Goal: Information Seeking & Learning: Learn about a topic

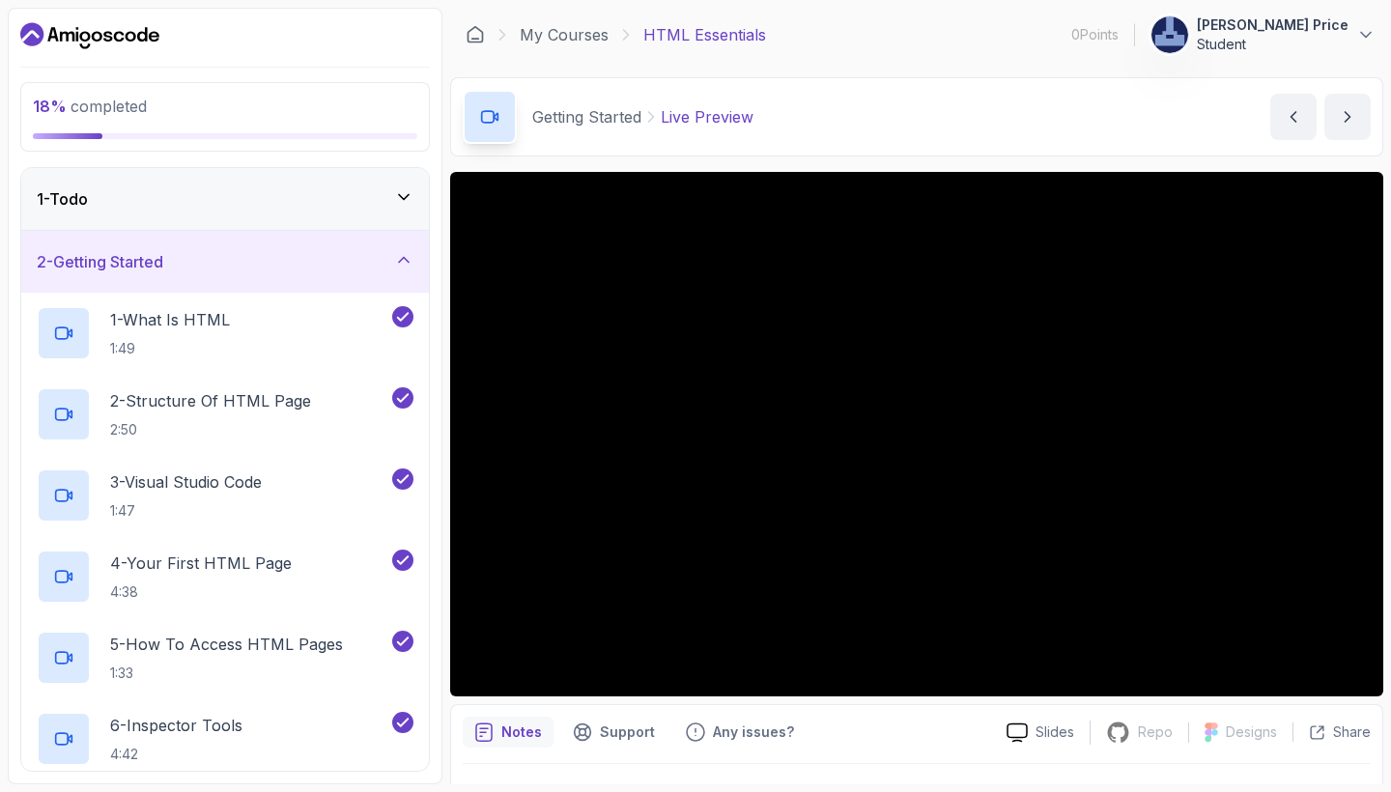
scroll to position [192, 0]
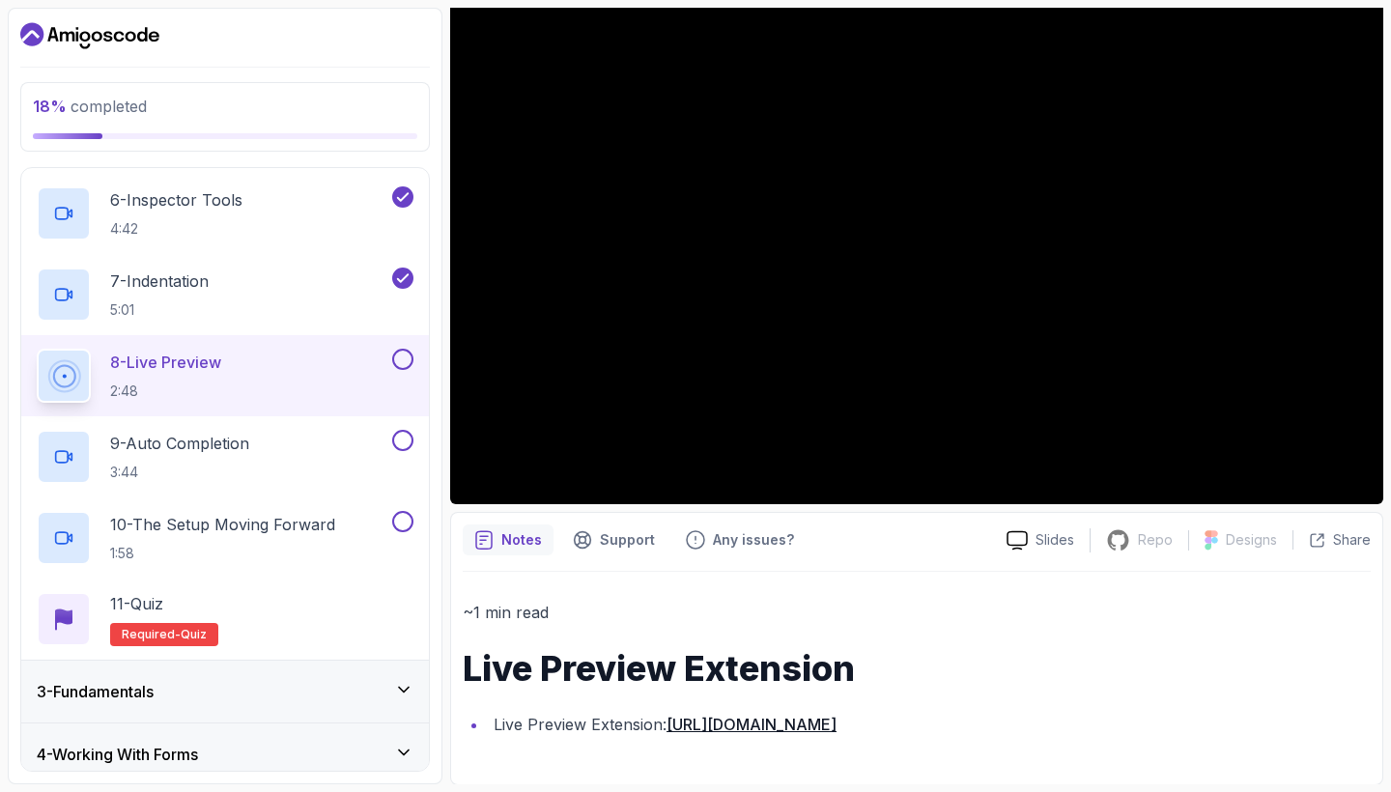
click at [920, 604] on p "~1 min read" at bounding box center [917, 612] width 908 height 27
click at [308, 291] on div "7 - Indentation 5:01" at bounding box center [213, 295] width 352 height 54
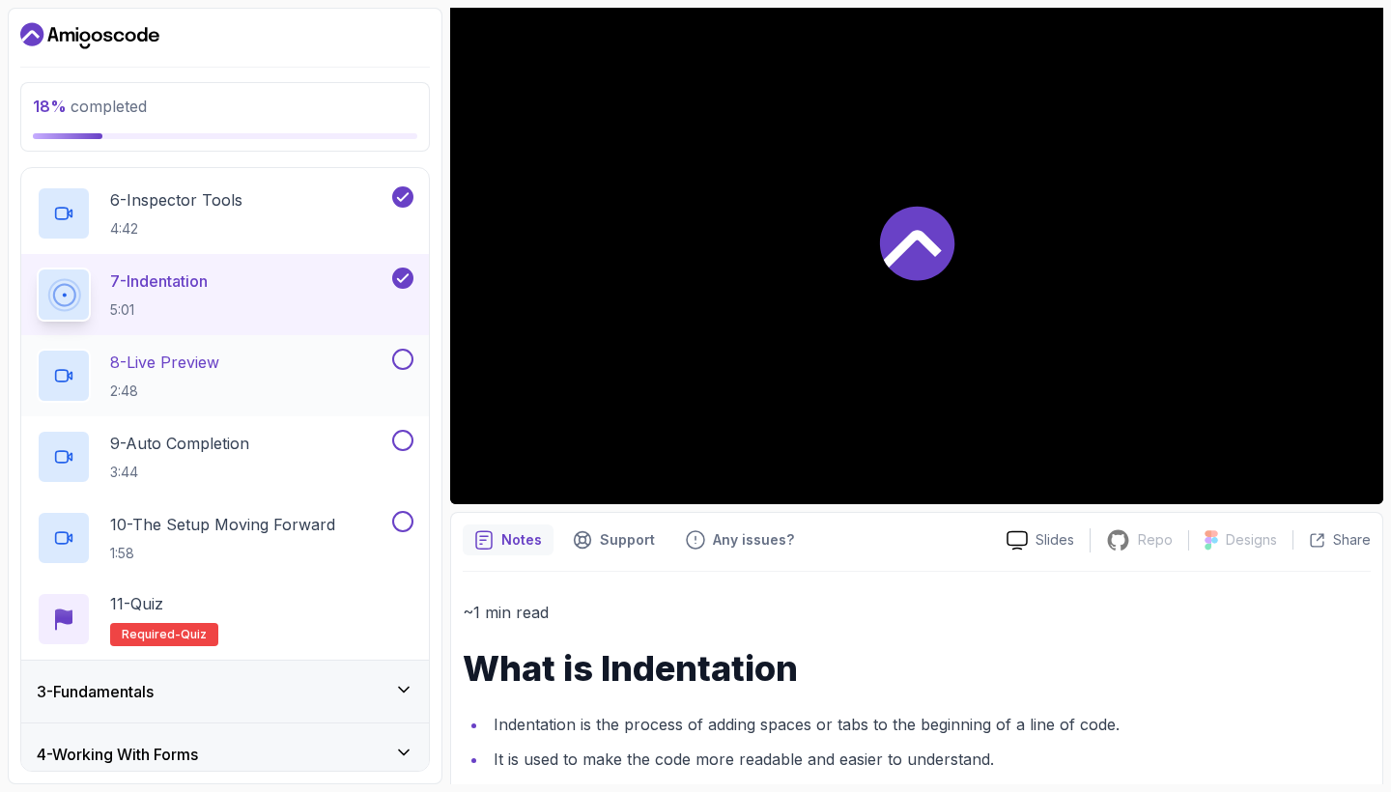
click at [327, 385] on div "8 - Live Preview 2:48" at bounding box center [213, 376] width 352 height 54
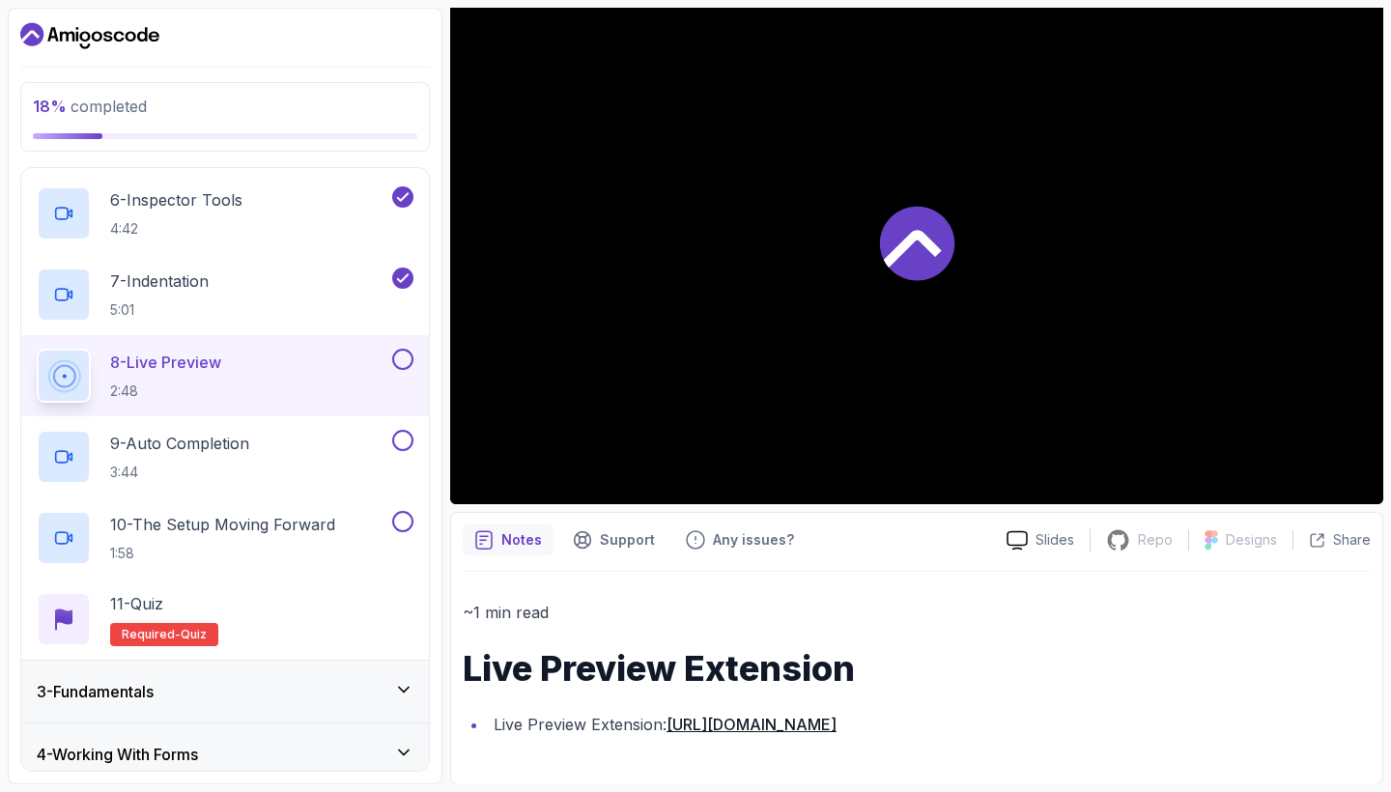
click at [743, 362] on div at bounding box center [916, 242] width 933 height 524
click at [327, 296] on div "7 - Indentation 5:01" at bounding box center [213, 295] width 352 height 54
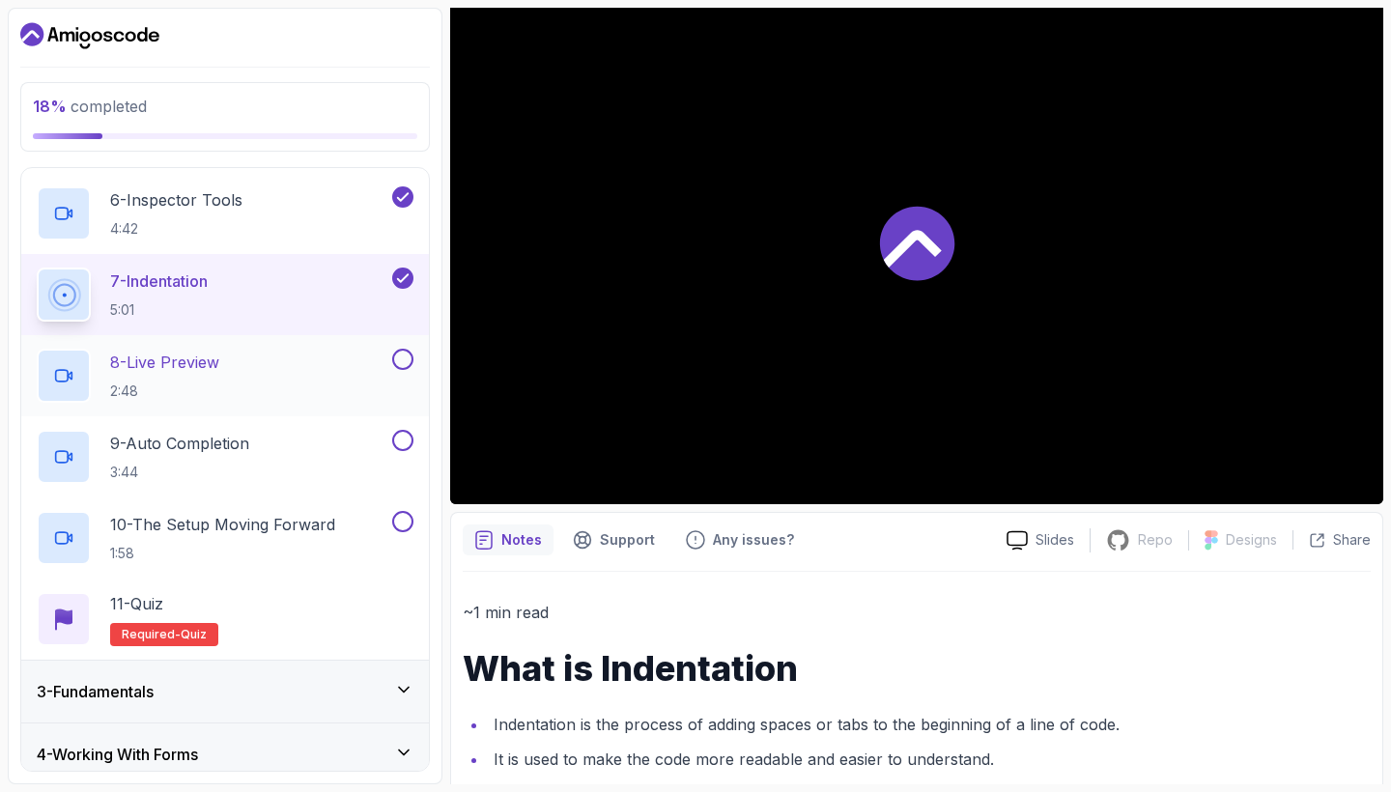
click at [309, 379] on div "8 - Live Preview 2:48" at bounding box center [213, 376] width 352 height 54
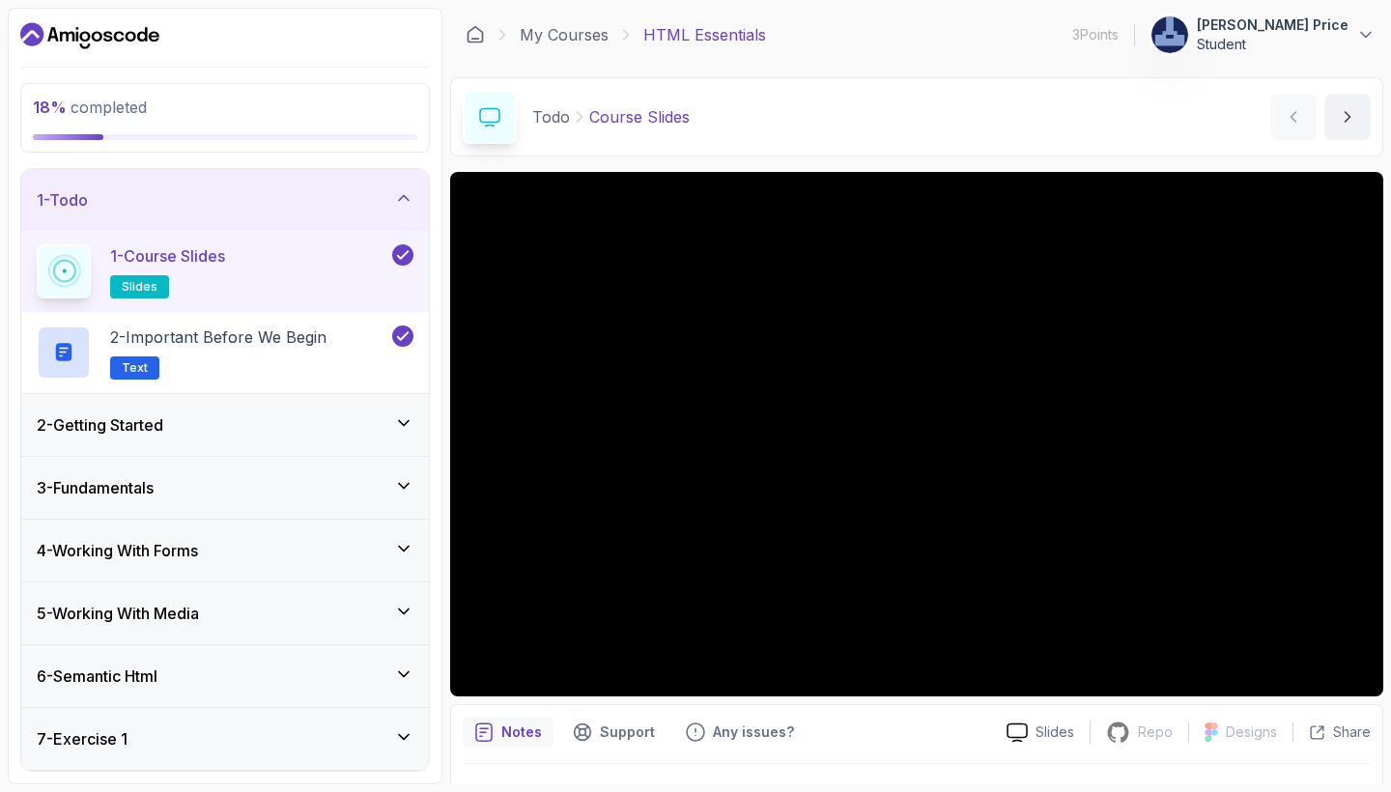
click at [399, 418] on icon at bounding box center [403, 422] width 19 height 19
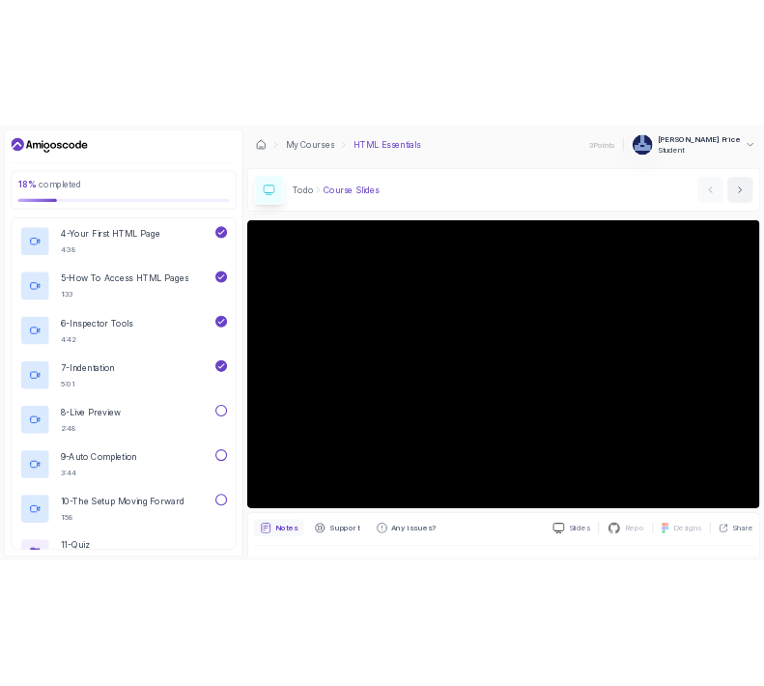
scroll to position [415, 0]
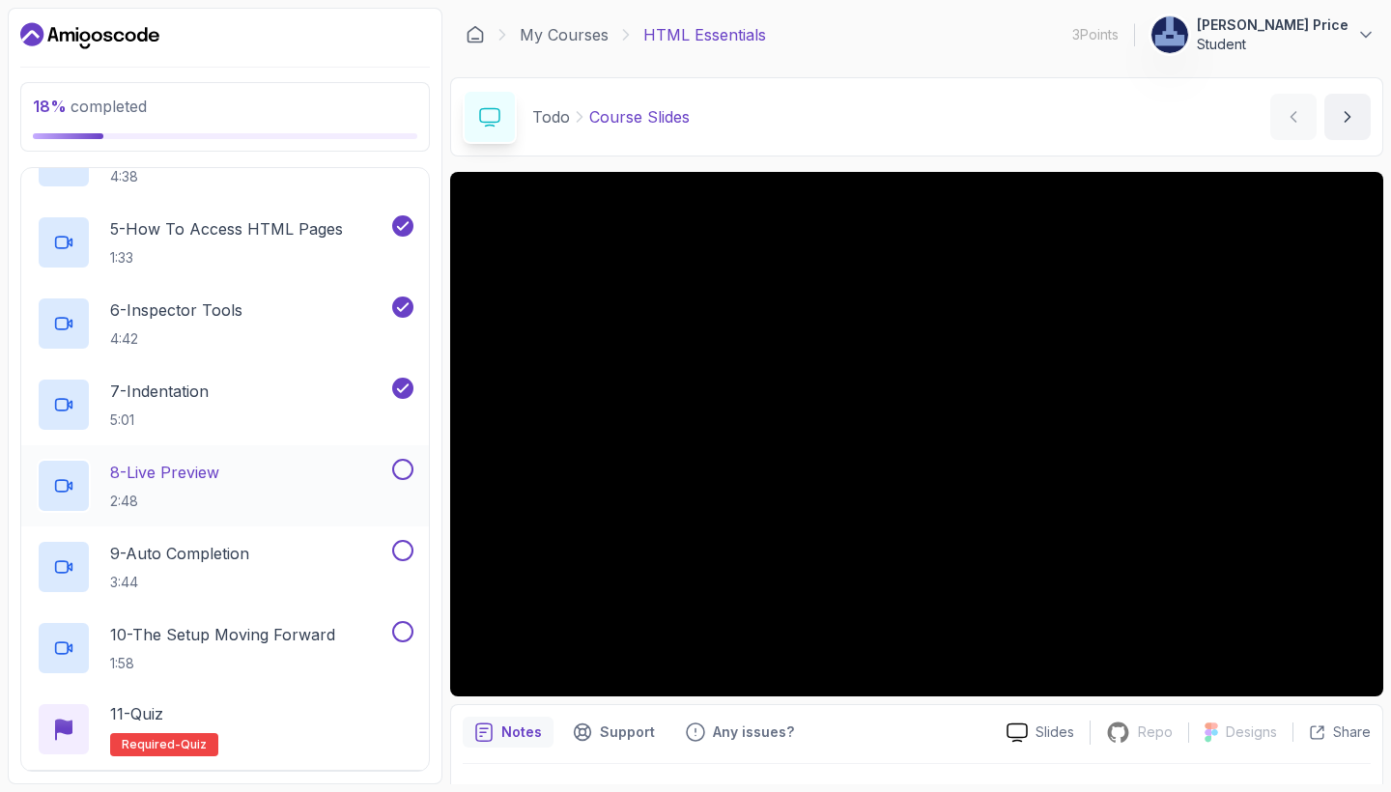
click at [293, 486] on div "8 - Live Preview 2:48" at bounding box center [213, 486] width 352 height 54
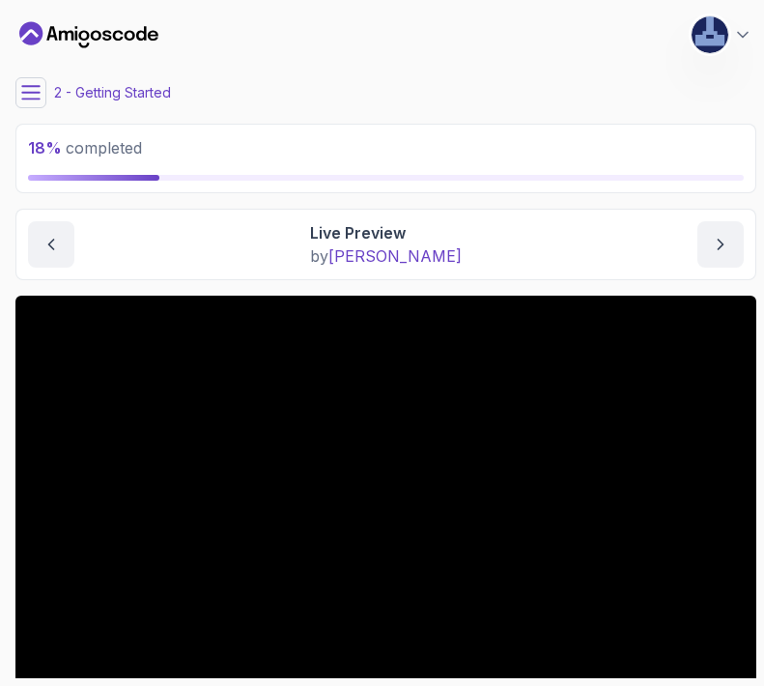
click at [545, 223] on div "Live Preview by [PERSON_NAME]" at bounding box center [386, 244] width 716 height 46
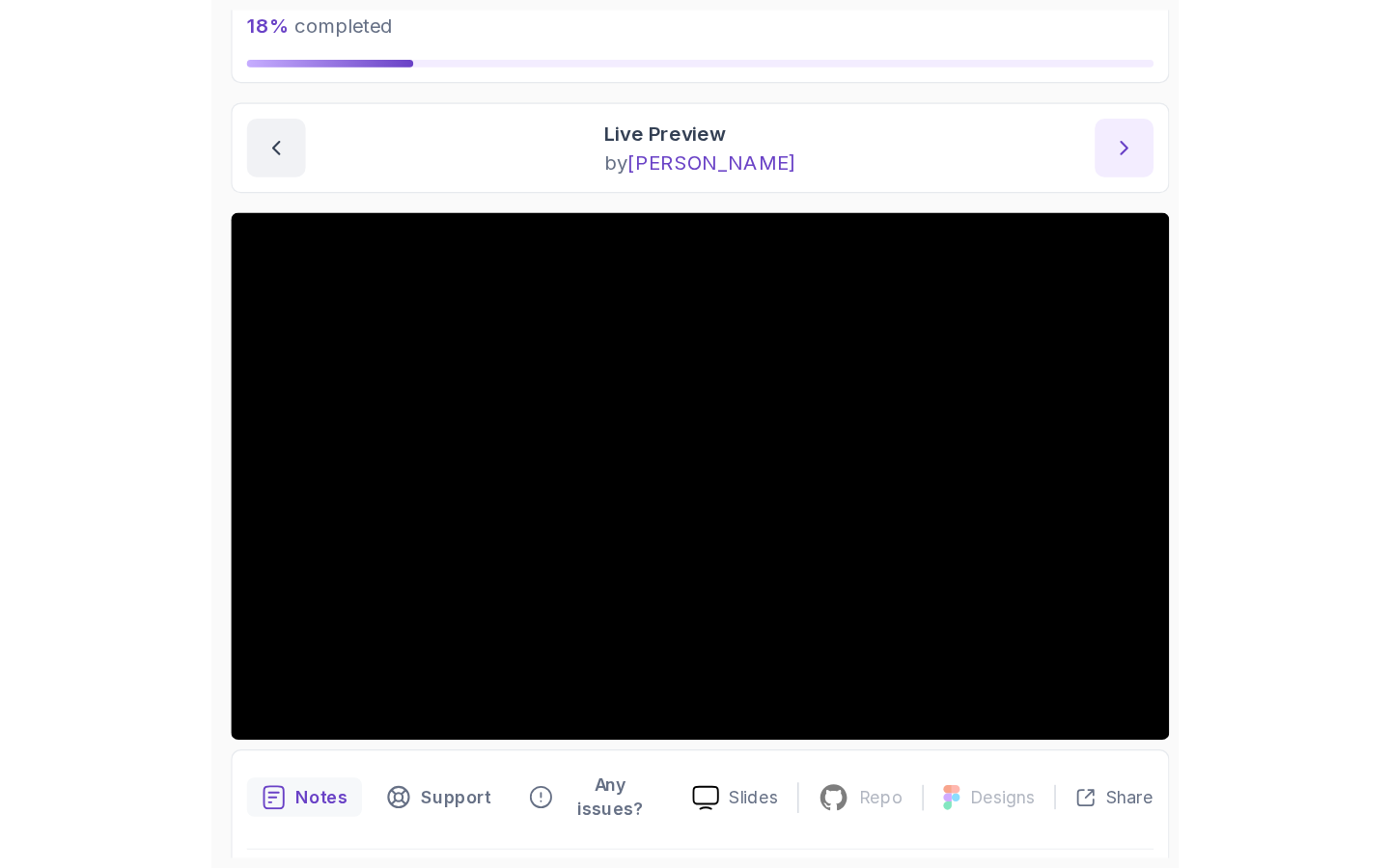
scroll to position [115, 0]
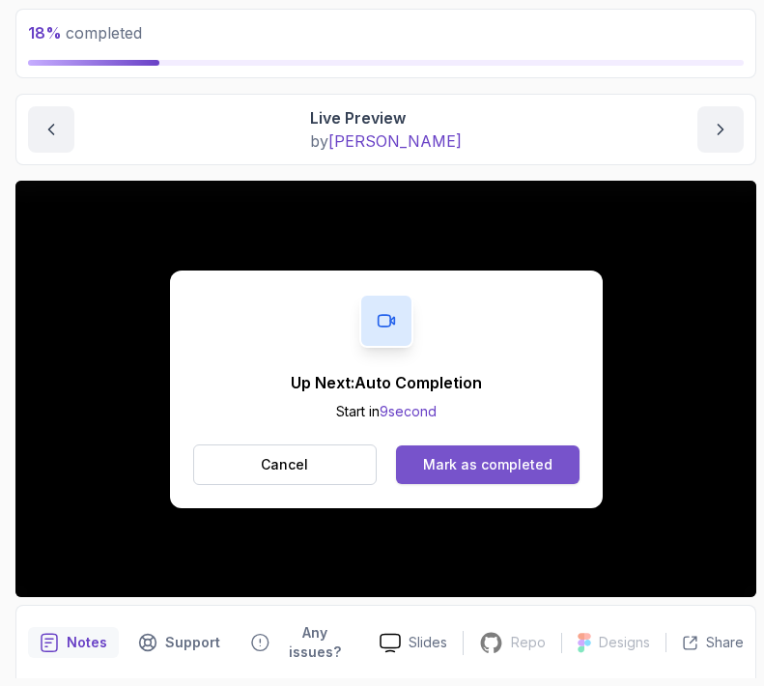
click at [460, 464] on div "Mark as completed" at bounding box center [487, 464] width 129 height 19
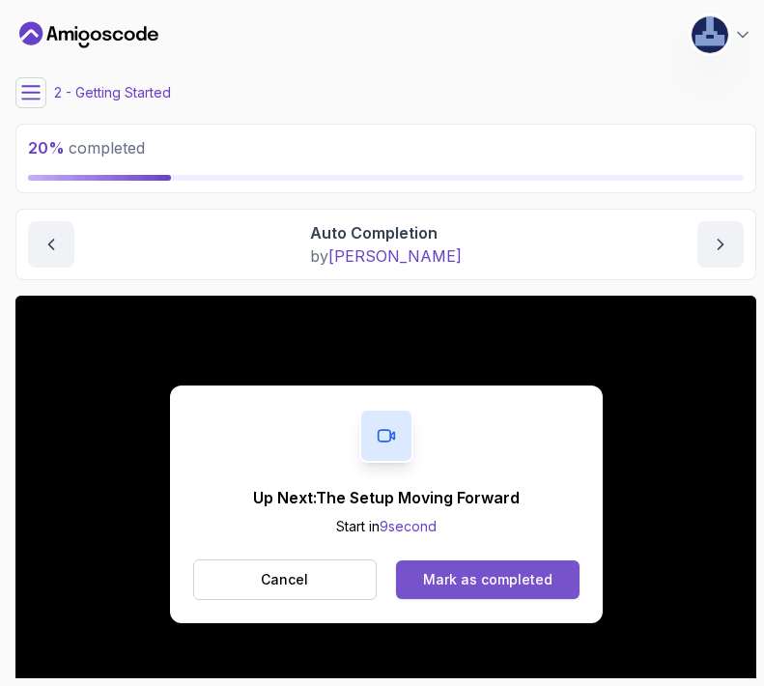
click at [469, 578] on div "Mark as completed" at bounding box center [487, 579] width 129 height 19
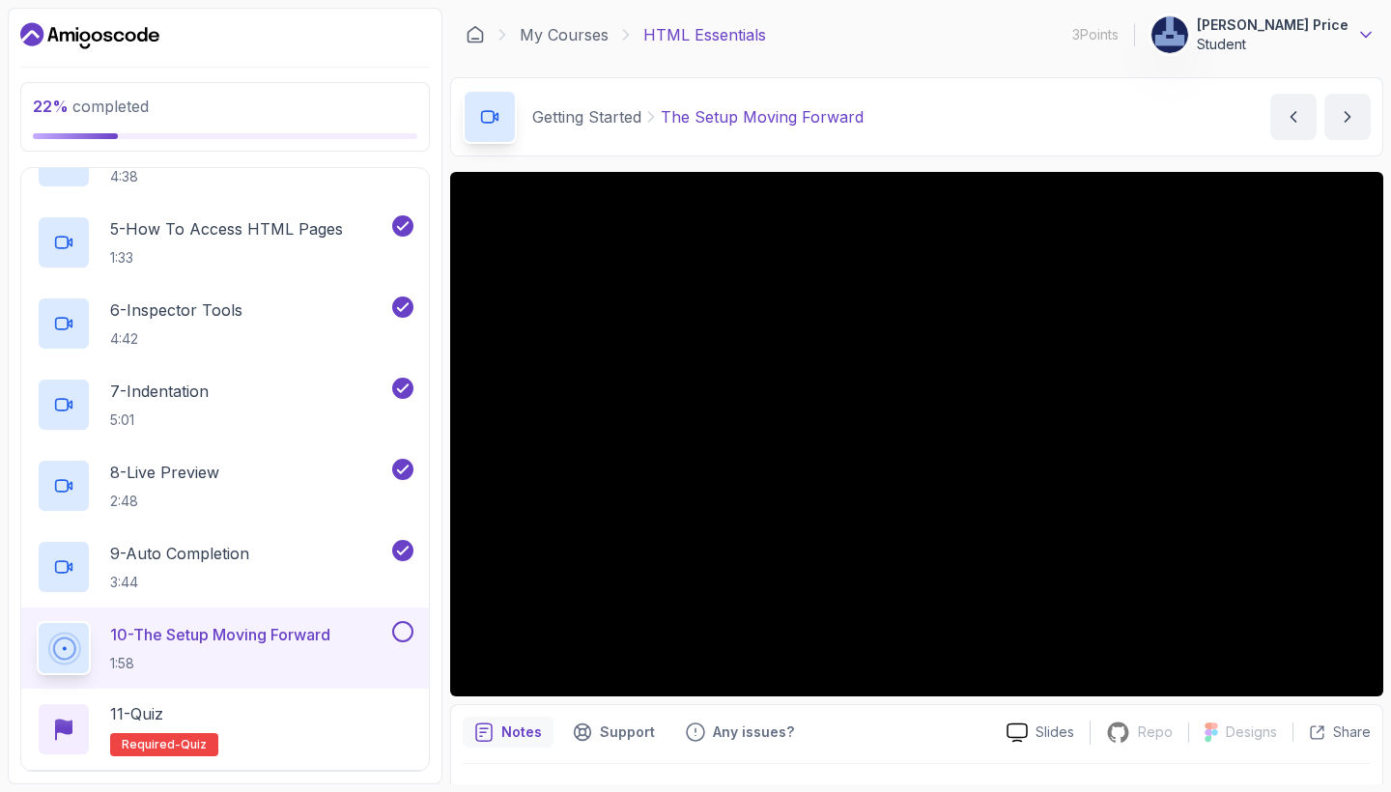
click at [1362, 31] on icon at bounding box center [1365, 34] width 19 height 19
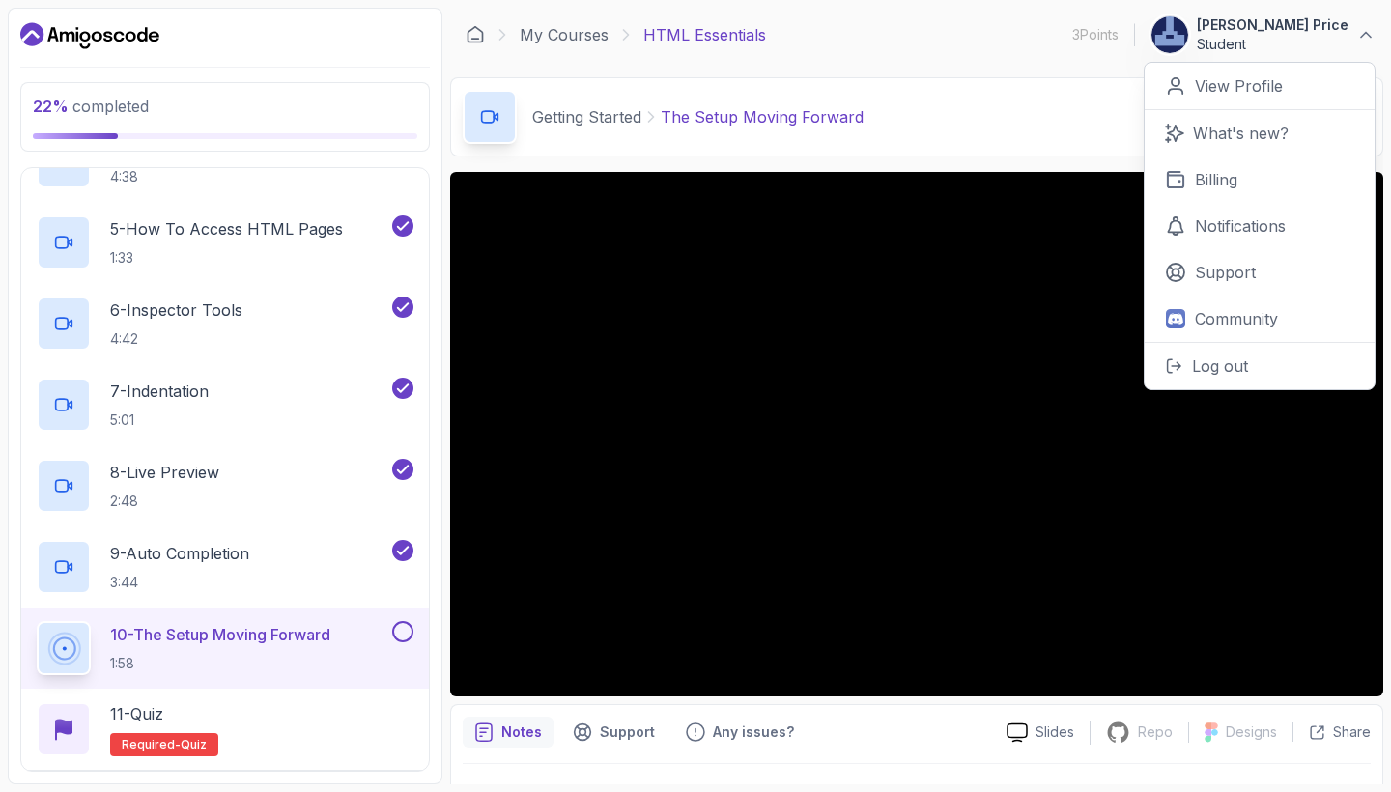
click at [1077, 24] on div "My Courses HTML Essentials 3 Points 1 [PERSON_NAME] Price Student 0 Points View…" at bounding box center [916, 35] width 933 height 54
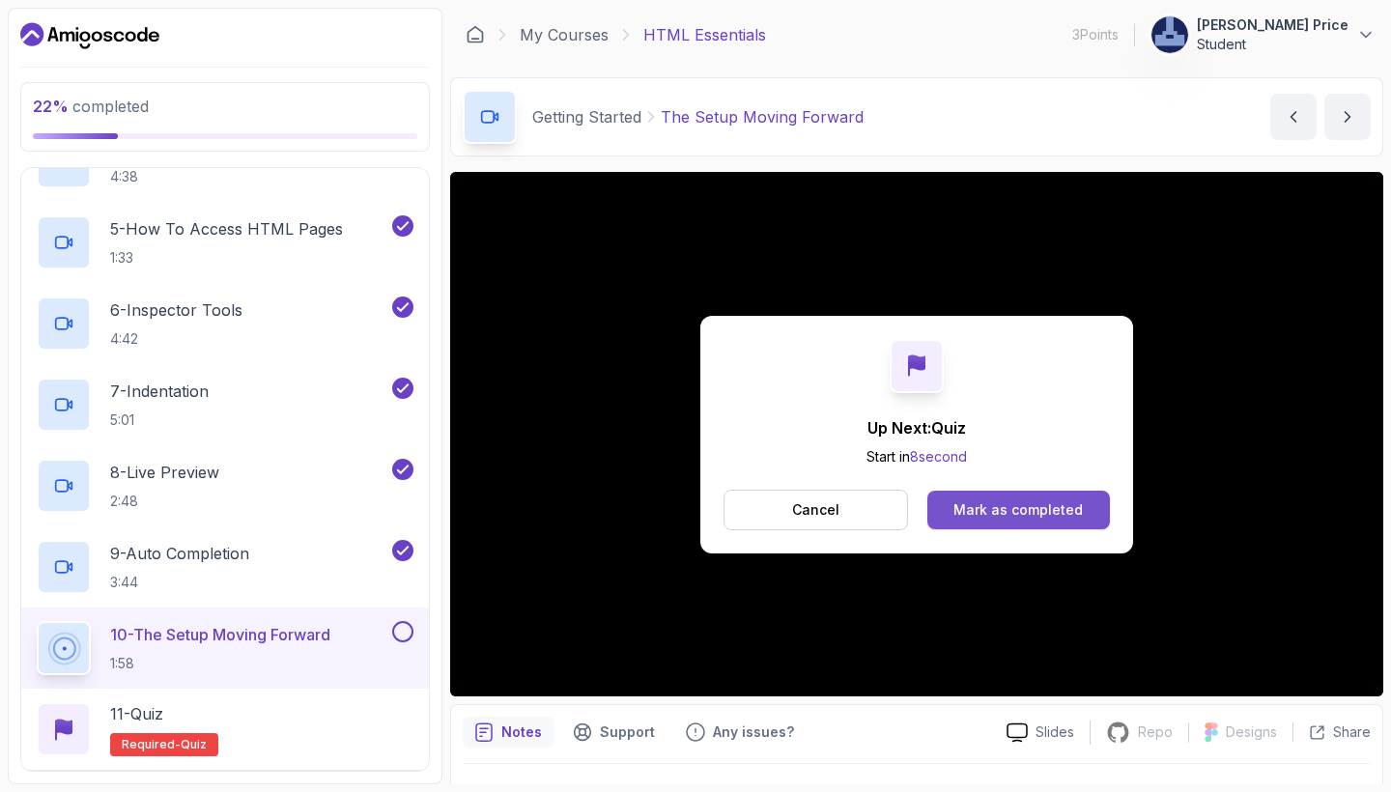
click at [1045, 512] on div "Mark as completed" at bounding box center [1017, 509] width 129 height 19
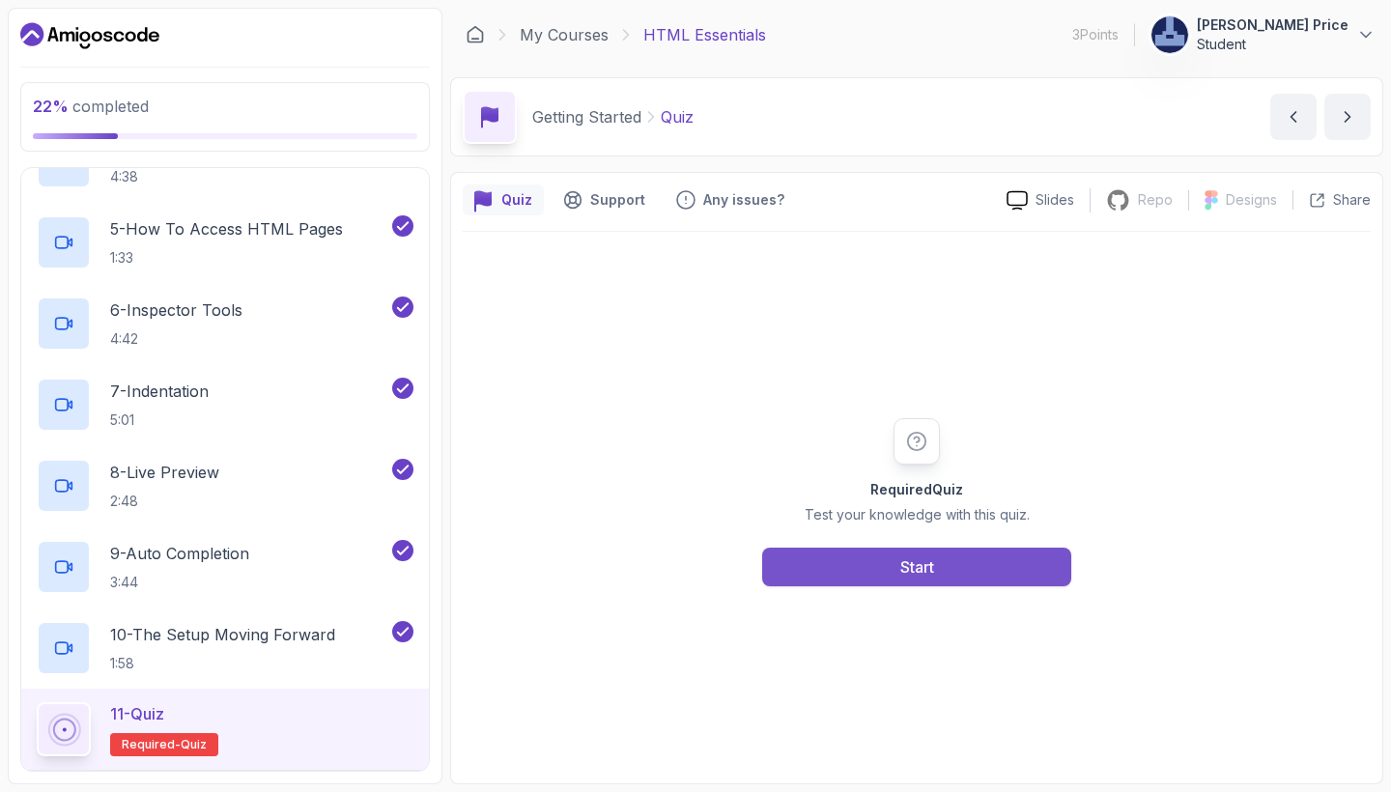
click at [928, 565] on div "Start" at bounding box center [917, 566] width 34 height 23
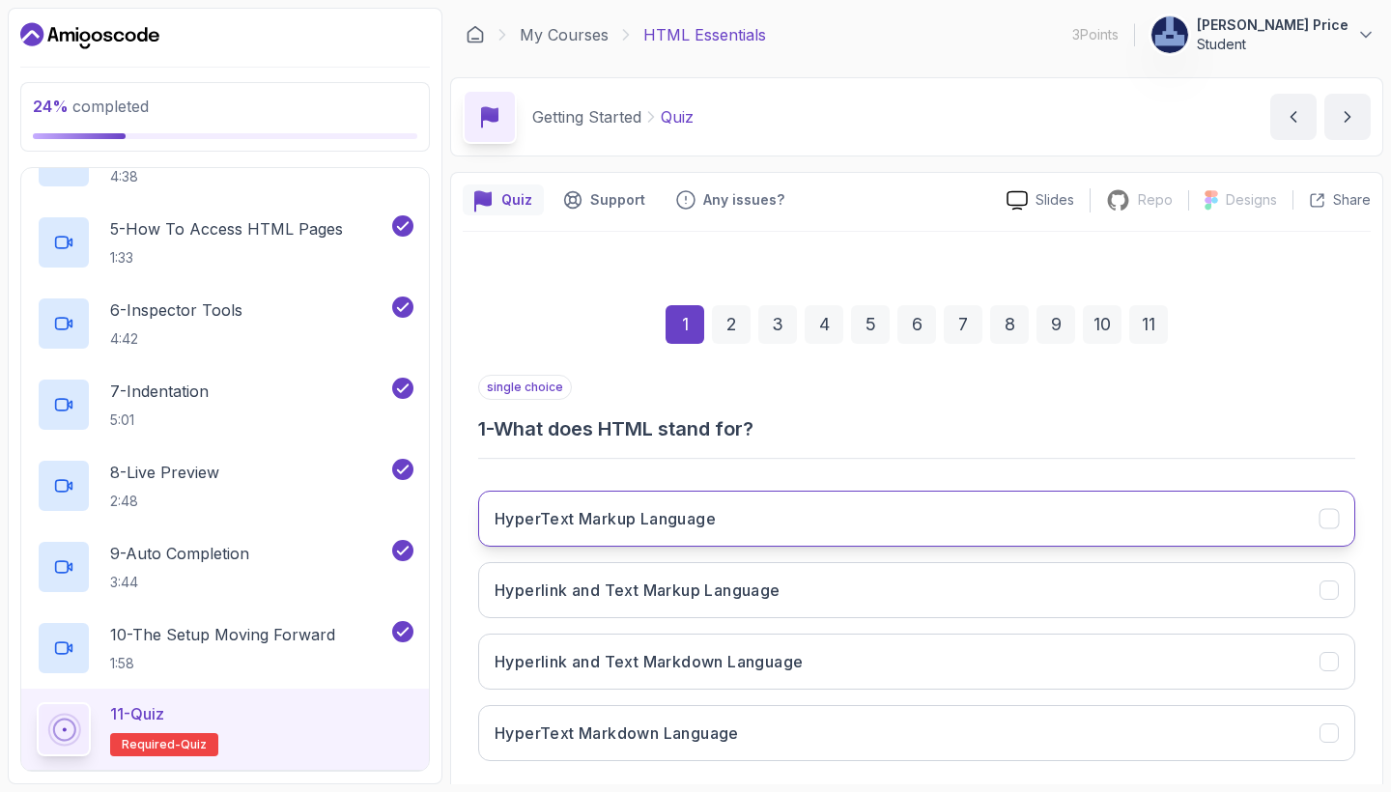
click at [711, 533] on button "HyperText Markup Language" at bounding box center [916, 519] width 877 height 56
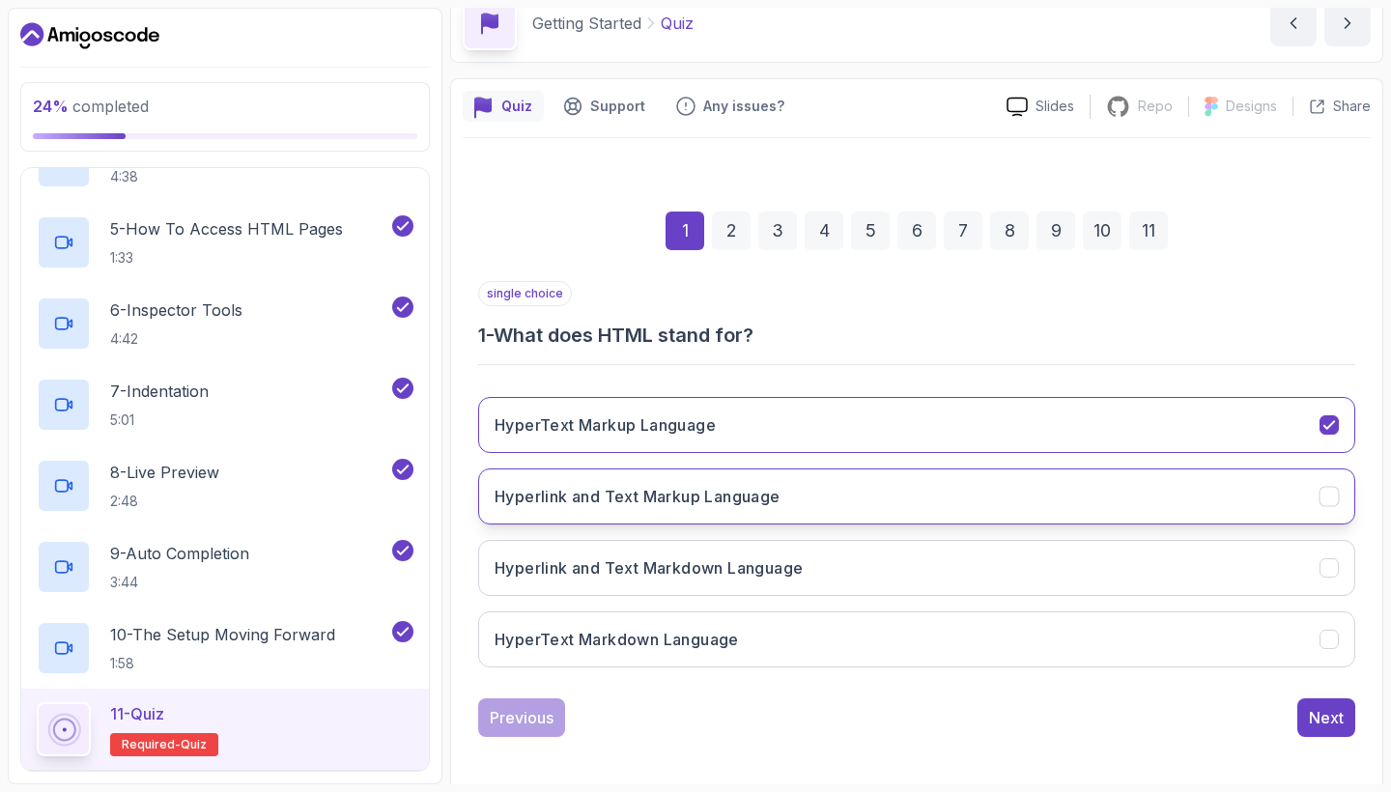
scroll to position [101, 0]
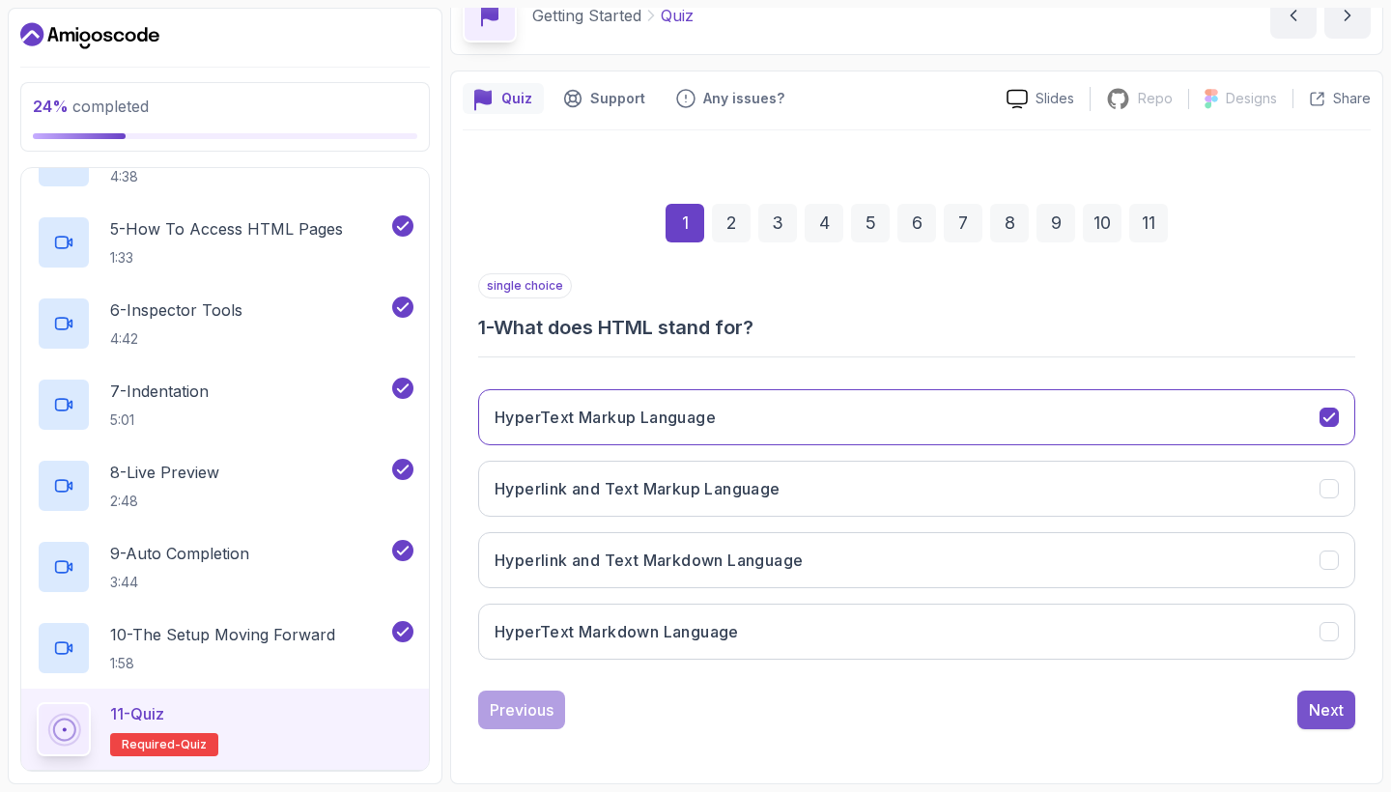
click at [1331, 713] on div "Next" at bounding box center [1326, 709] width 35 height 23
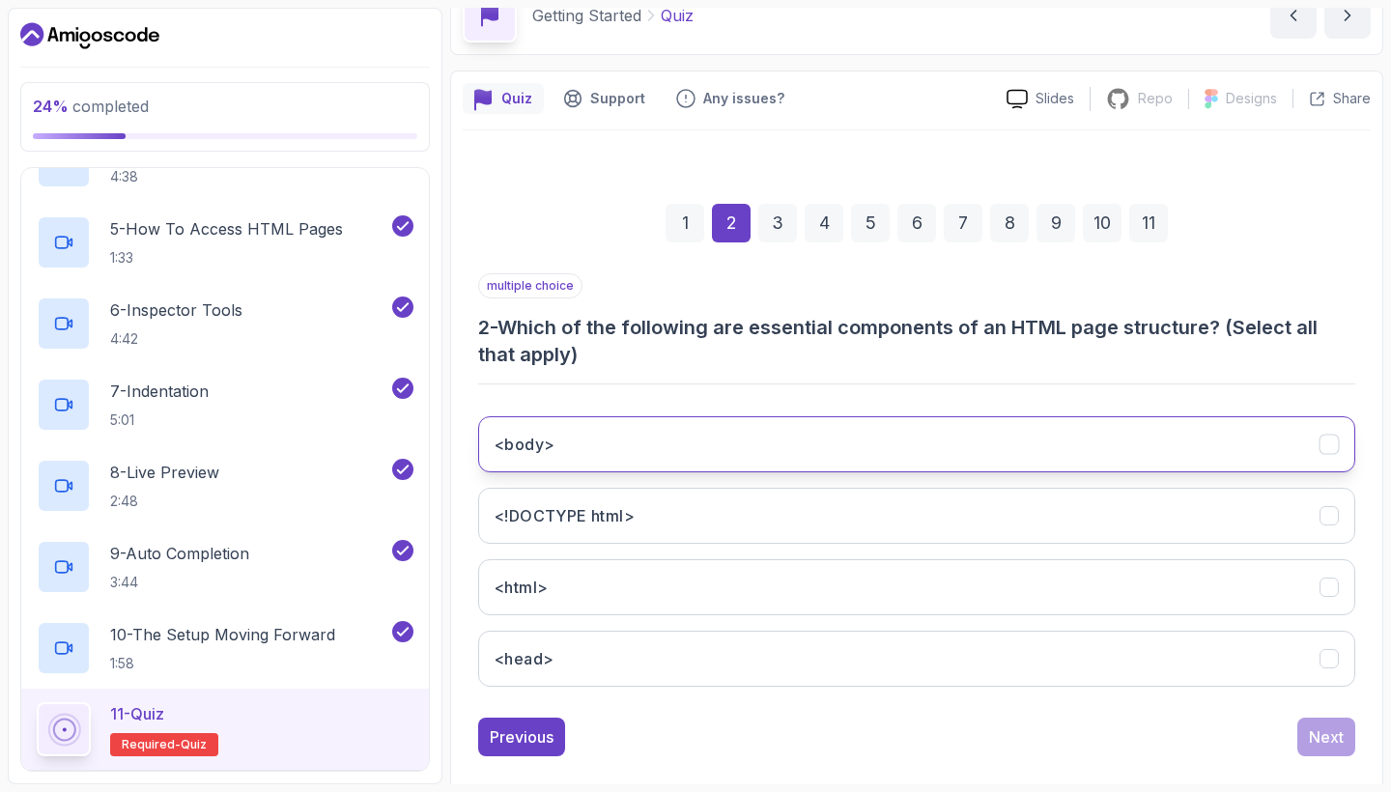
click at [607, 423] on button "<body>" at bounding box center [916, 444] width 877 height 56
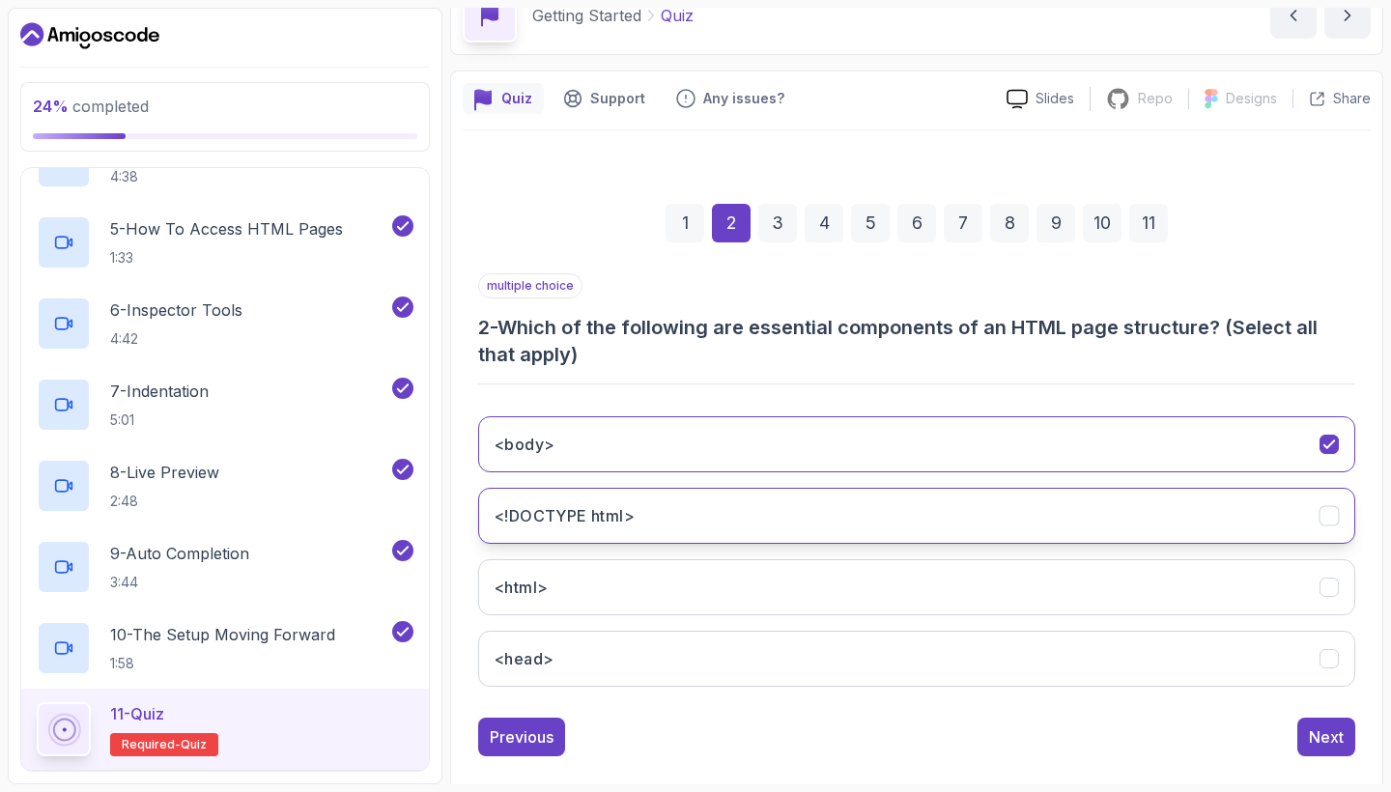
click at [575, 519] on h3 "<!DOCTYPE html>" at bounding box center [564, 515] width 140 height 23
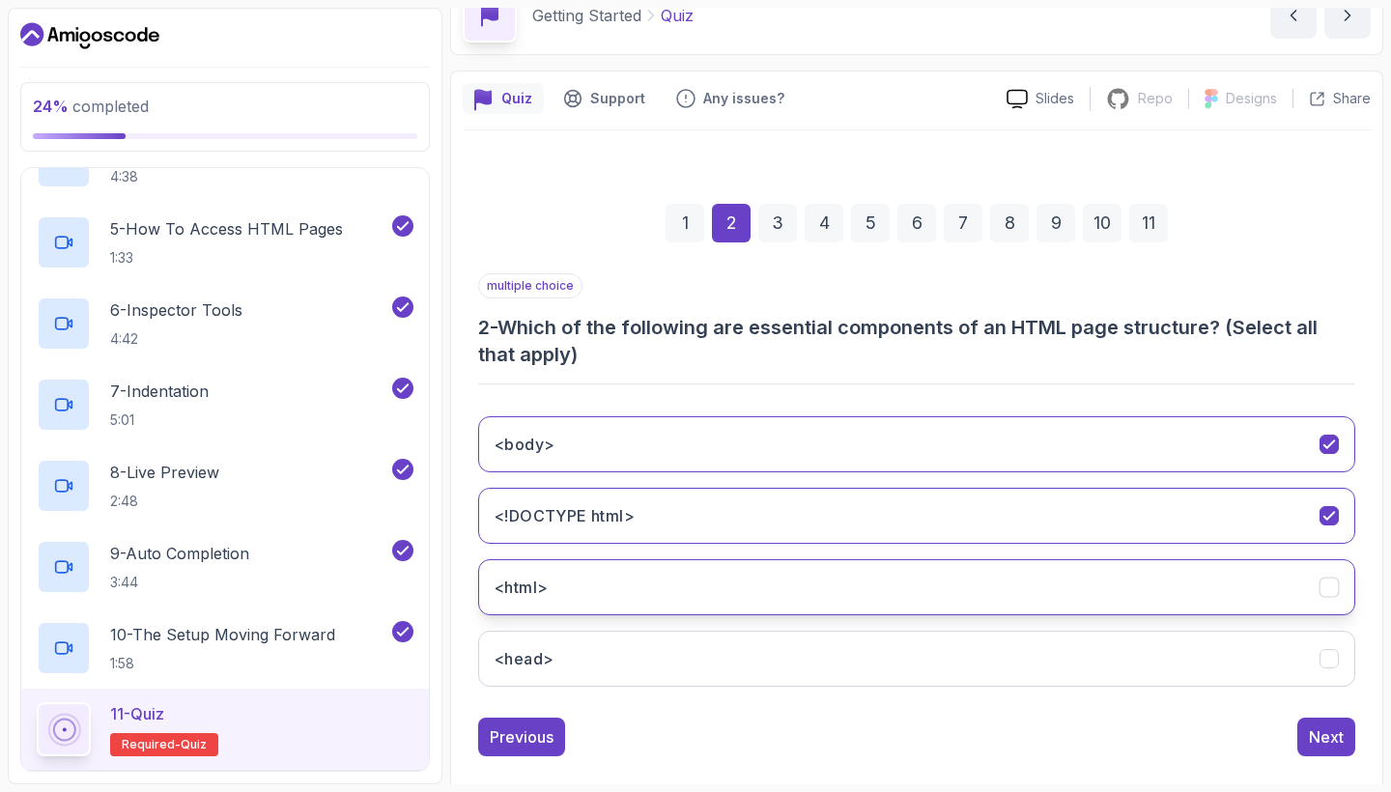
click at [553, 600] on button "<html>" at bounding box center [916, 587] width 877 height 56
click at [1336, 739] on div "Next" at bounding box center [1326, 736] width 35 height 23
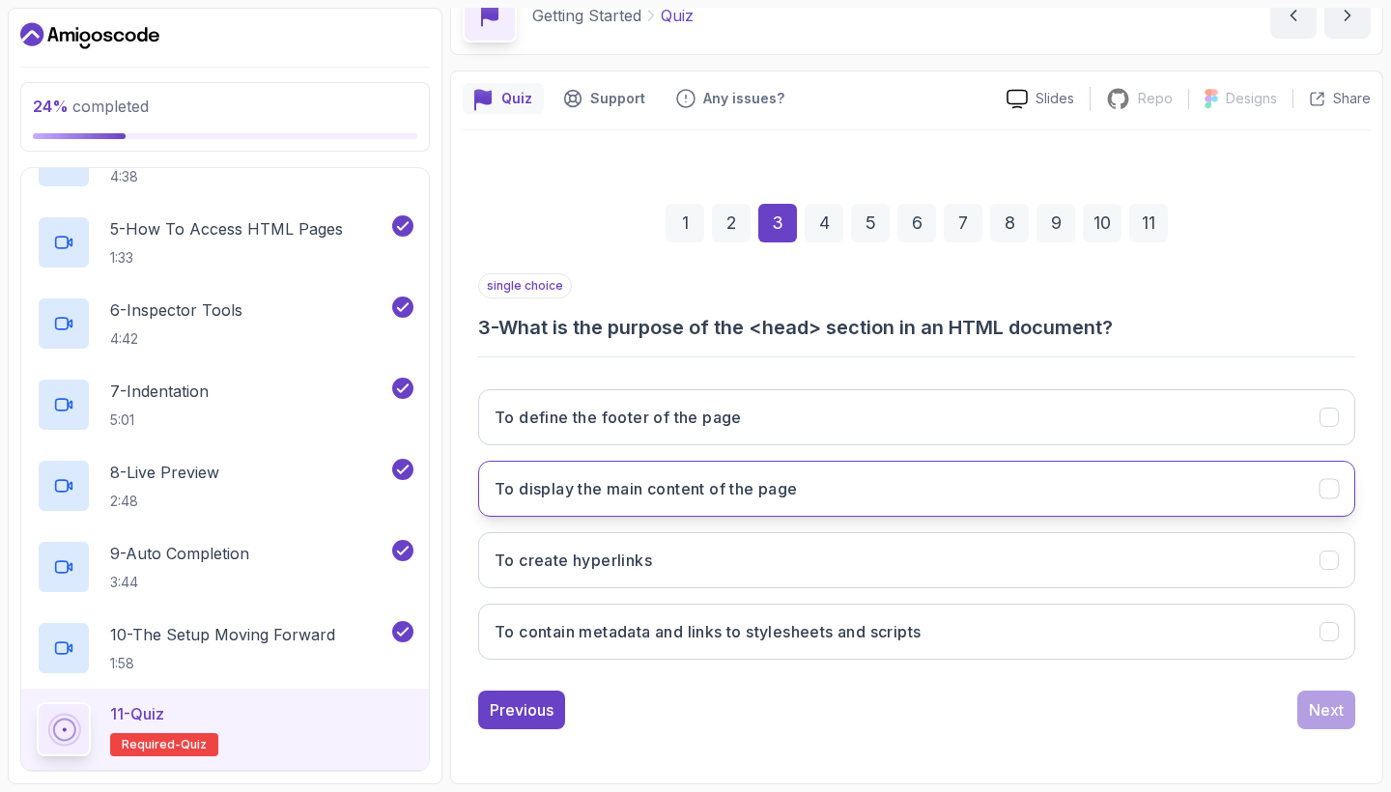
click at [845, 481] on button "To display the main content of the page" at bounding box center [916, 489] width 877 height 56
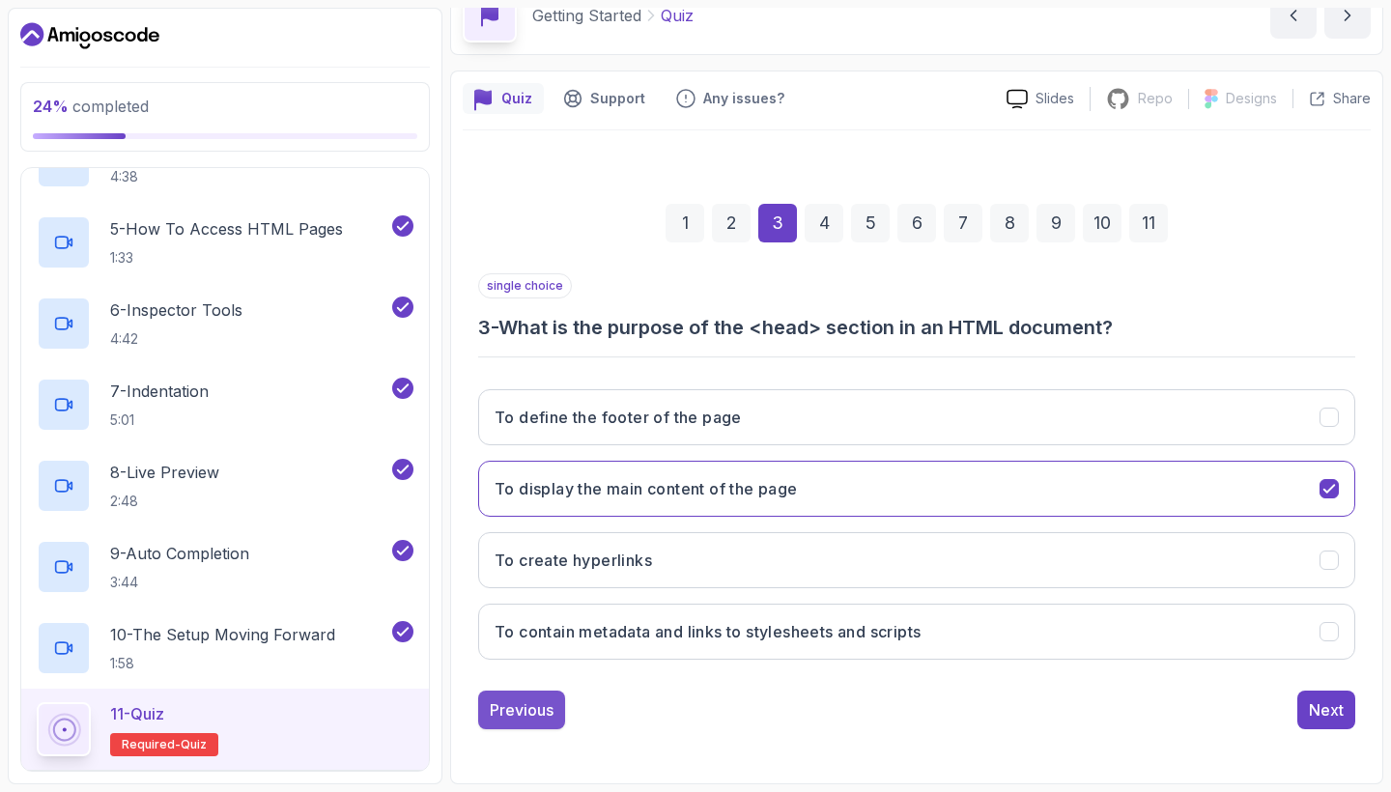
click at [541, 706] on div "Previous" at bounding box center [522, 709] width 64 height 23
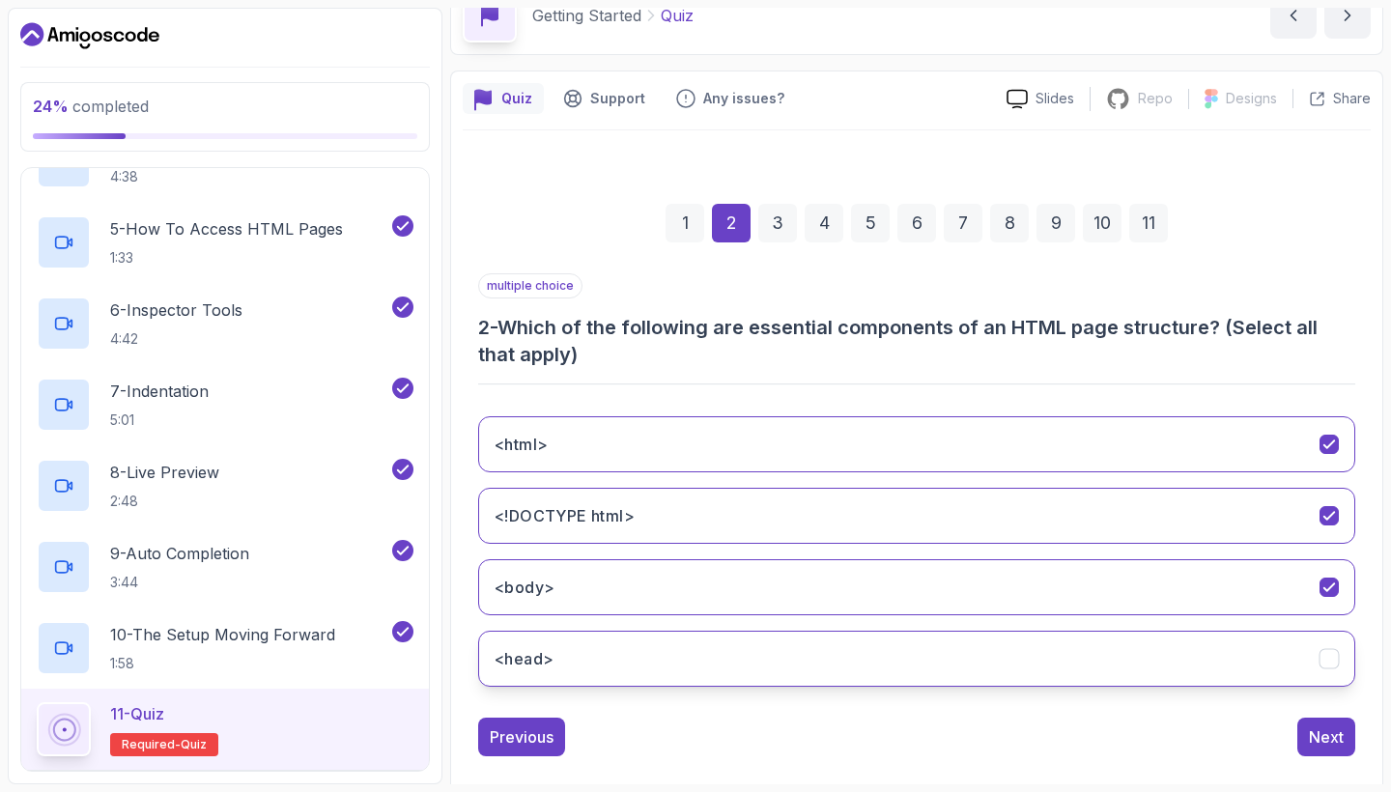
click at [555, 663] on button "<head>" at bounding box center [916, 659] width 877 height 56
click at [1330, 732] on div "Next" at bounding box center [1326, 736] width 35 height 23
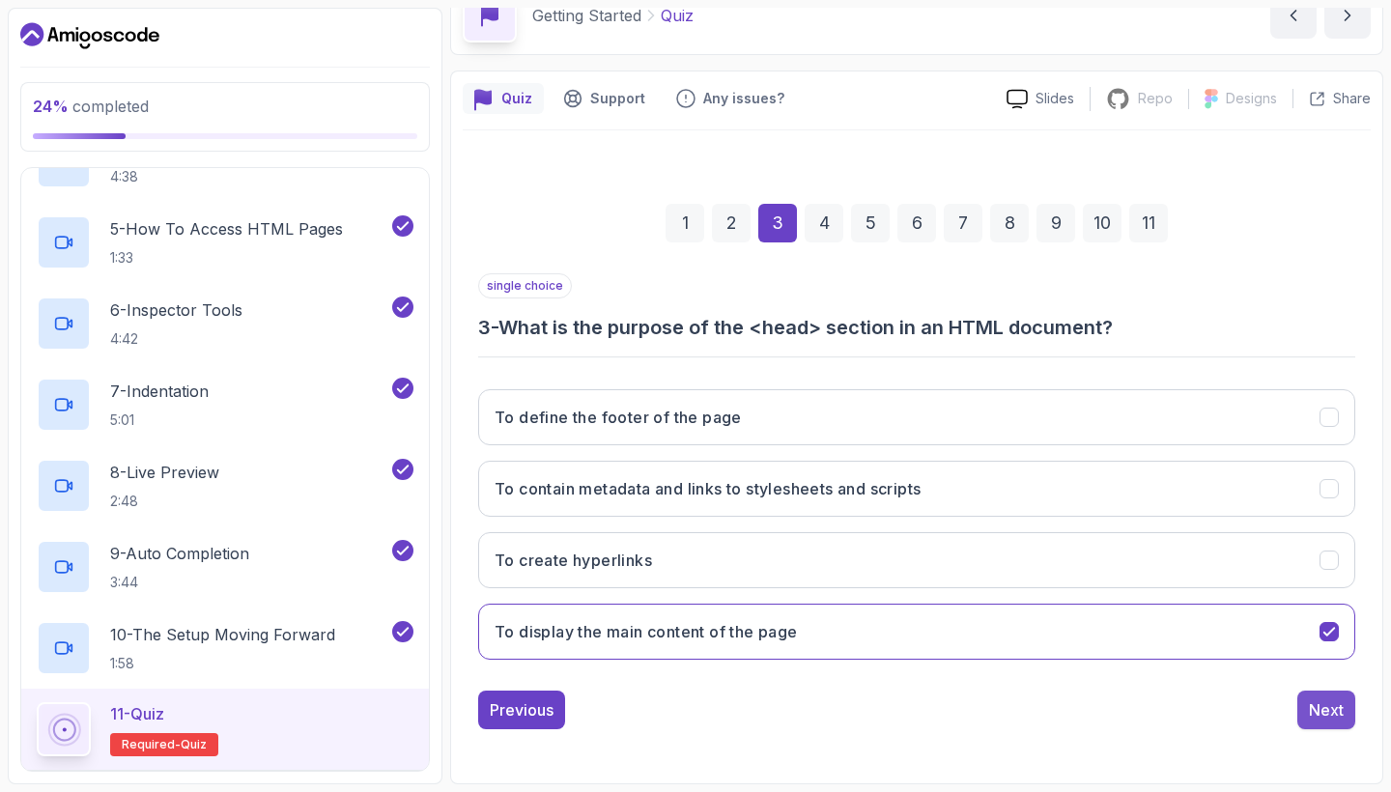
click at [1318, 712] on div "Next" at bounding box center [1326, 709] width 35 height 23
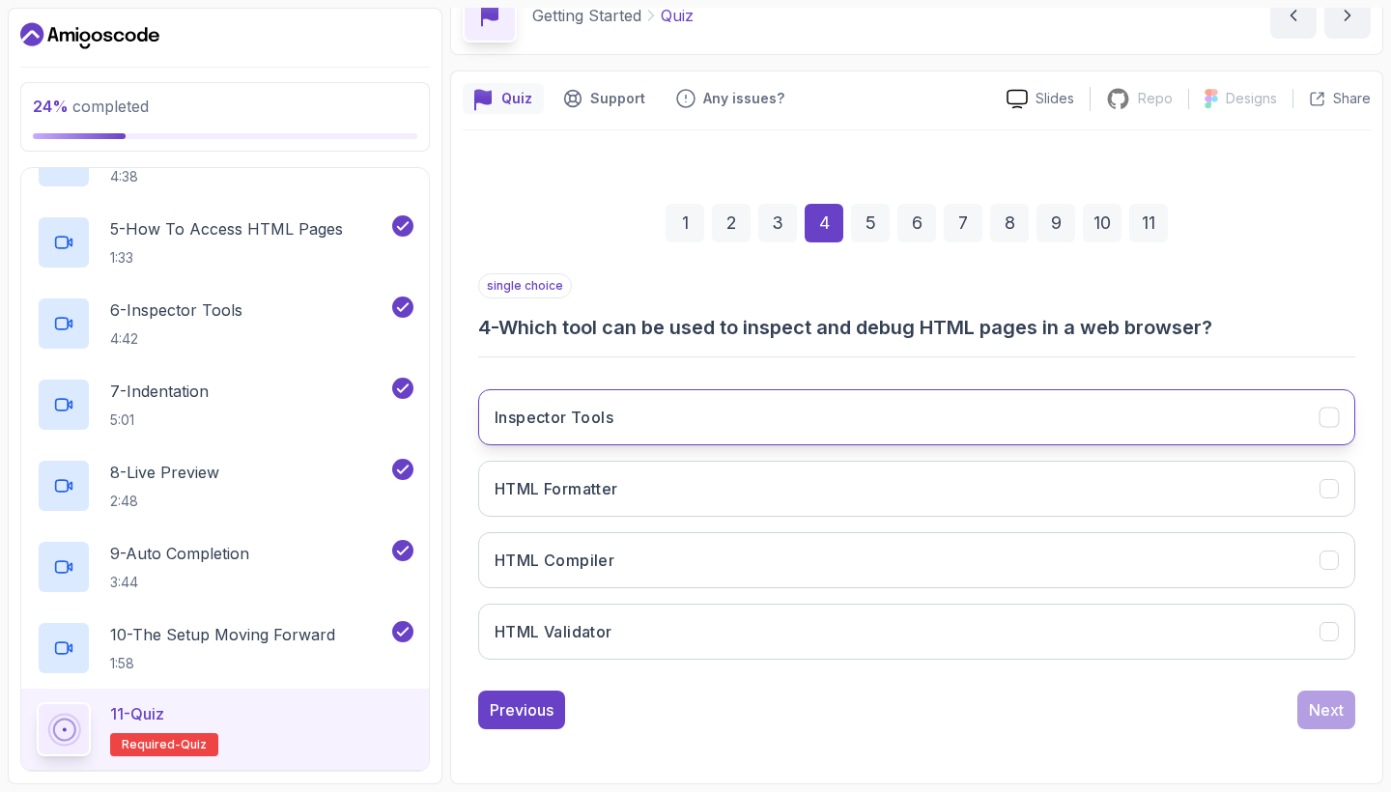
click at [987, 421] on button "Inspector Tools" at bounding box center [916, 417] width 877 height 56
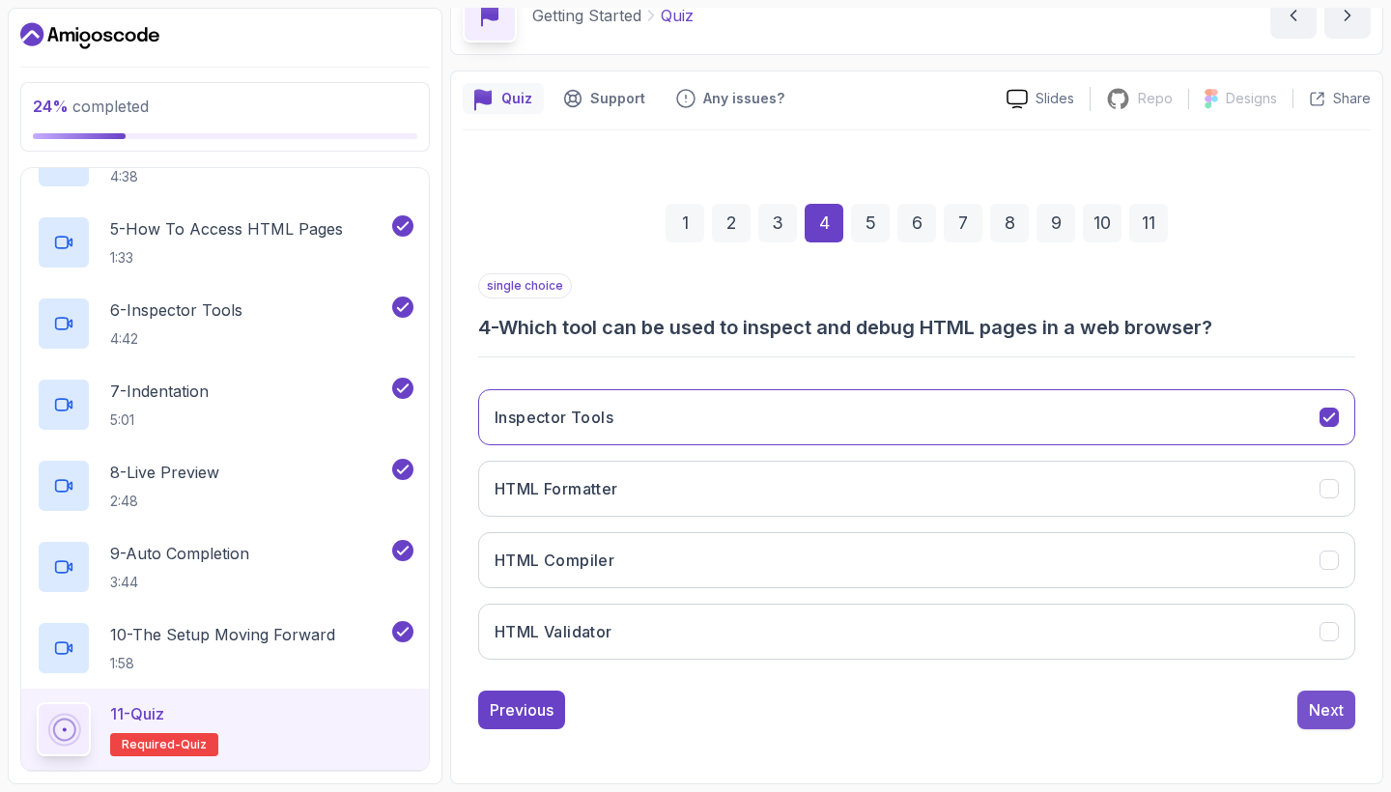
click at [1319, 723] on button "Next" at bounding box center [1326, 710] width 58 height 39
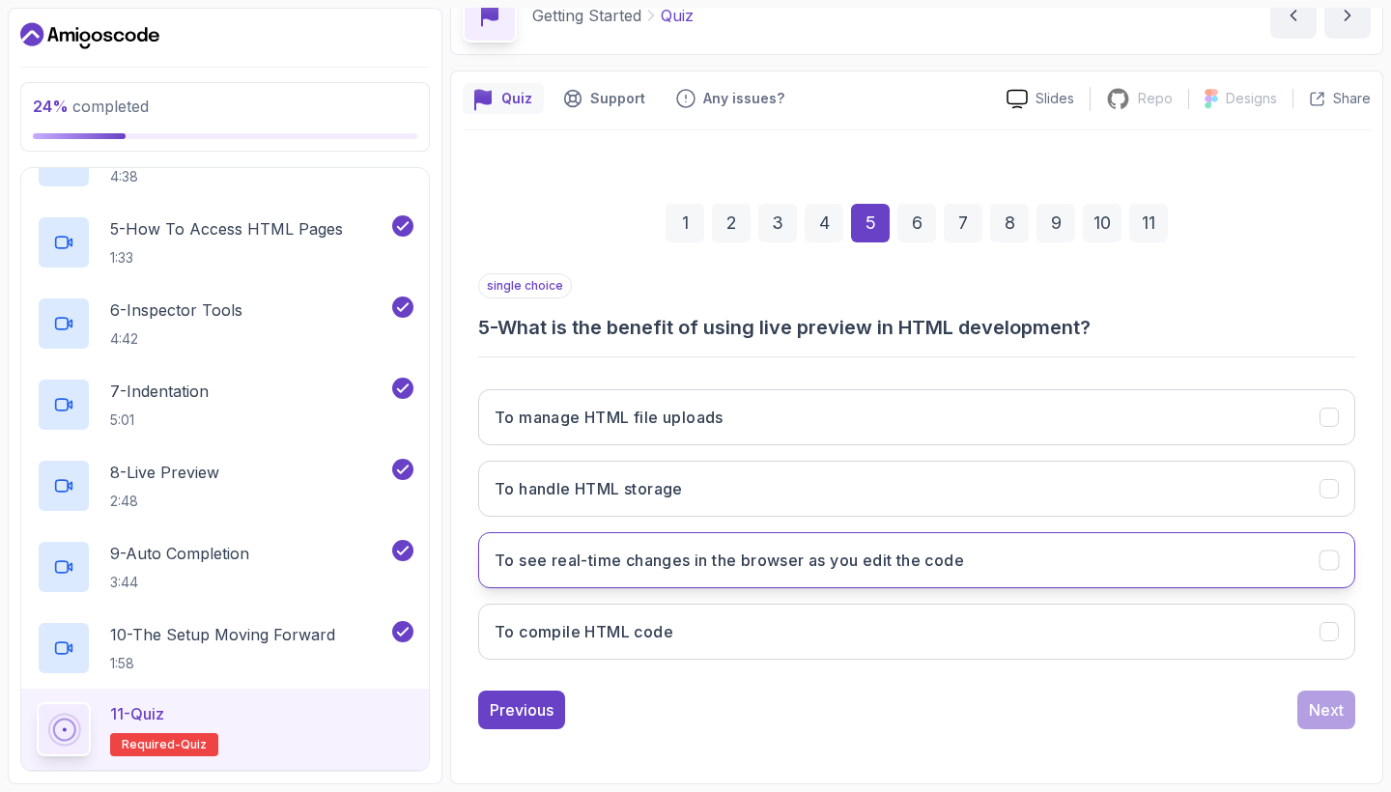
click at [812, 568] on h3 "To see real-time changes in the browser as you edit the code" at bounding box center [728, 560] width 469 height 23
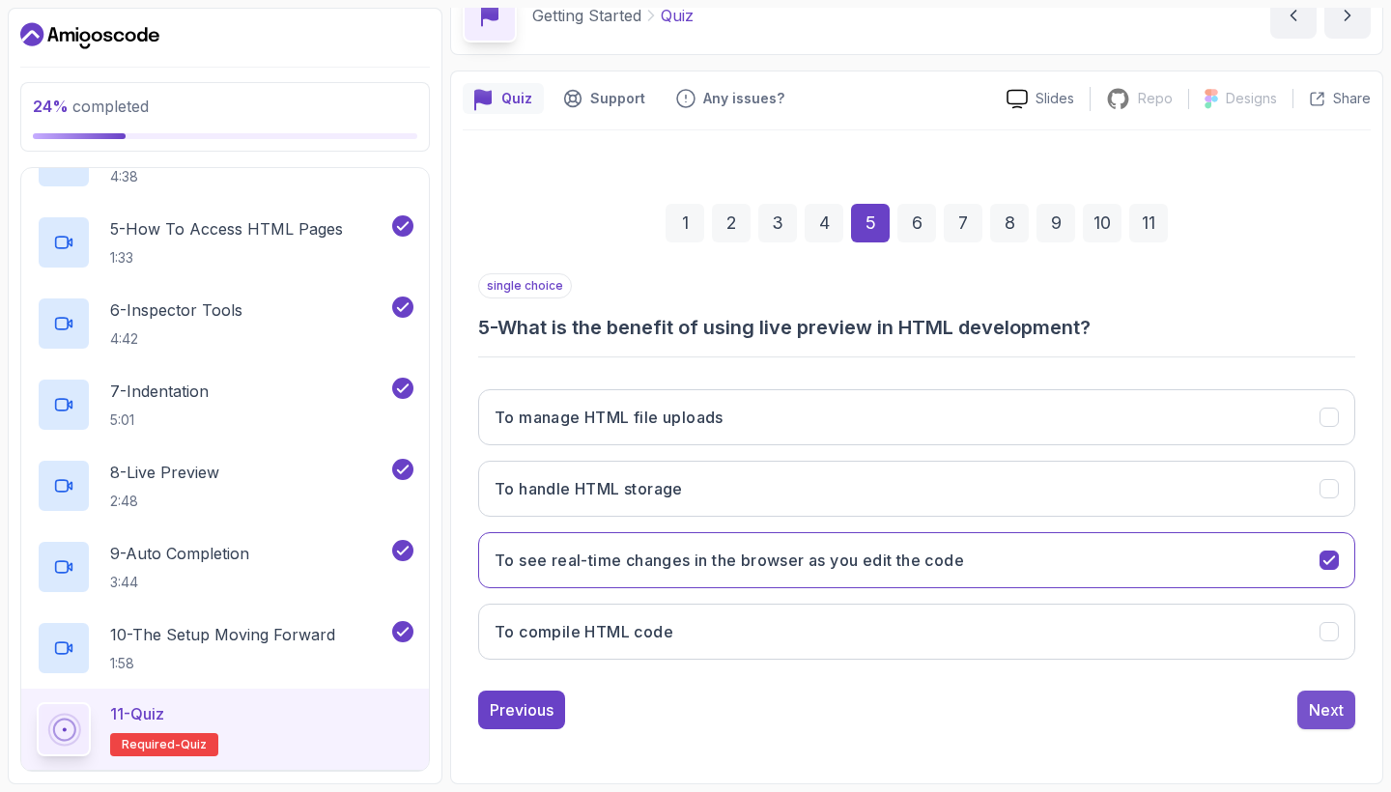
click at [1317, 711] on div "Next" at bounding box center [1326, 709] width 35 height 23
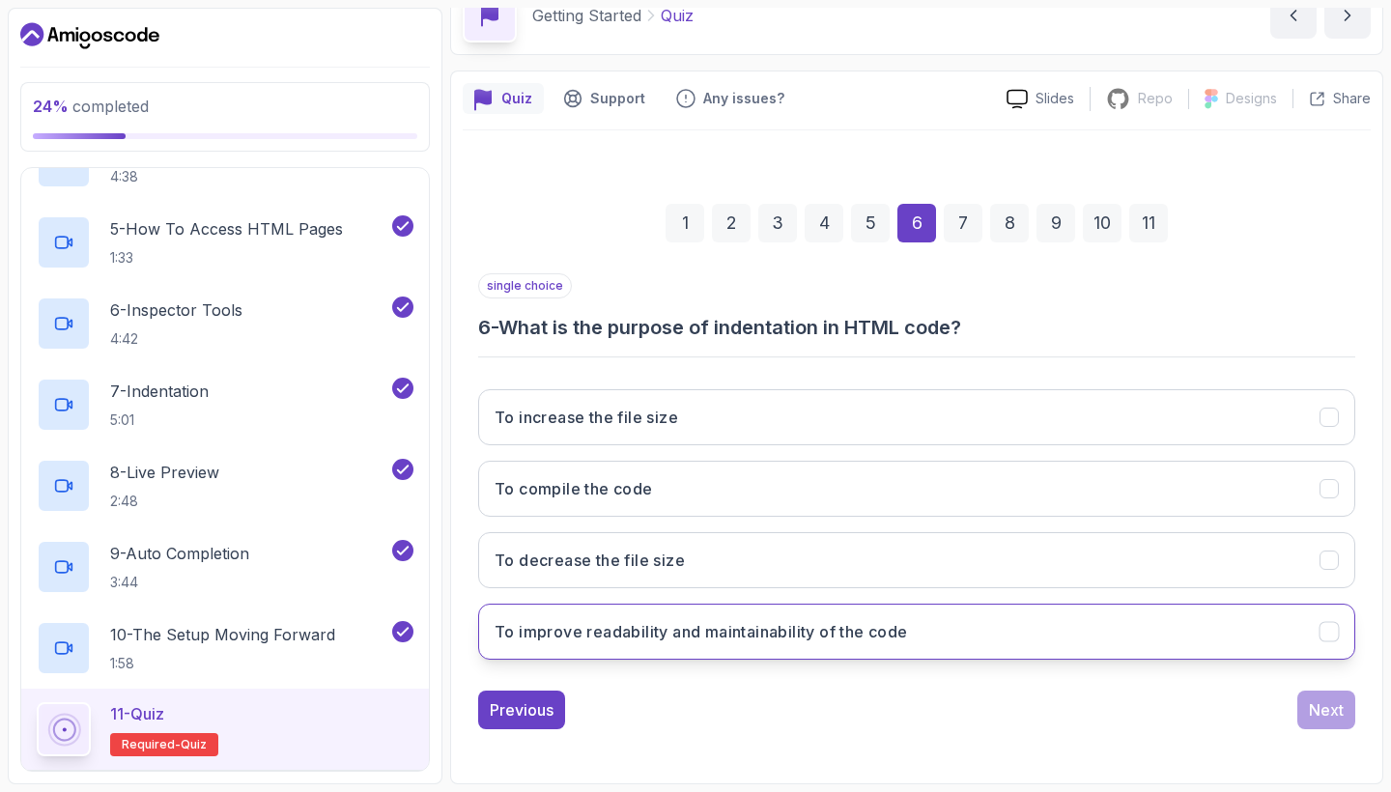
click at [695, 648] on button "To improve readability and maintainability of the code" at bounding box center [916, 632] width 877 height 56
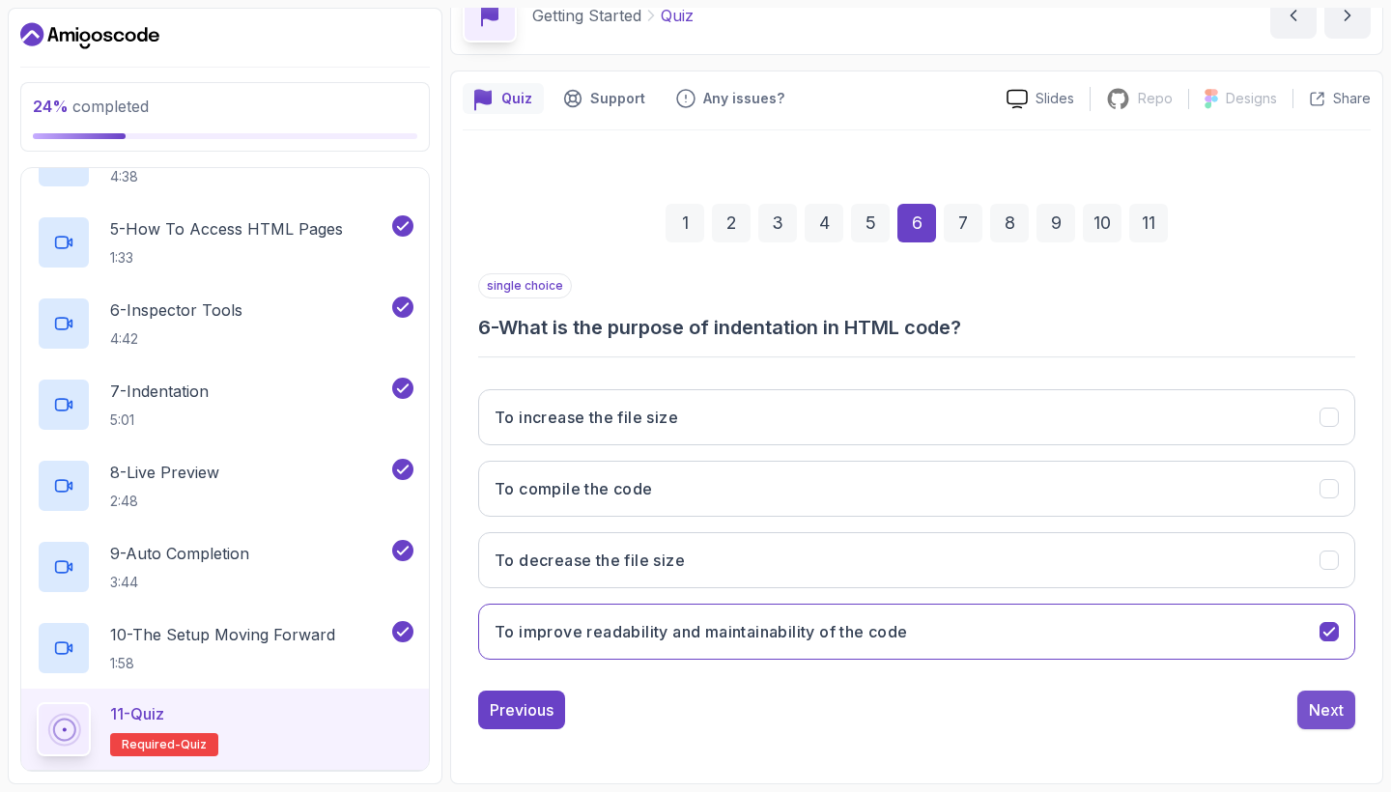
click at [1334, 717] on div "Next" at bounding box center [1326, 709] width 35 height 23
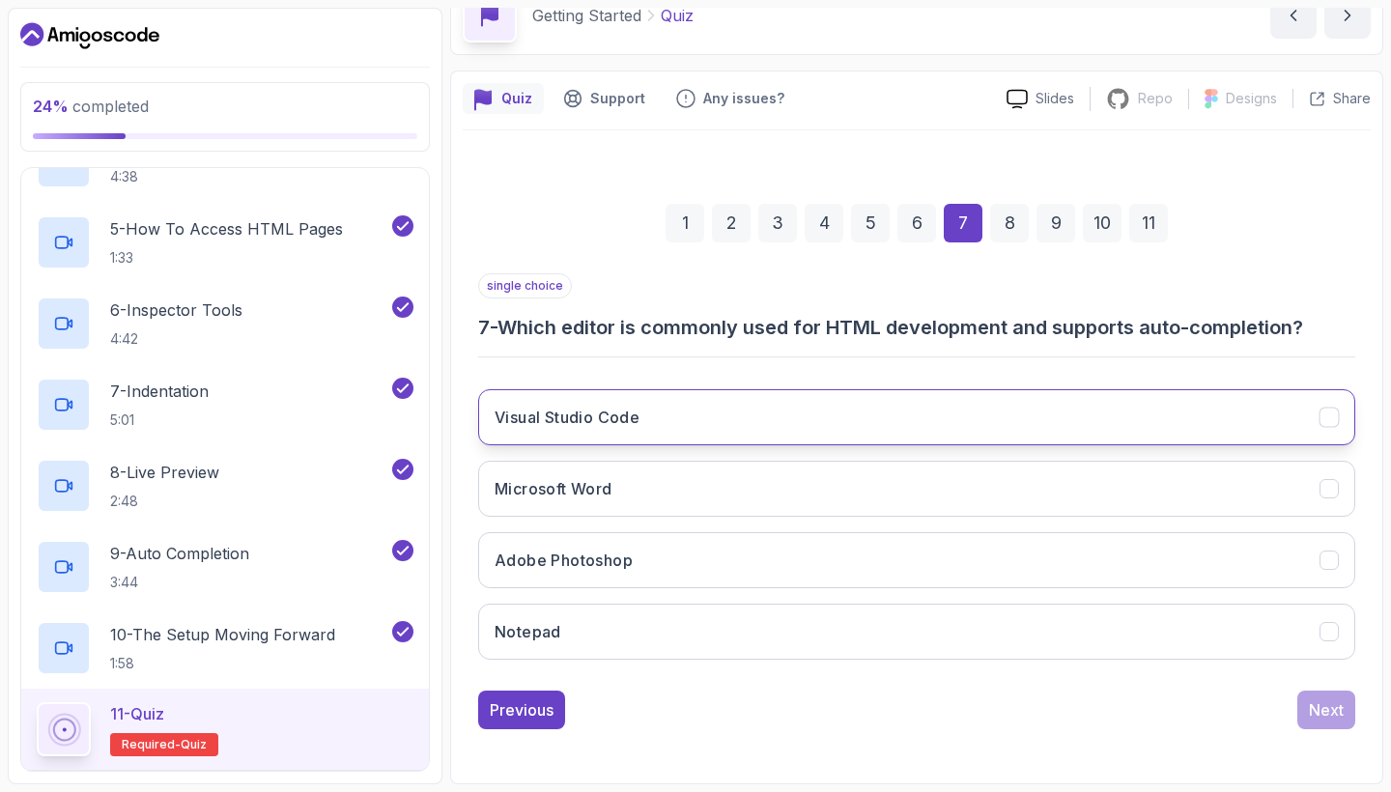
click at [969, 409] on button "Visual Studio Code" at bounding box center [916, 417] width 877 height 56
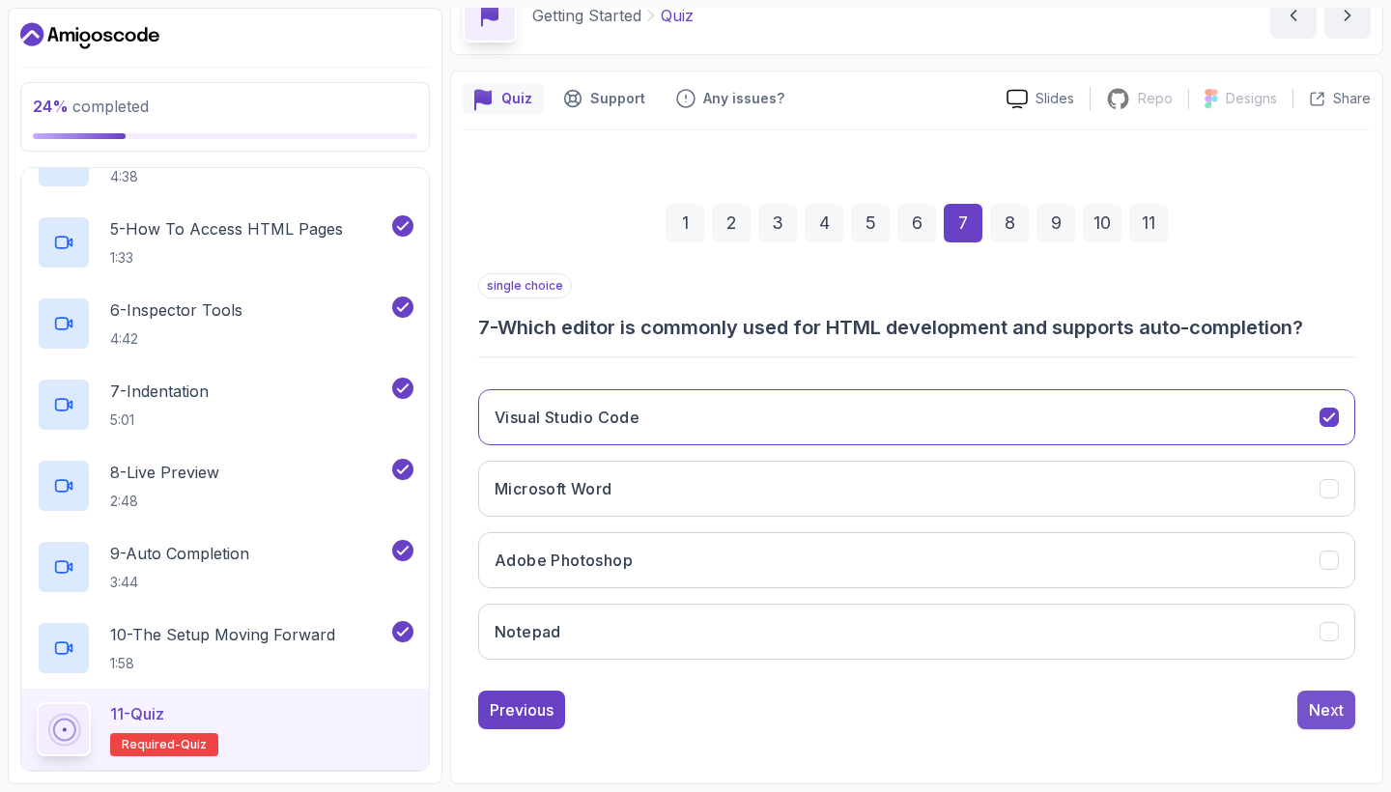
click at [1334, 711] on div "Next" at bounding box center [1326, 709] width 35 height 23
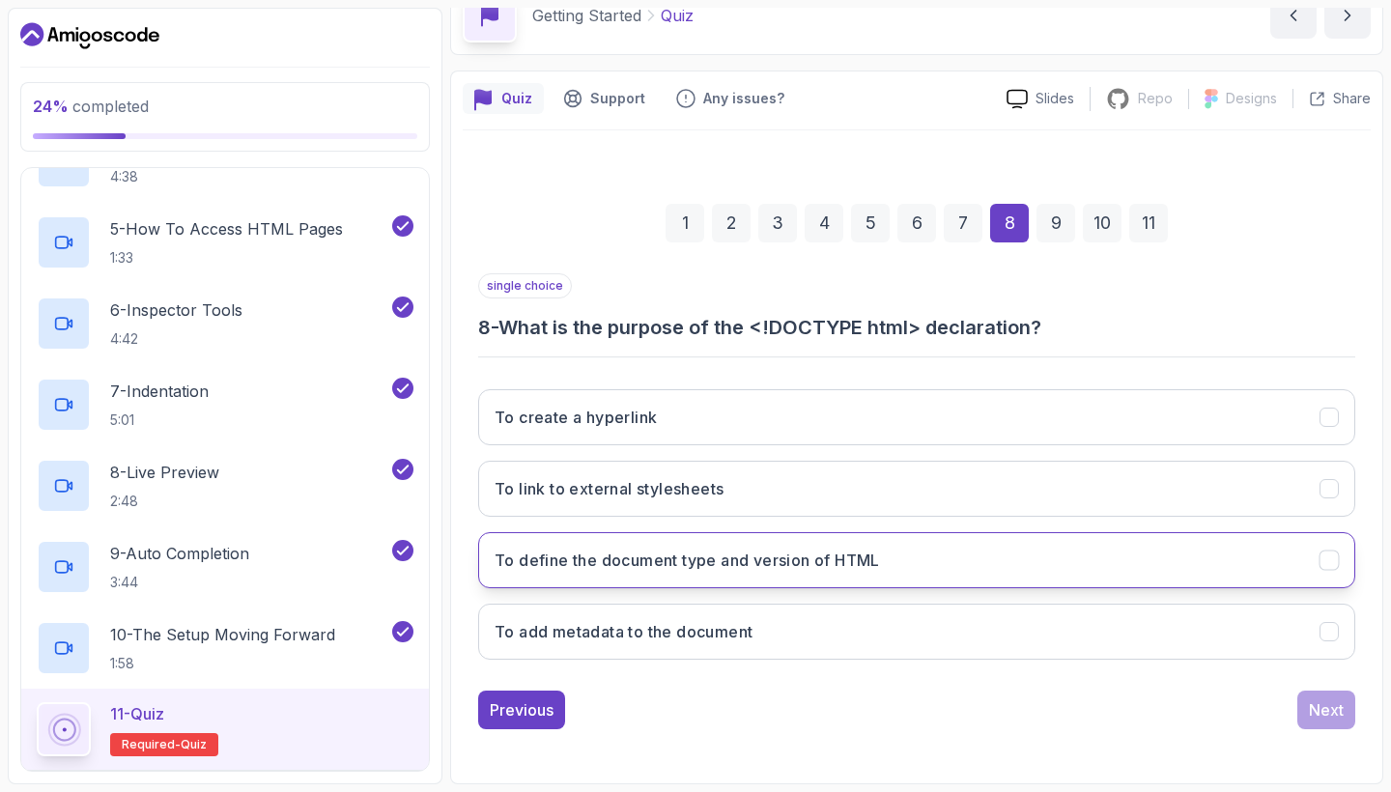
click at [853, 555] on h3 "To define the document type and version of HTML" at bounding box center [686, 560] width 385 height 23
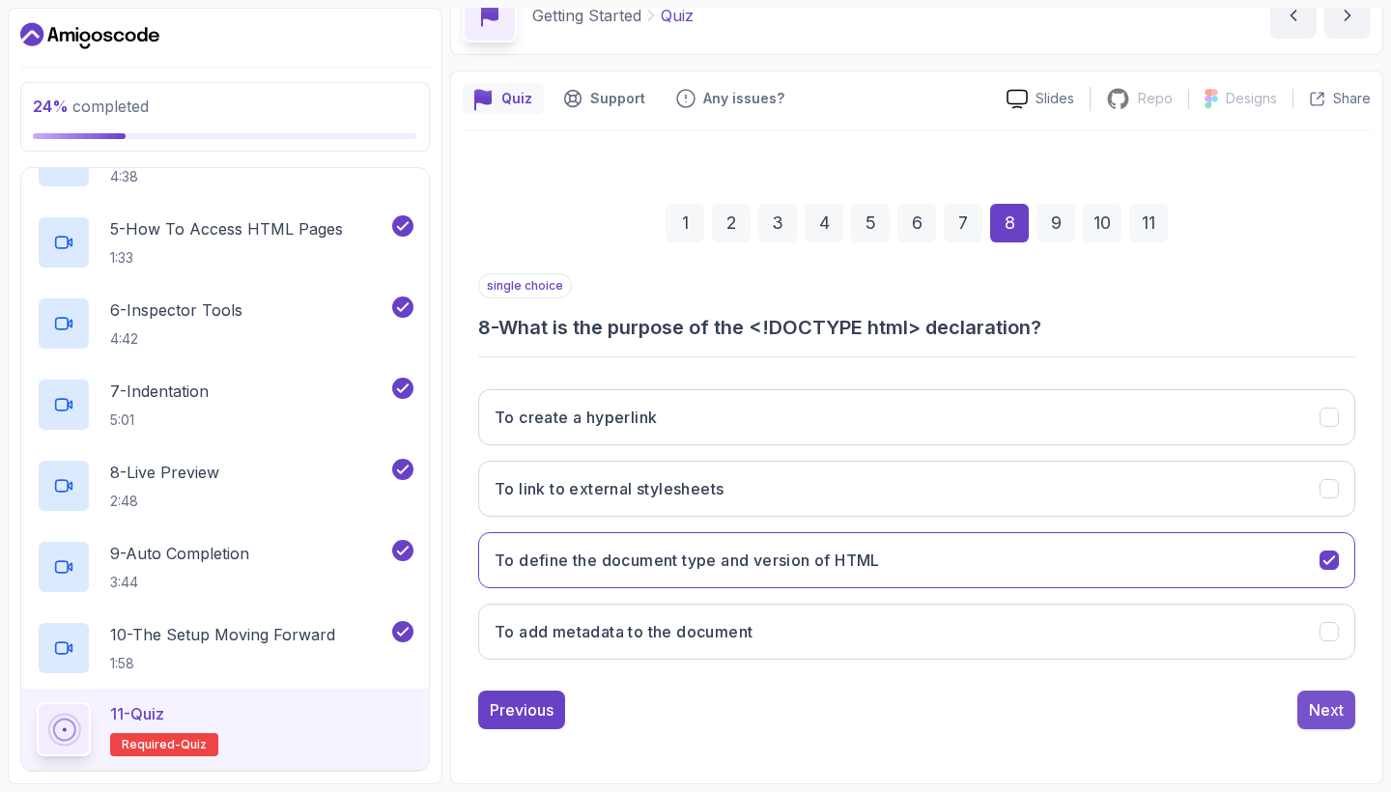
click at [1332, 709] on div "Next" at bounding box center [1326, 709] width 35 height 23
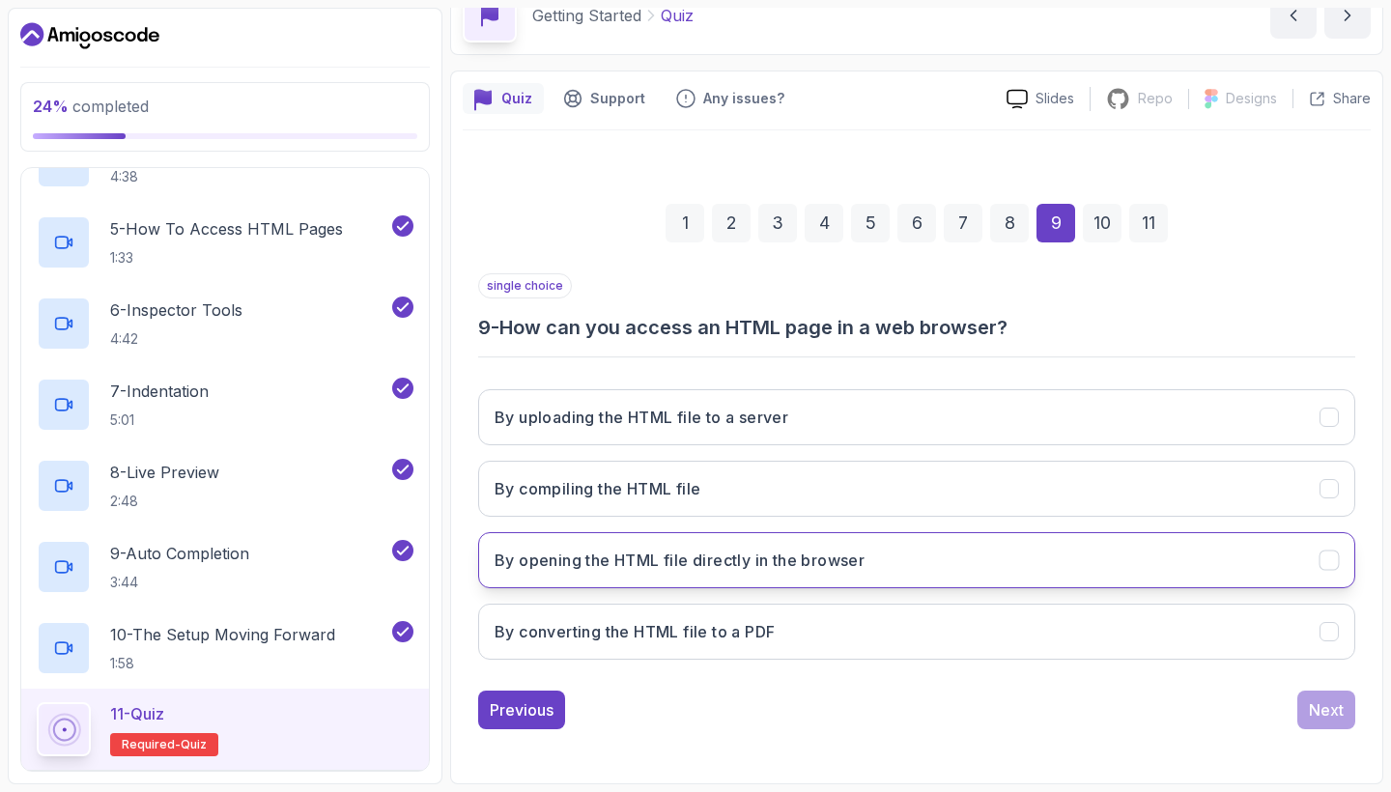
click at [738, 571] on h3 "By opening the HTML file directly in the browser" at bounding box center [679, 560] width 370 height 23
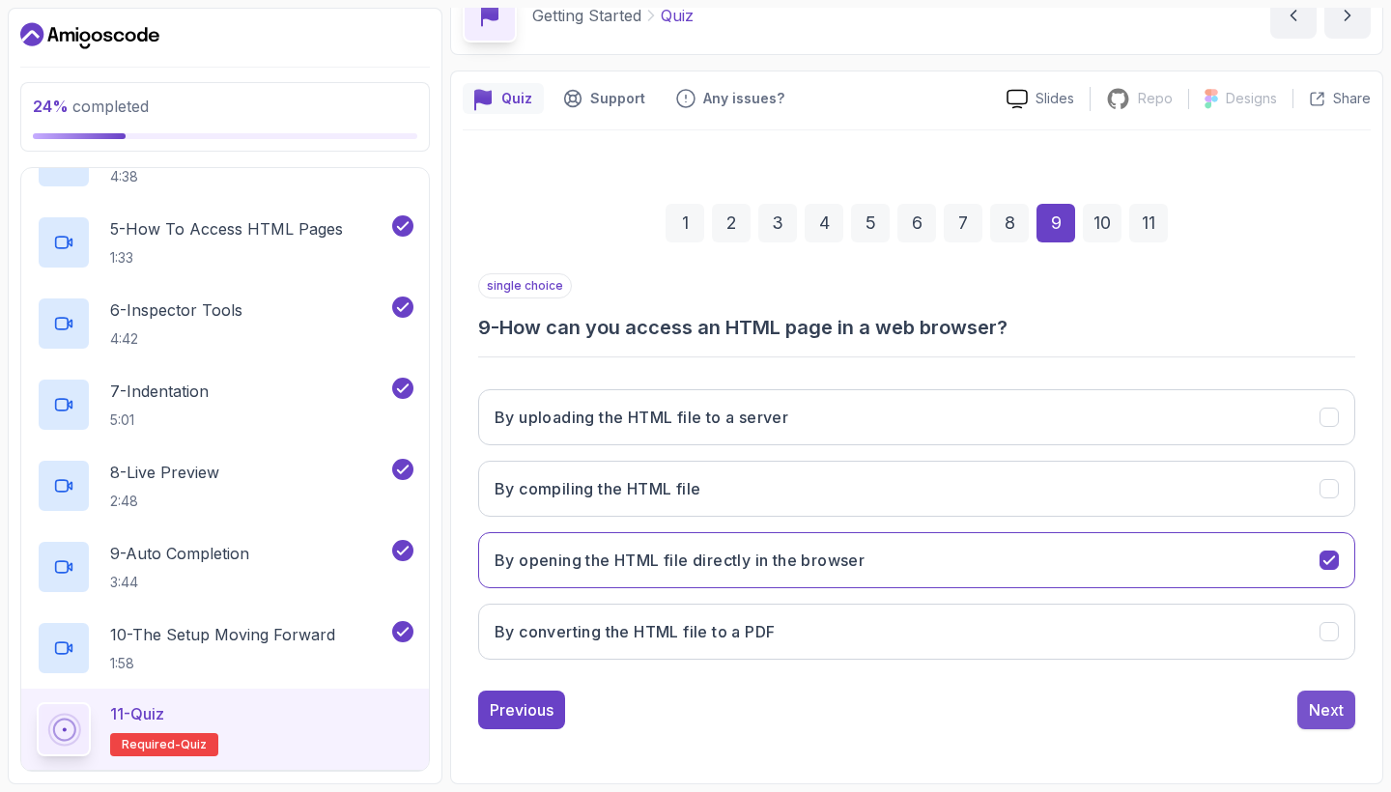
click at [1334, 703] on div "Next" at bounding box center [1326, 709] width 35 height 23
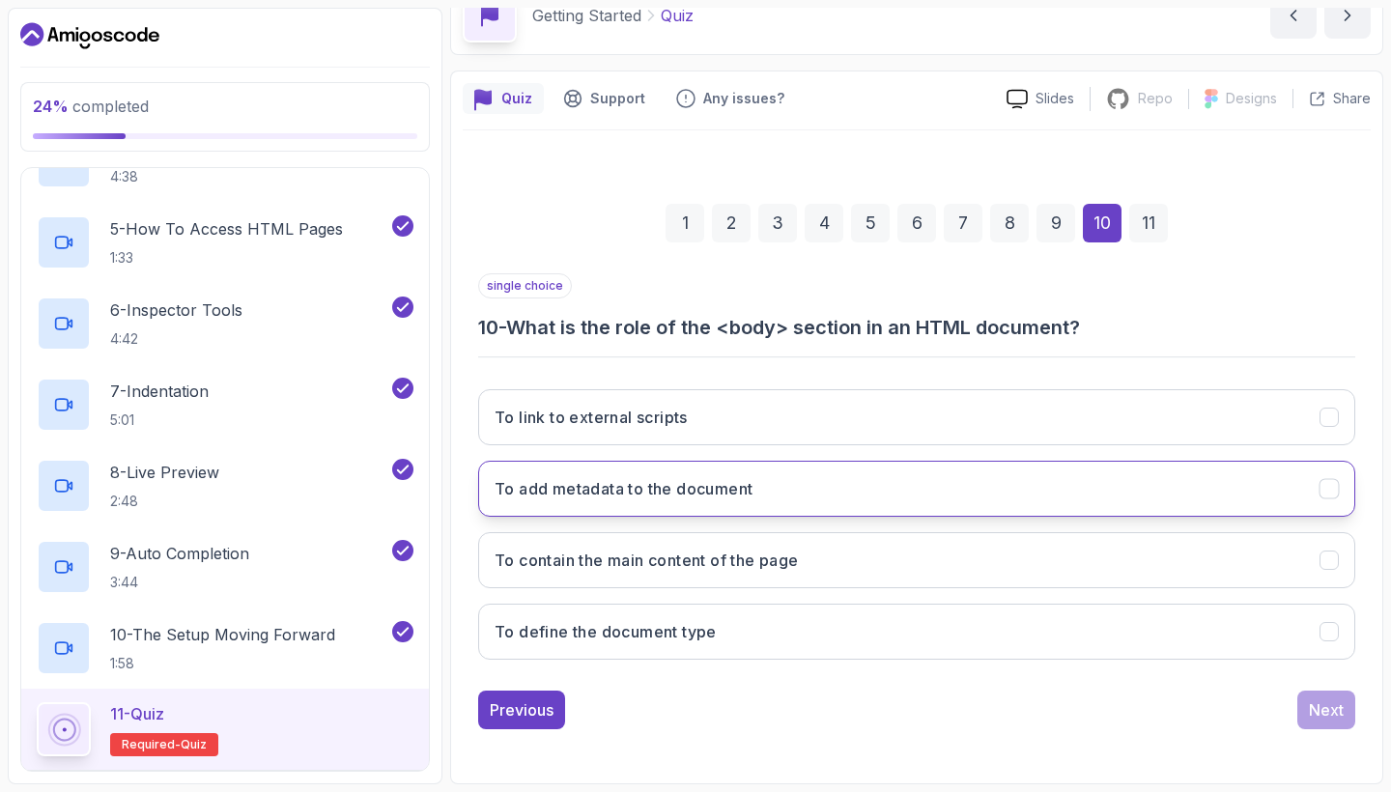
click at [781, 499] on button "To add metadata to the document" at bounding box center [916, 489] width 877 height 56
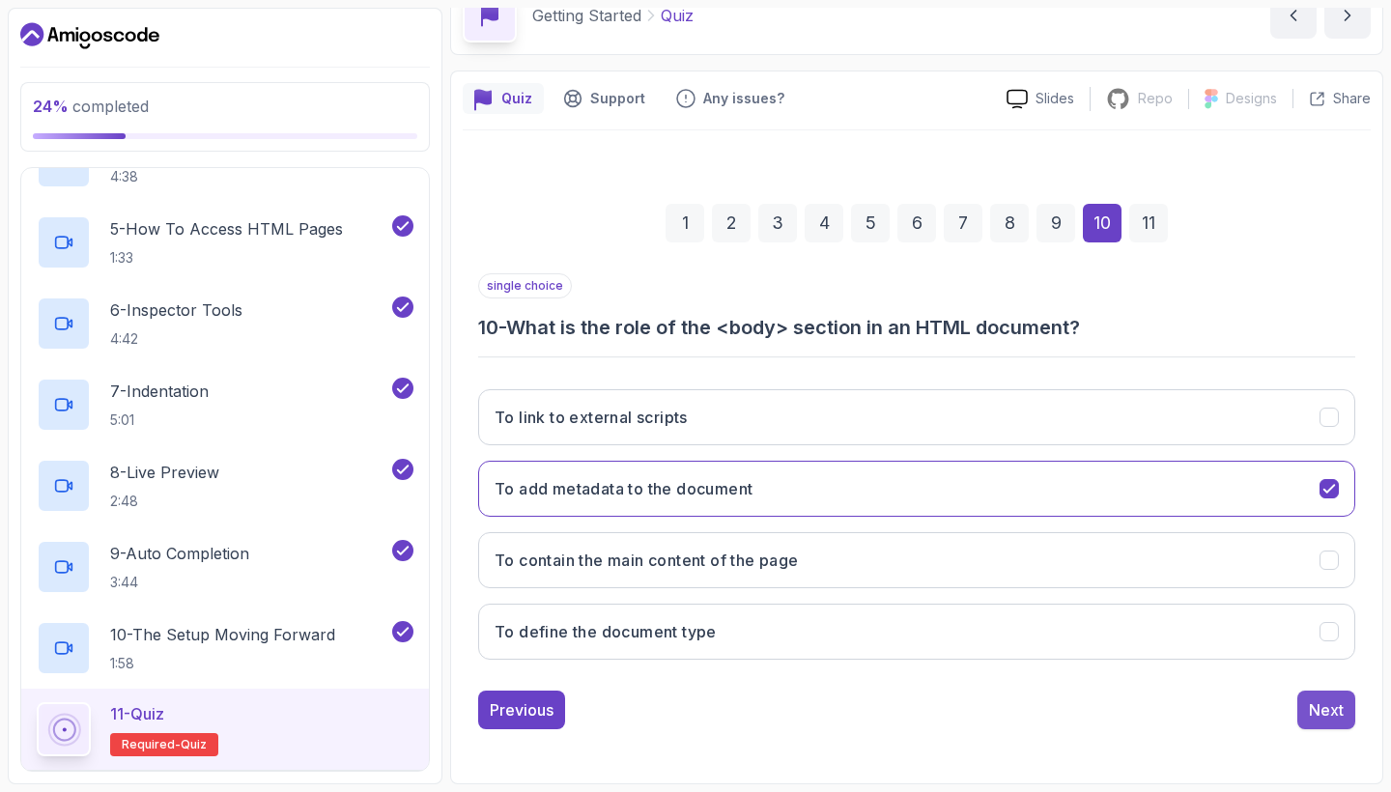
click at [1328, 709] on div "Next" at bounding box center [1326, 709] width 35 height 23
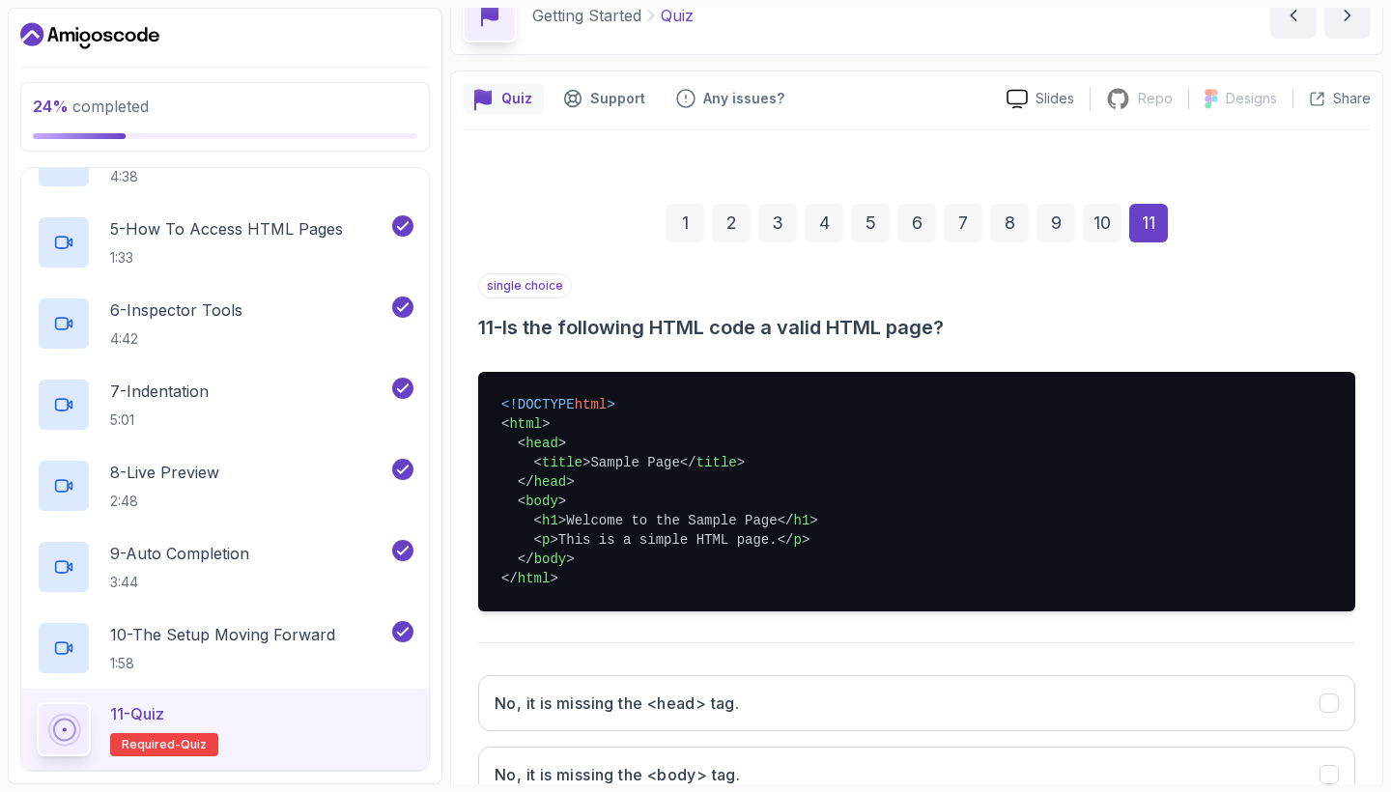
click at [1170, 312] on div "single choice 11 - Is the following HTML code a valid HTML page?" at bounding box center [916, 307] width 877 height 68
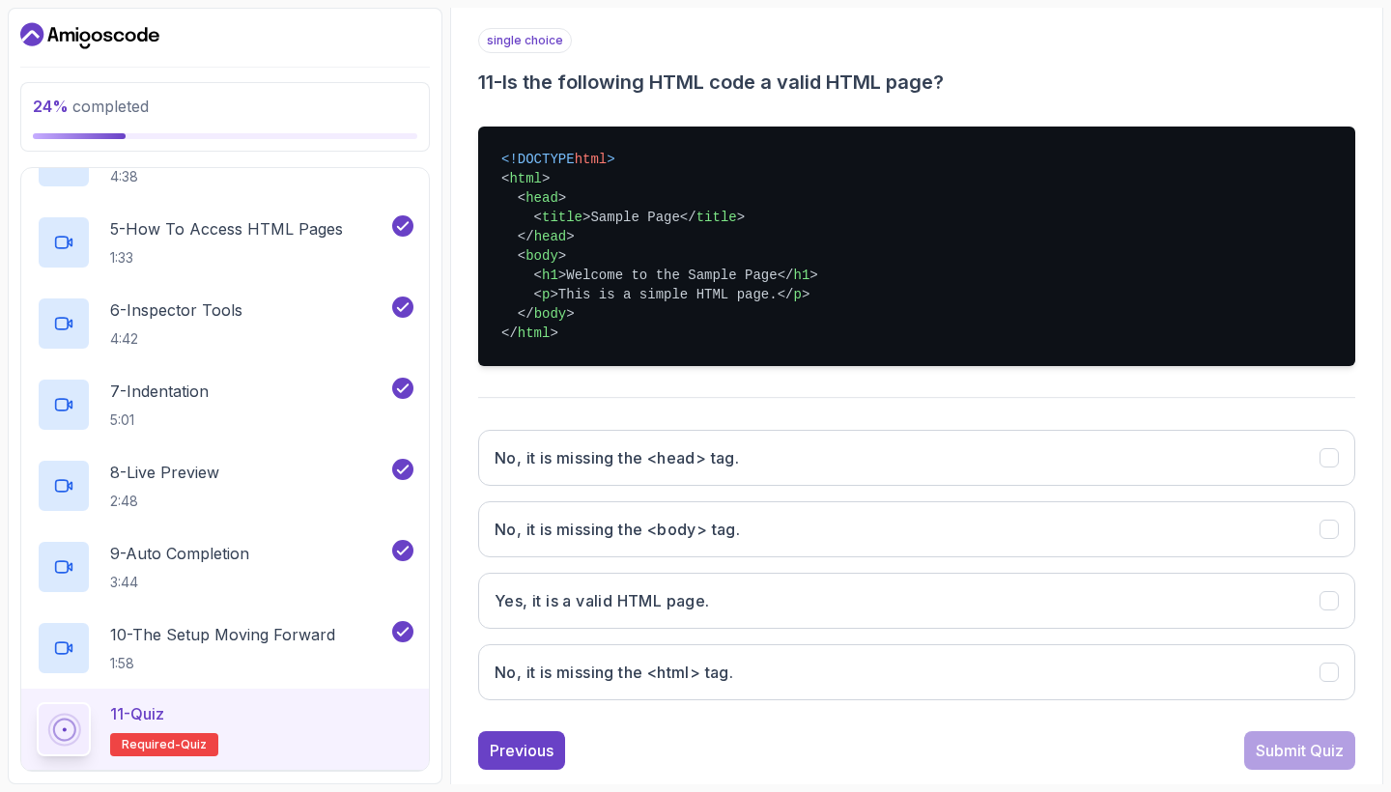
scroll to position [352, 0]
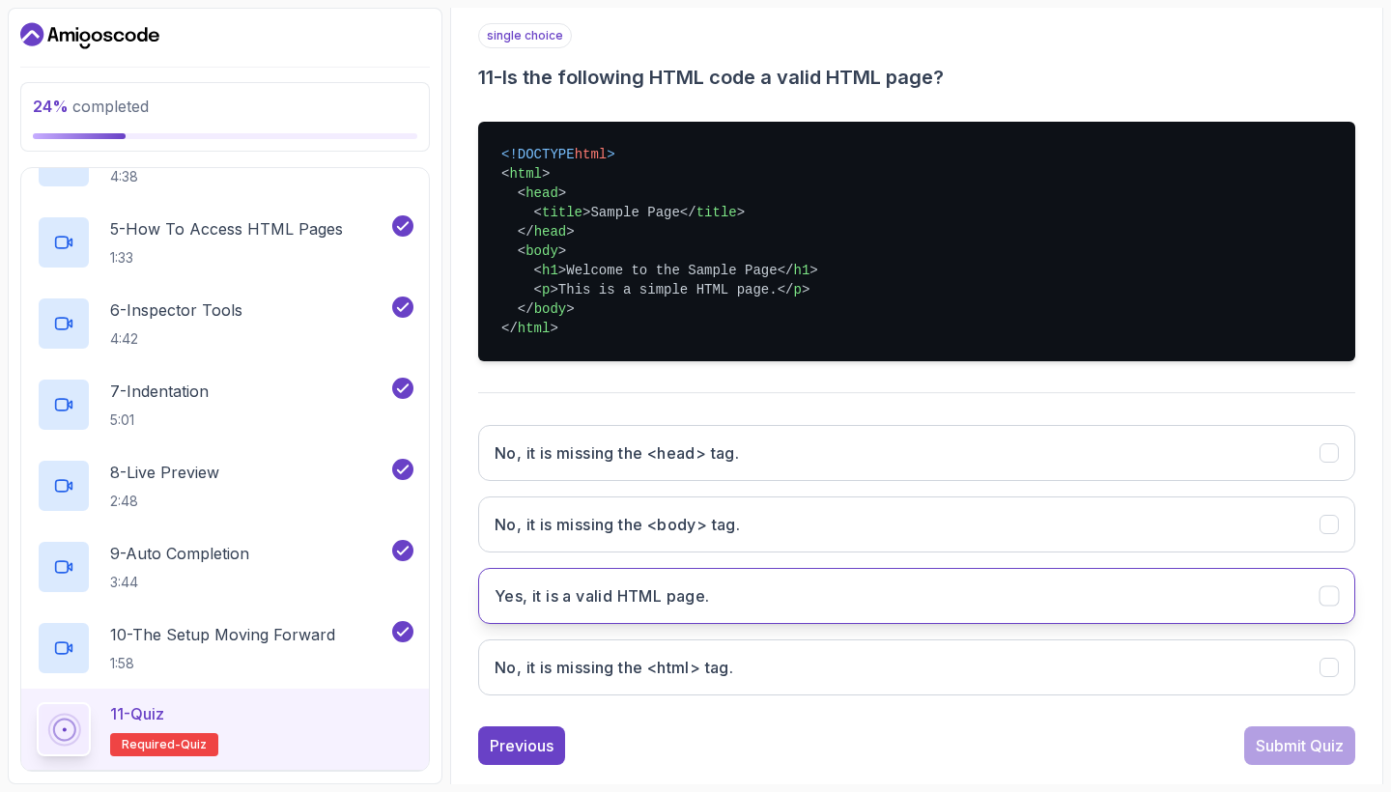
click at [610, 600] on h3 "Yes, it is a valid HTML page." at bounding box center [601, 595] width 215 height 23
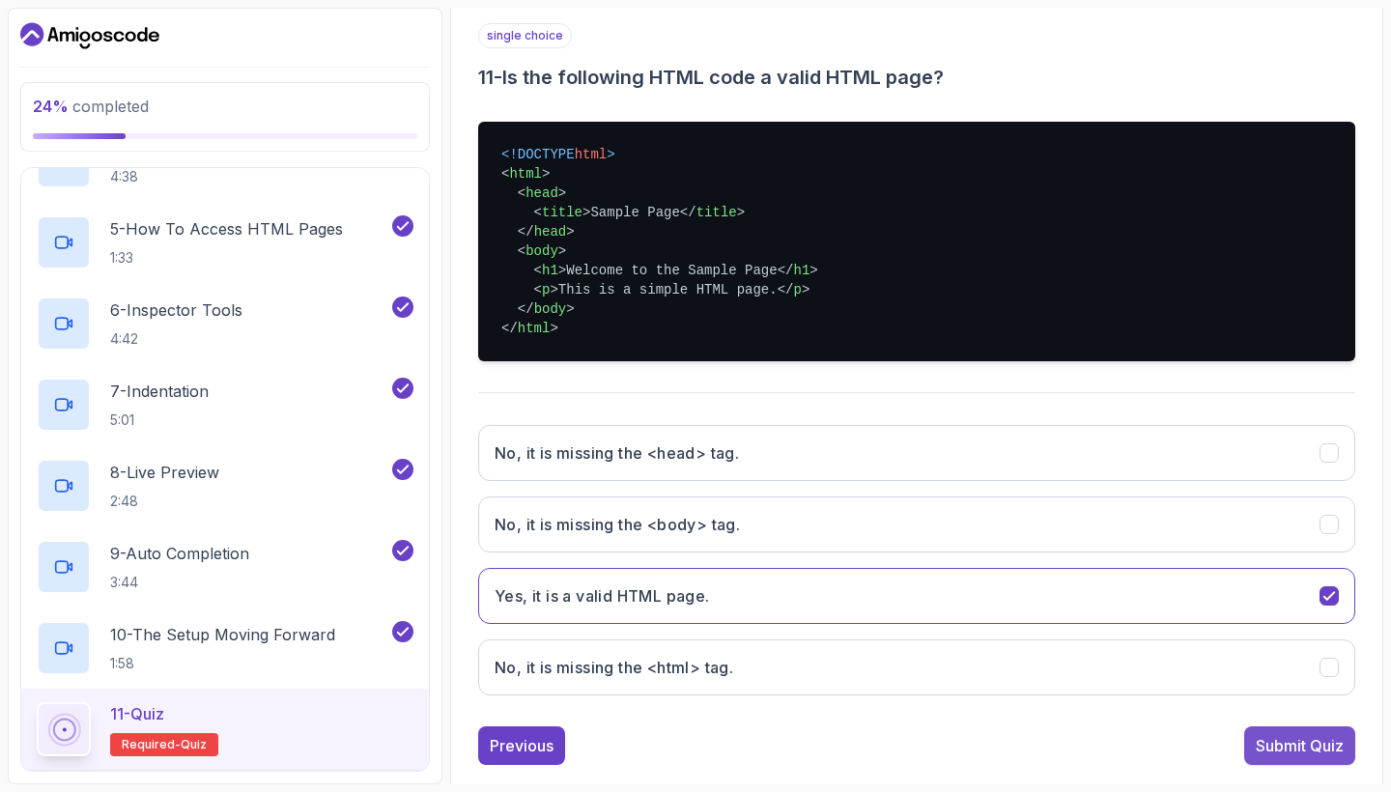
click at [1302, 739] on div "Submit Quiz" at bounding box center [1299, 745] width 88 height 23
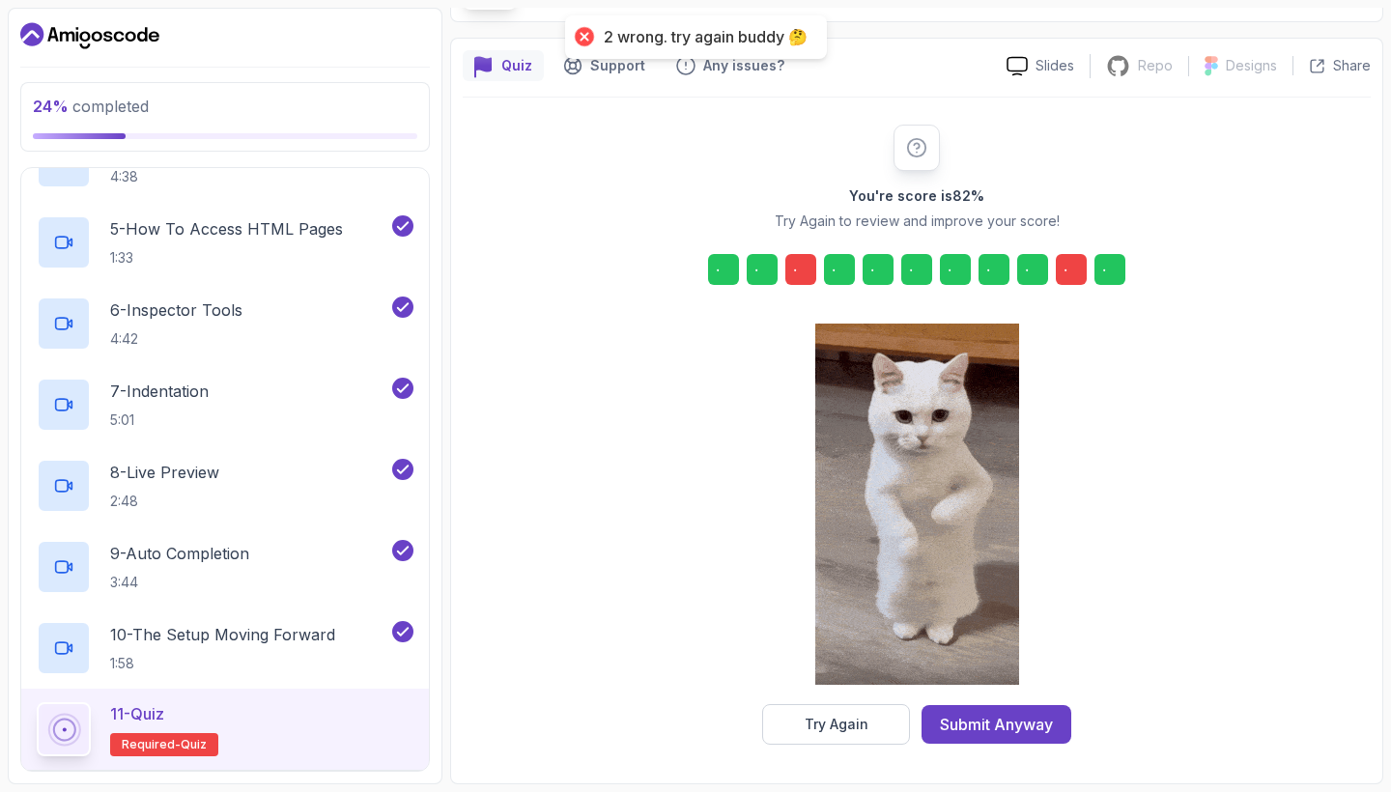
scroll to position [134, 0]
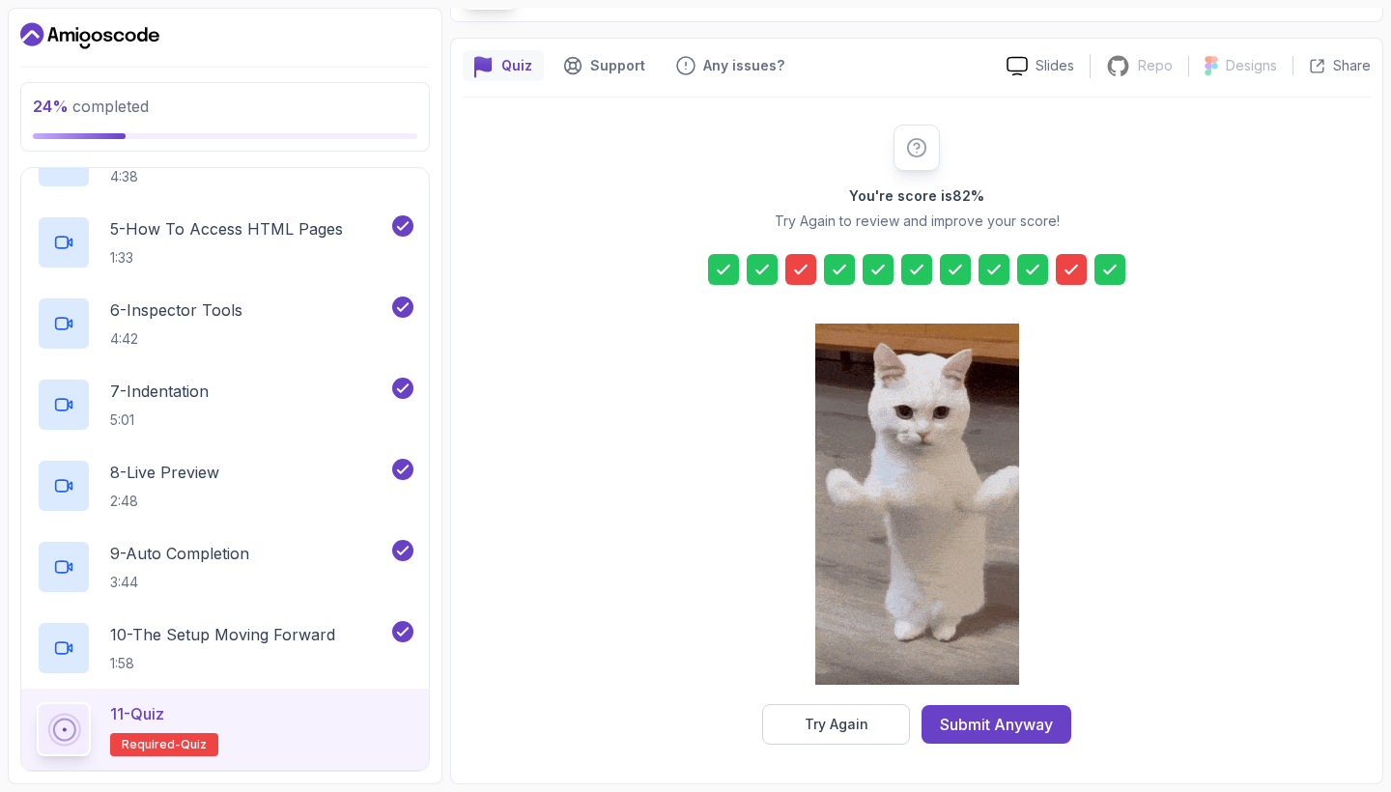
click at [798, 272] on icon at bounding box center [801, 270] width 12 height 8
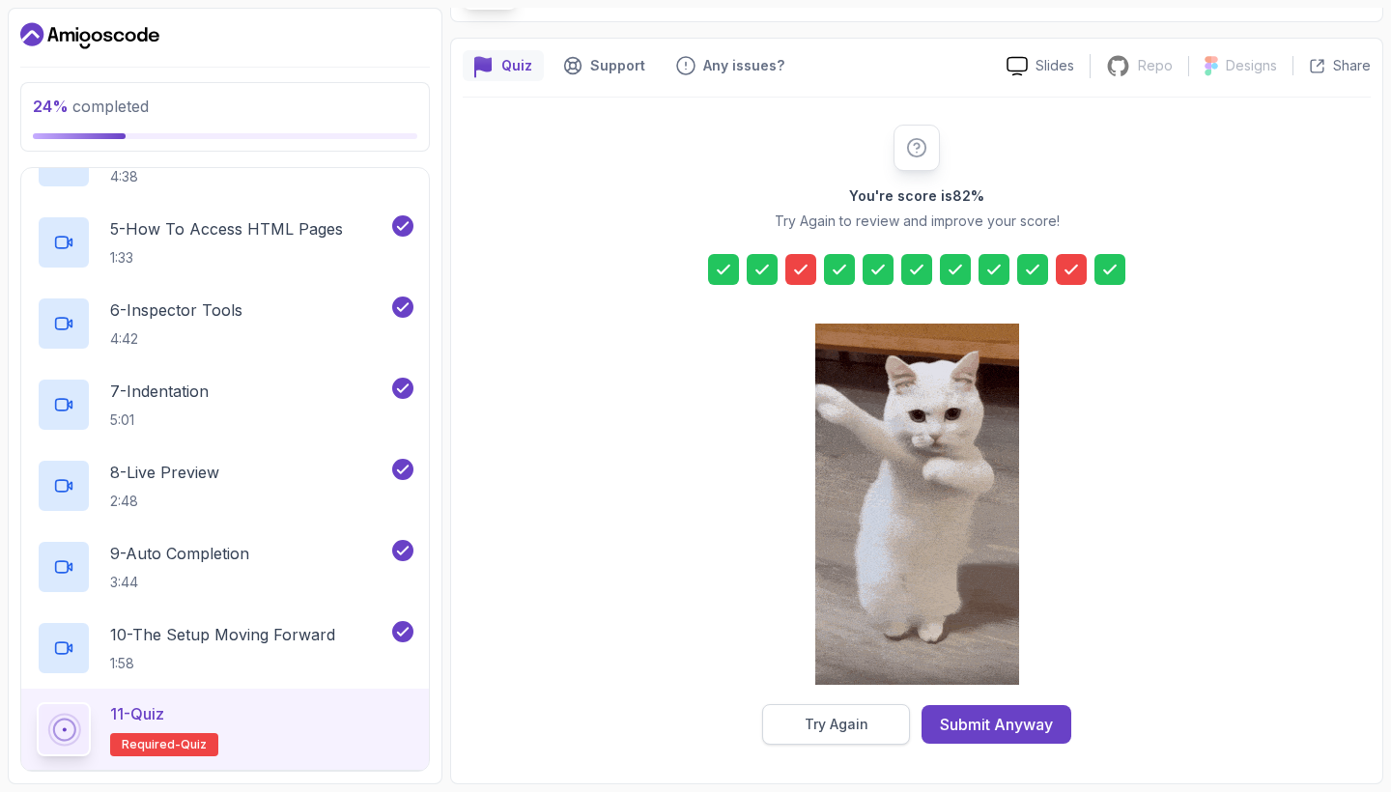
click at [840, 726] on div "Try Again" at bounding box center [836, 724] width 64 height 19
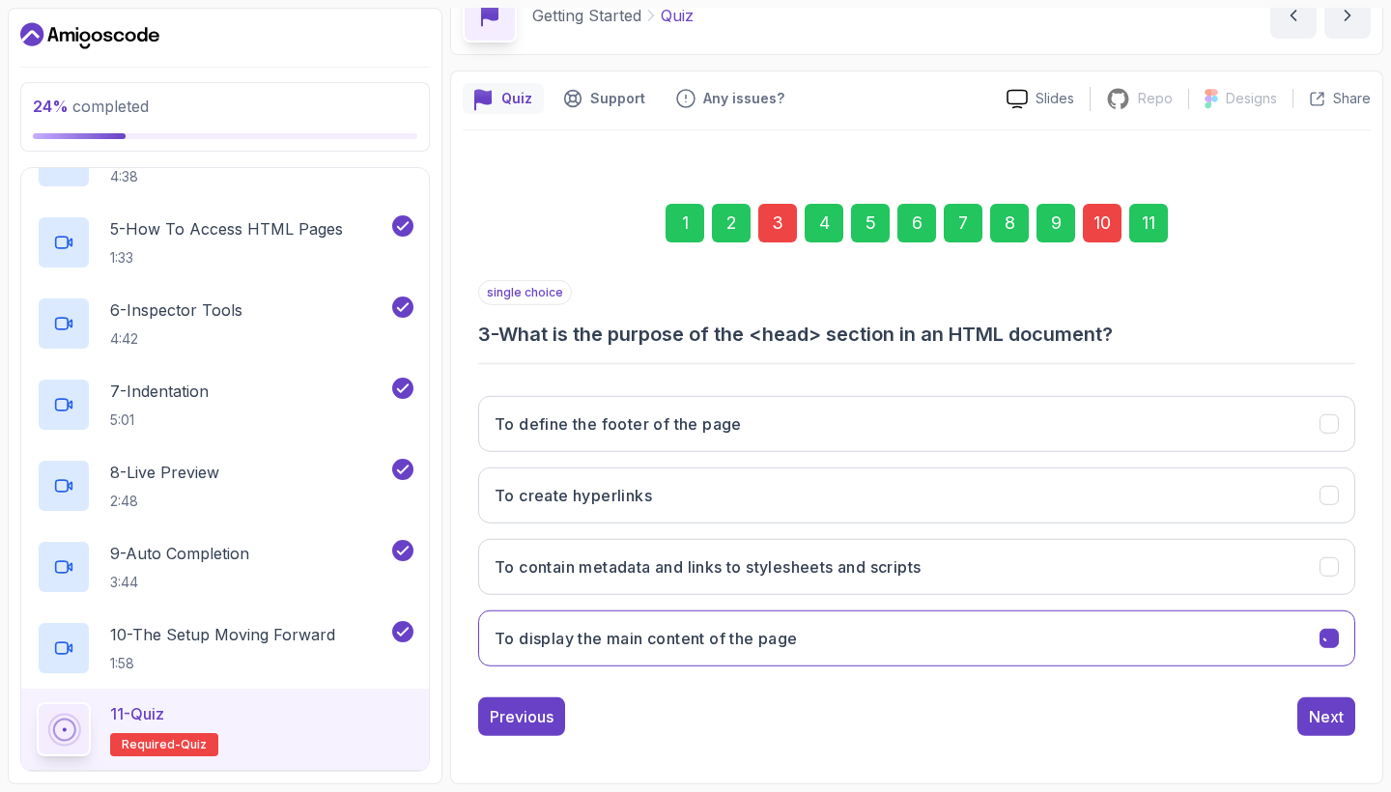
scroll to position [101, 0]
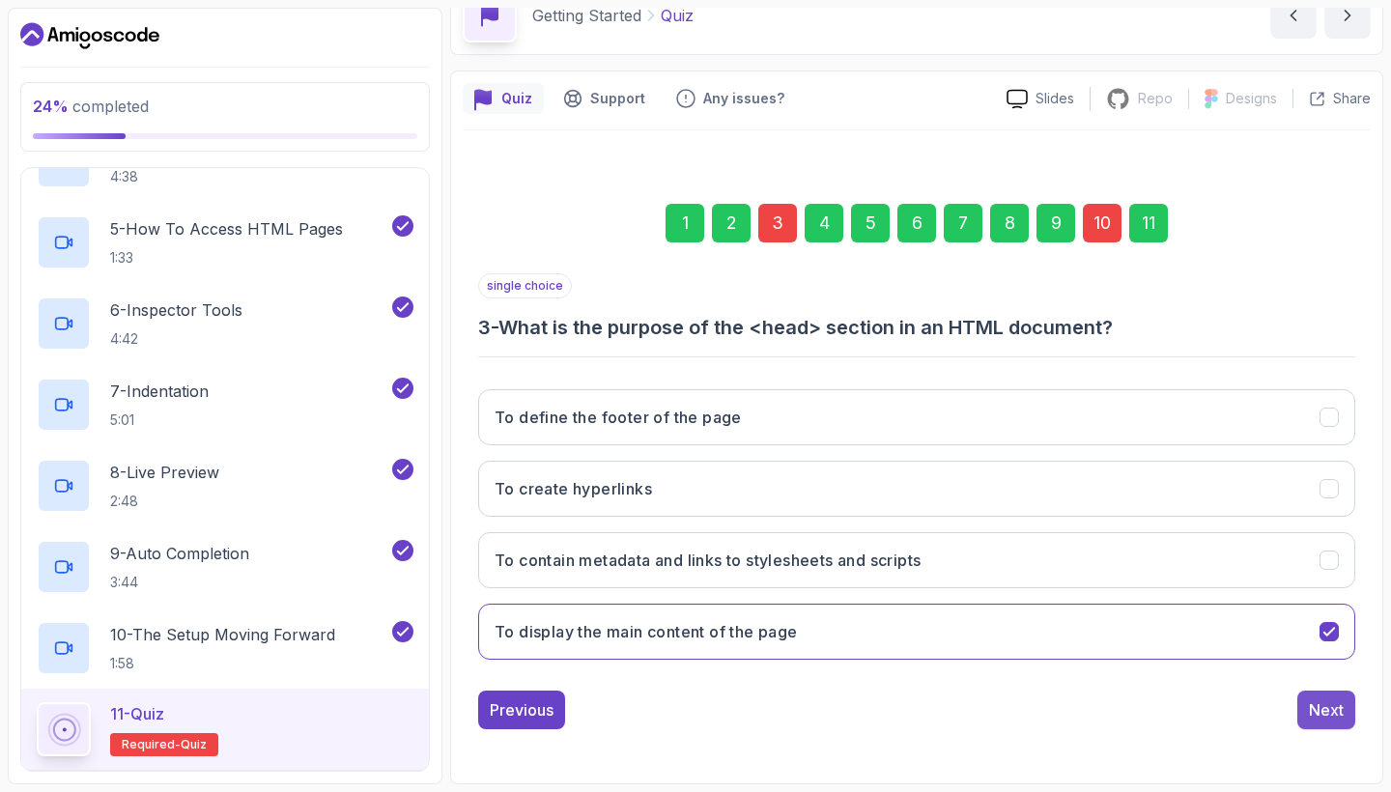
click at [1335, 713] on div "Next" at bounding box center [1326, 709] width 35 height 23
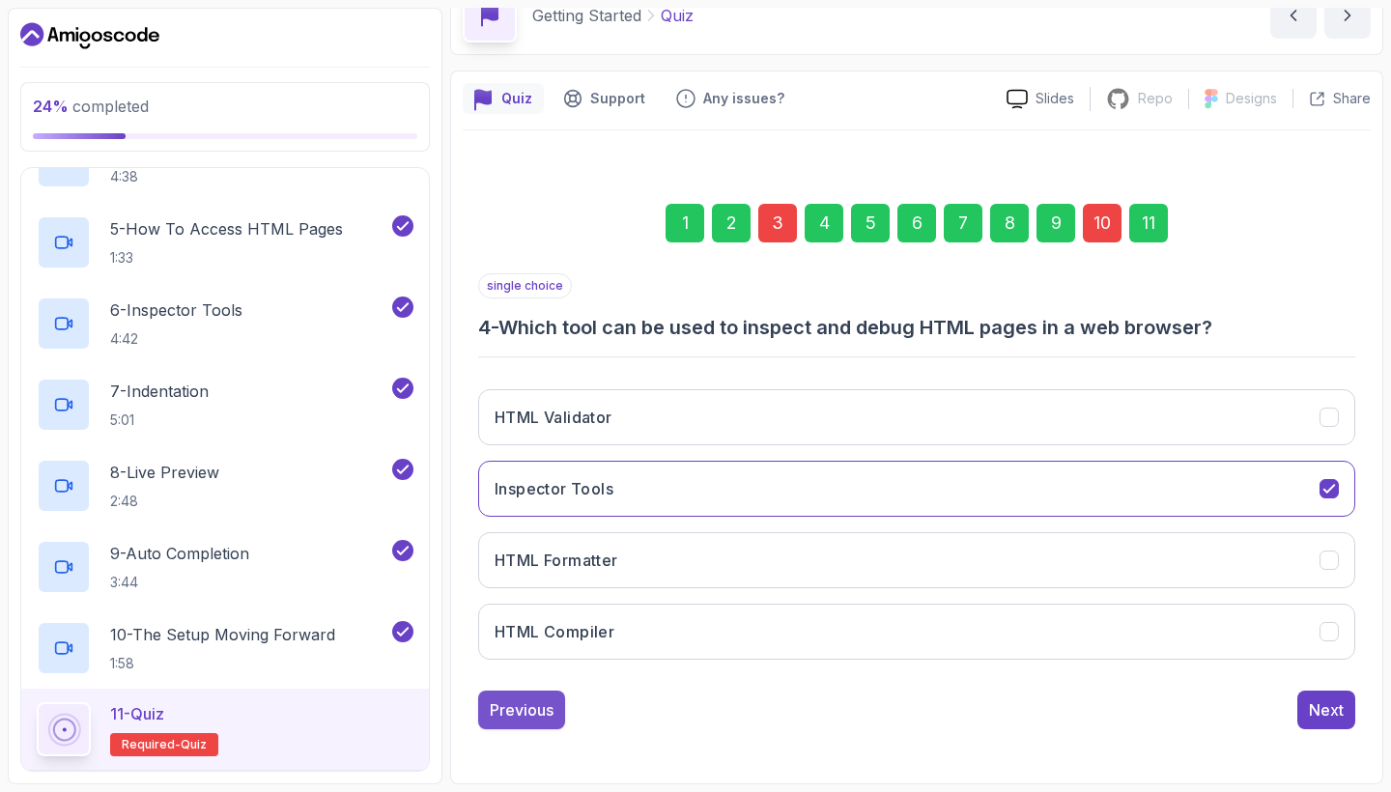
click at [533, 713] on div "Previous" at bounding box center [522, 709] width 64 height 23
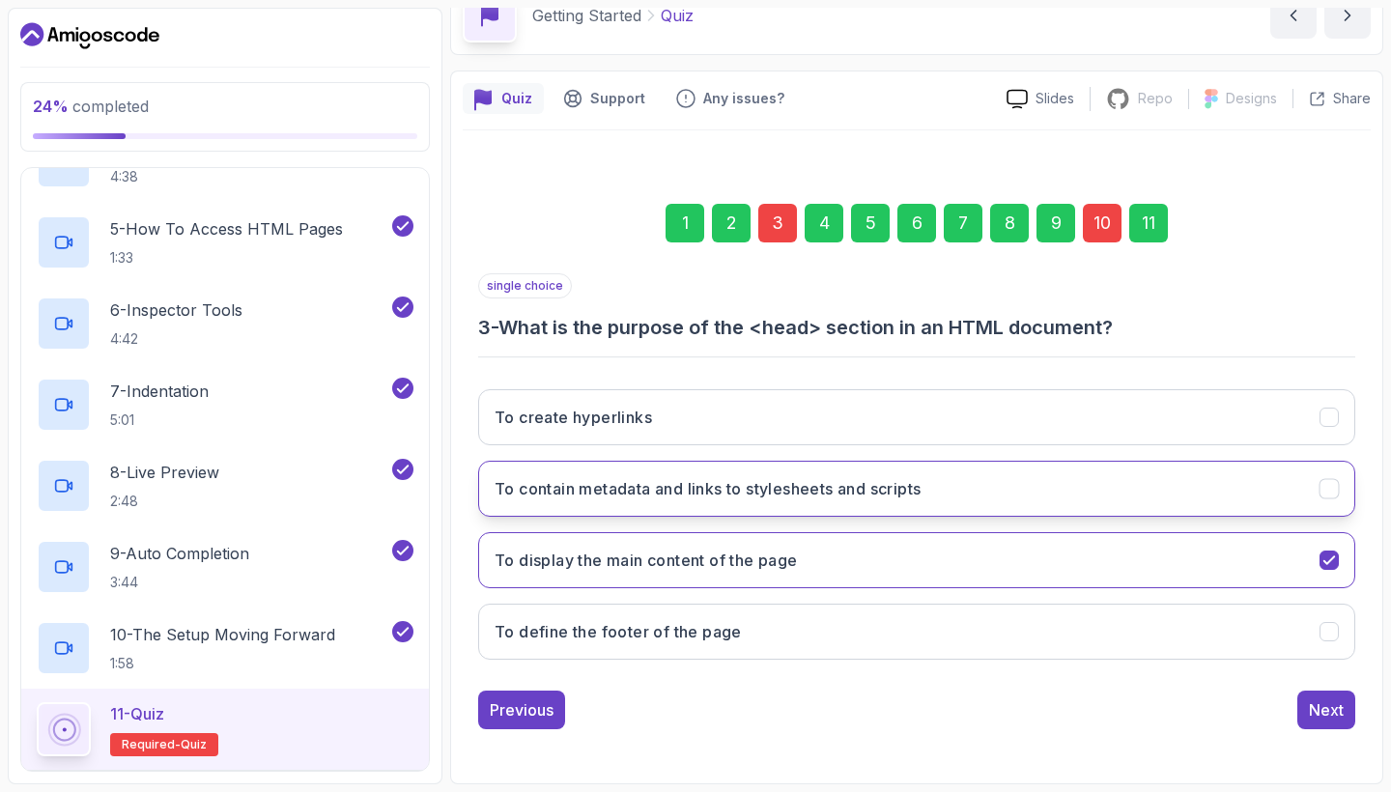
click at [713, 486] on h3 "To contain metadata and links to stylesheets and scripts" at bounding box center [707, 488] width 426 height 23
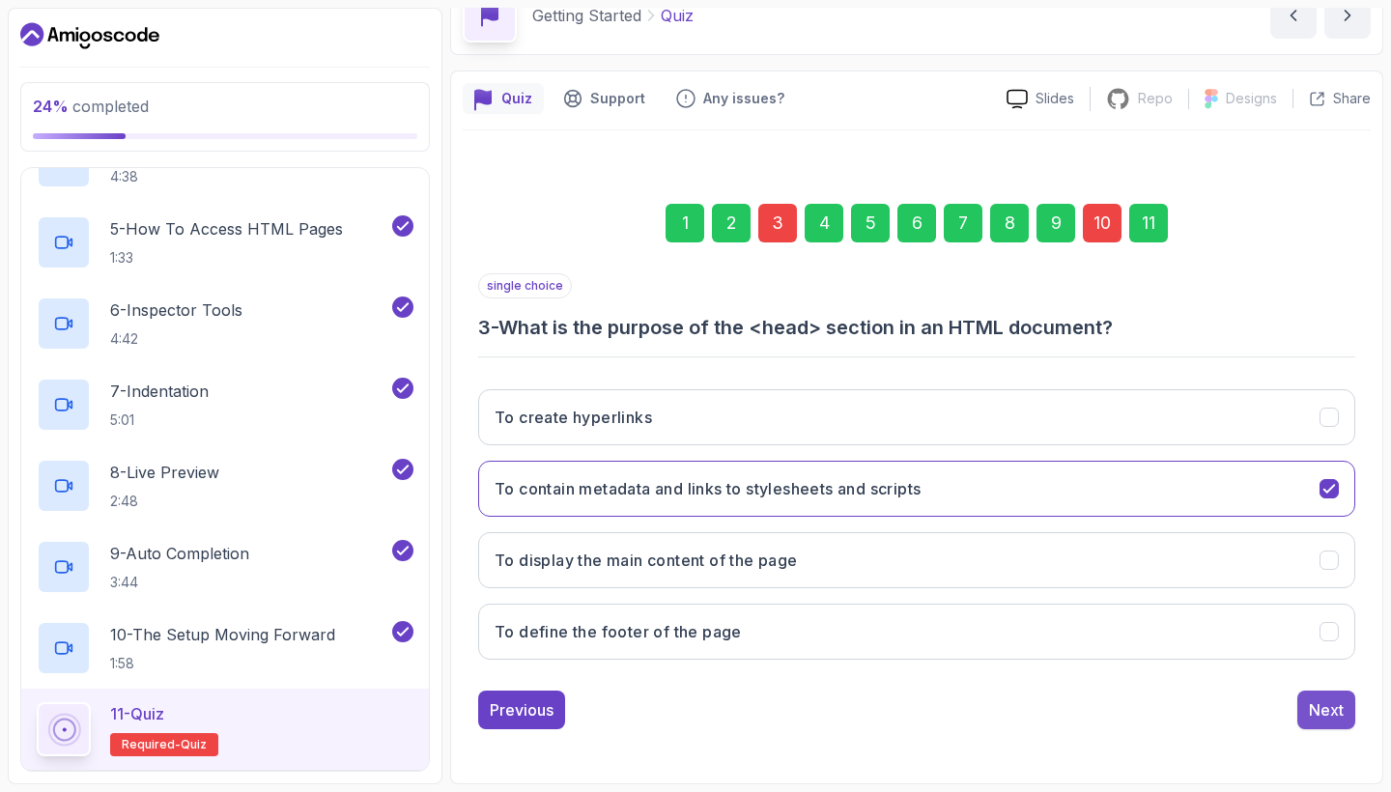
click at [1322, 713] on div "Next" at bounding box center [1326, 709] width 35 height 23
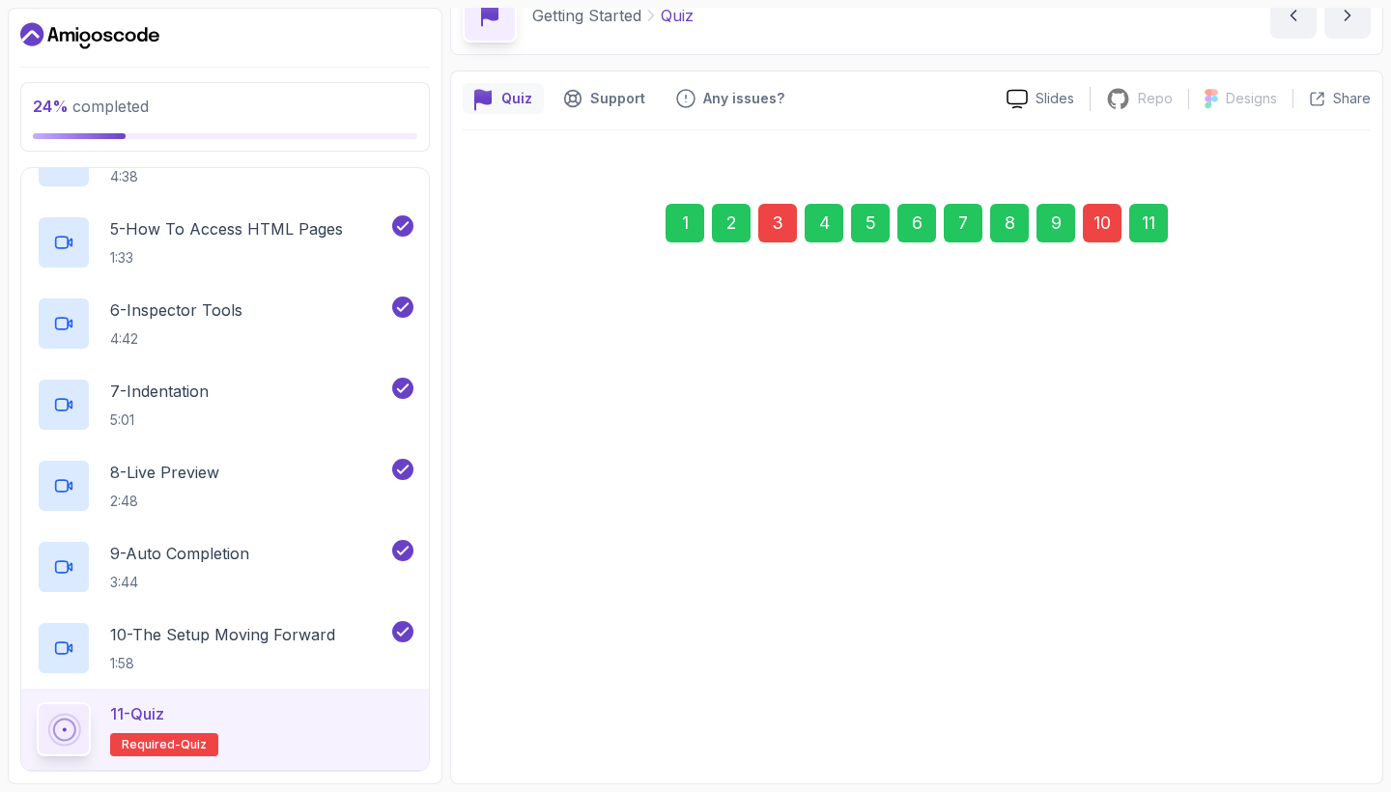
click at [1322, 713] on div "Next" at bounding box center [1326, 709] width 35 height 23
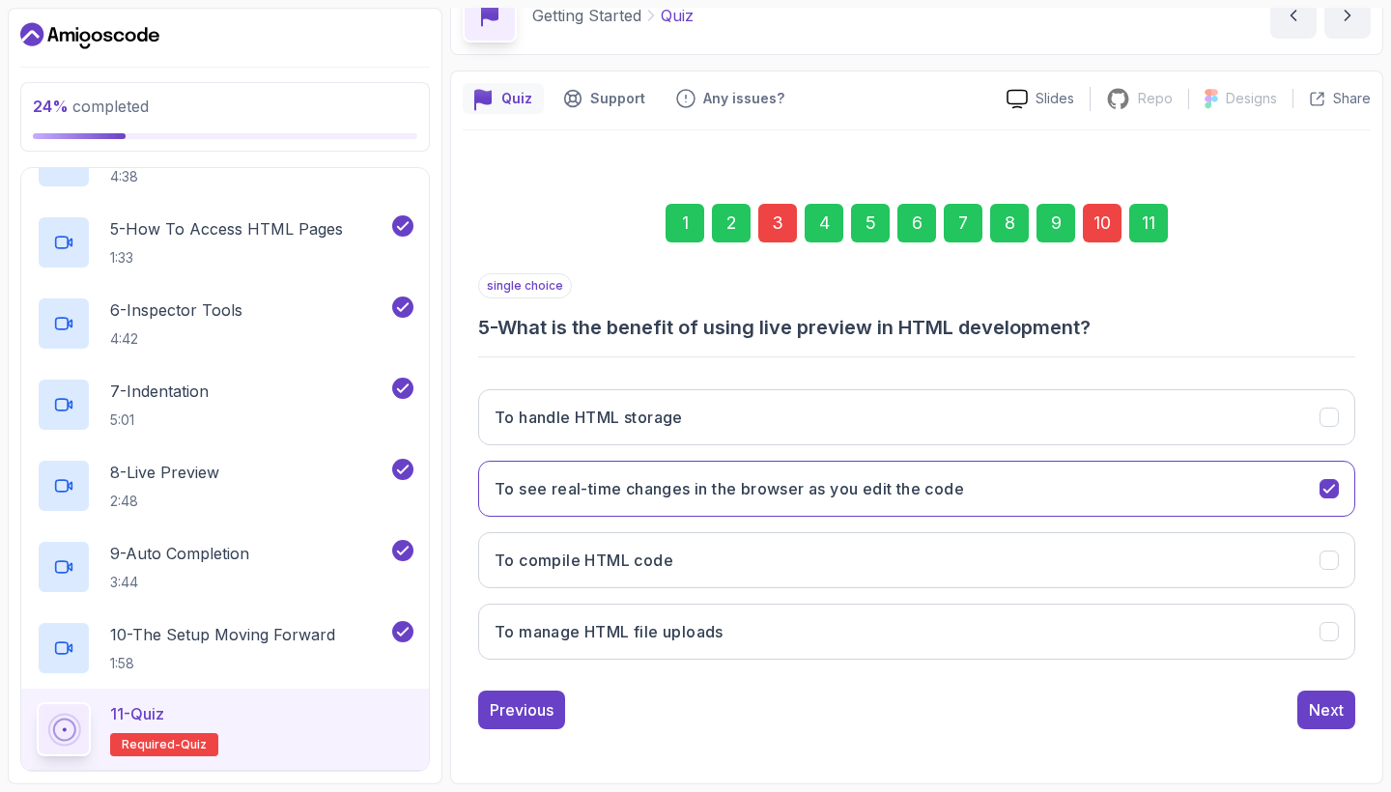
click at [1322, 713] on div "Next" at bounding box center [1326, 709] width 35 height 23
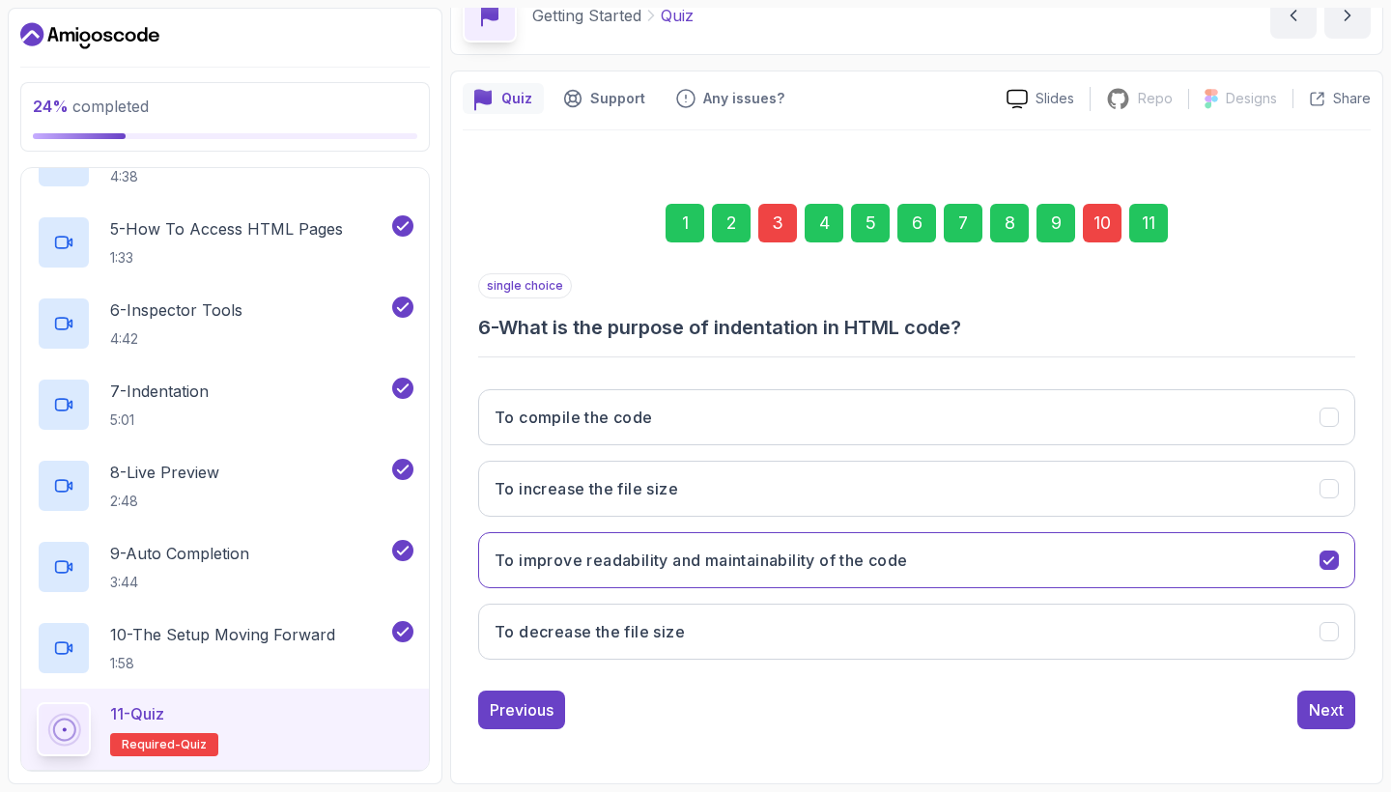
click at [1322, 713] on div "Next" at bounding box center [1326, 709] width 35 height 23
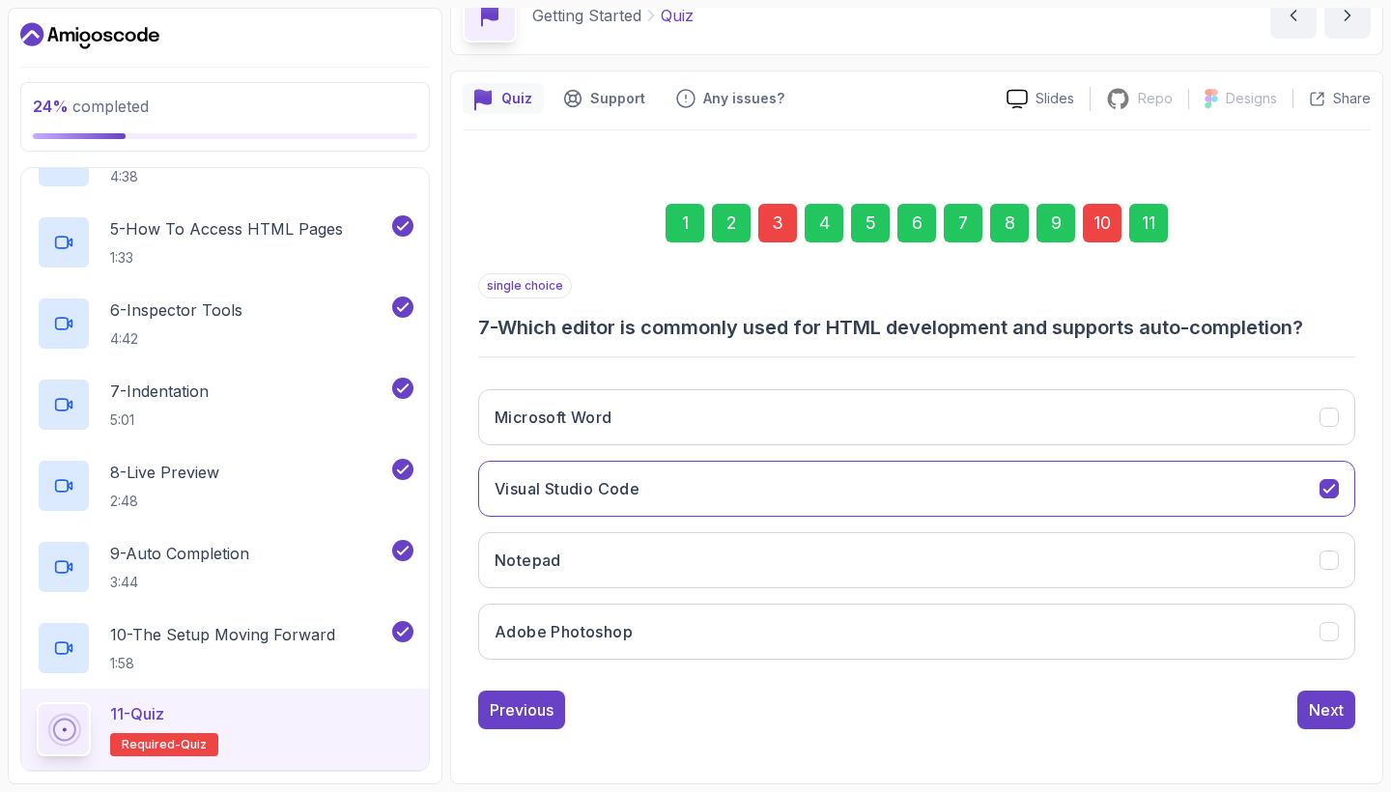
click at [1322, 713] on div "Next" at bounding box center [1326, 709] width 35 height 23
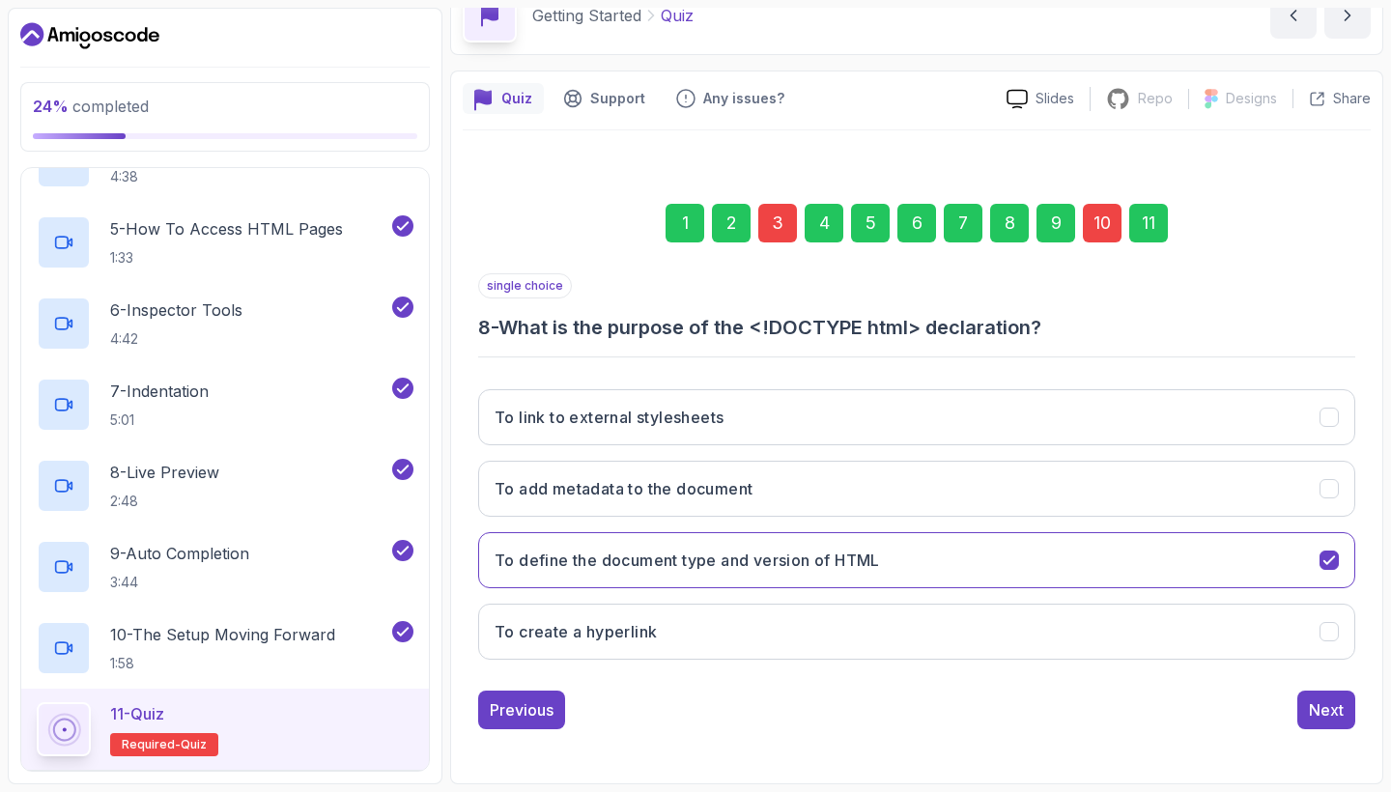
click at [1322, 713] on div "Next" at bounding box center [1326, 709] width 35 height 23
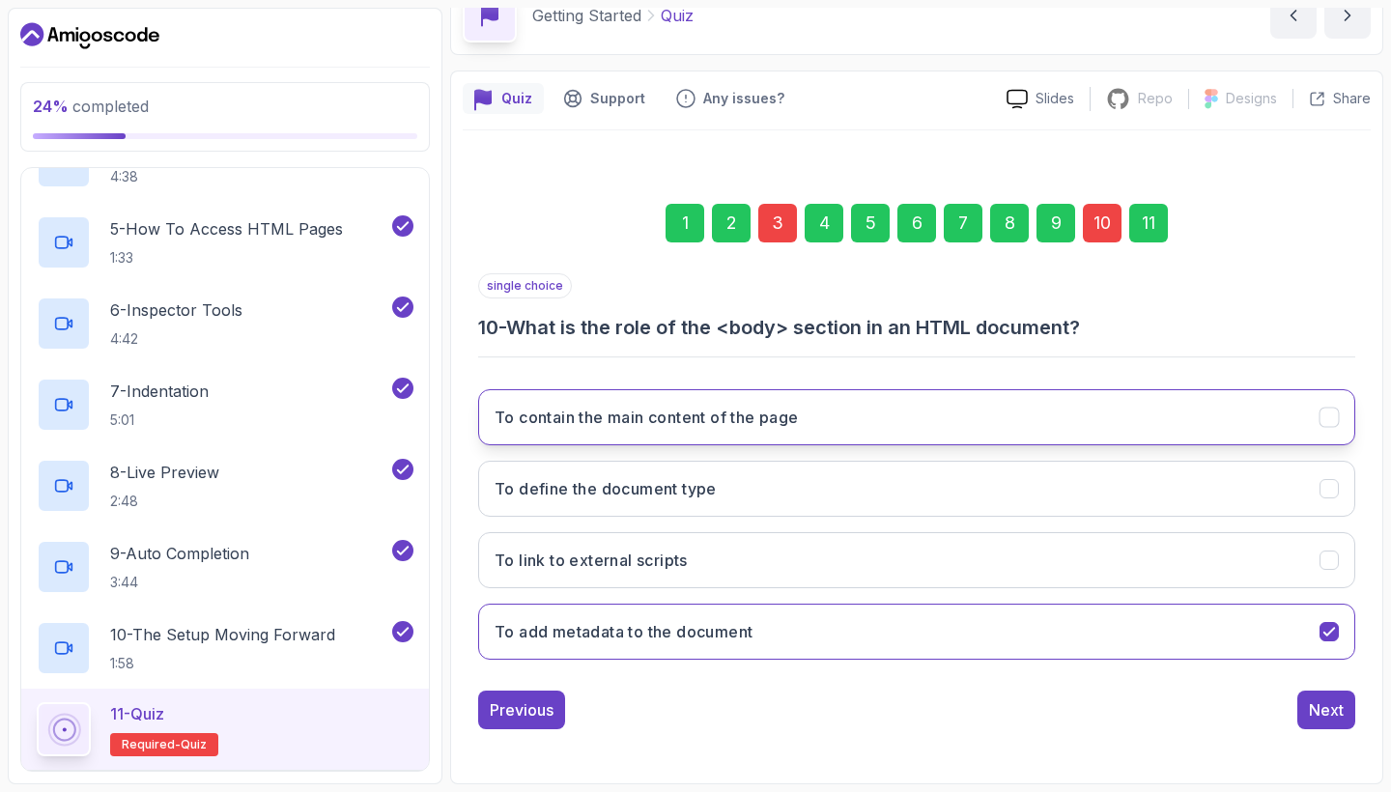
click at [922, 419] on button "To contain the main content of the page" at bounding box center [916, 417] width 877 height 56
click at [1317, 733] on div "1 2 3 4 5 6 7 8 9 10 11 single choice 10 - What is the role of the <body> secti…" at bounding box center [917, 450] width 908 height 587
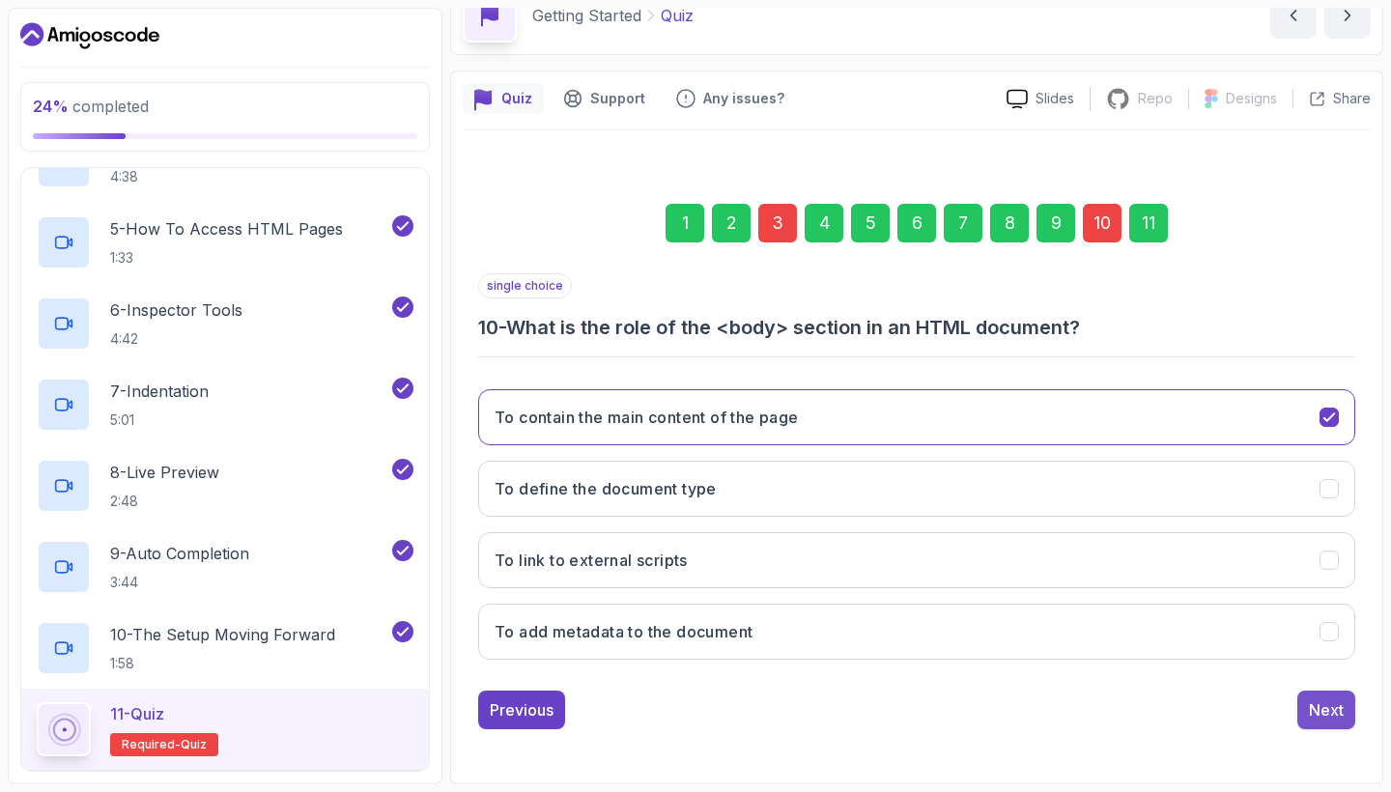
click at [1329, 707] on div "Next" at bounding box center [1326, 709] width 35 height 23
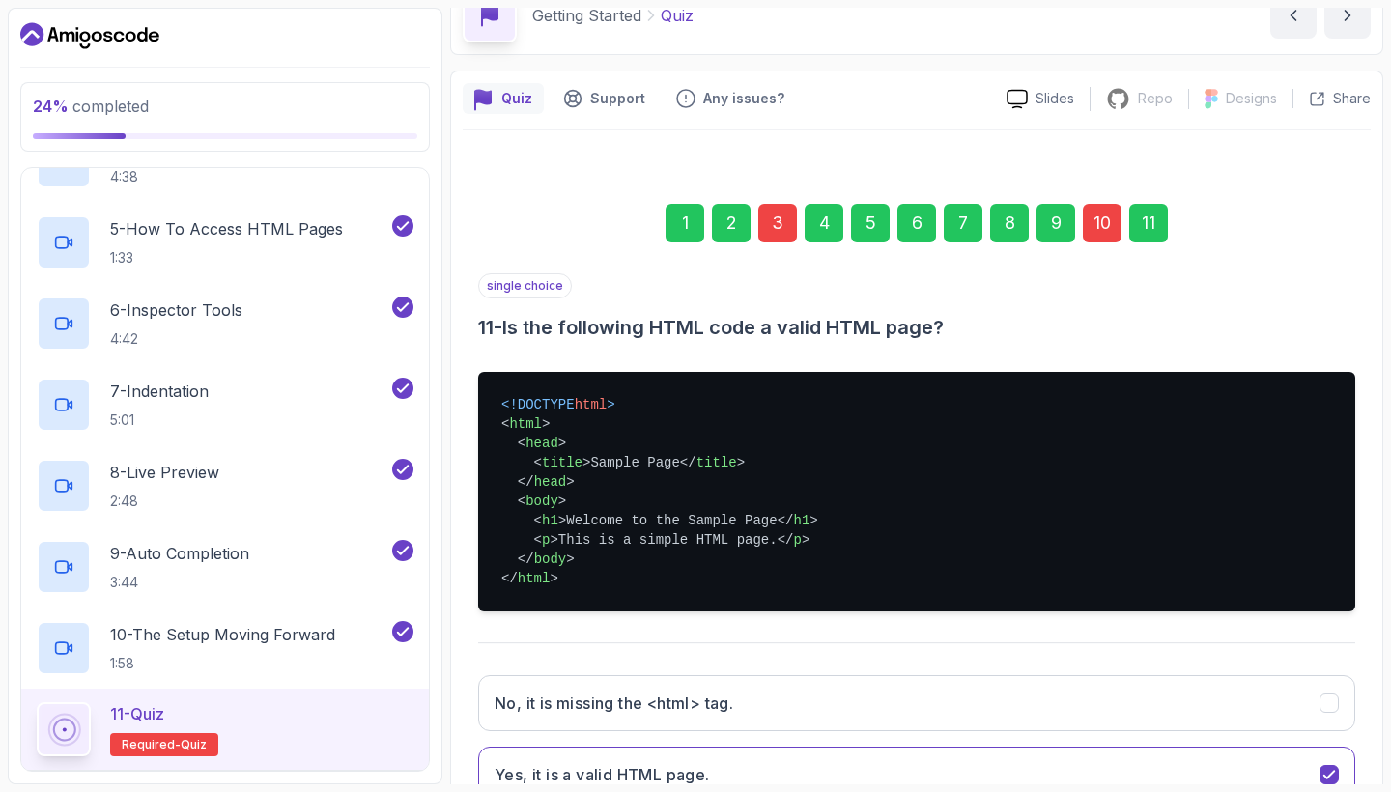
click at [1306, 322] on h3 "11 - Is the following HTML code a valid HTML page?" at bounding box center [916, 327] width 877 height 27
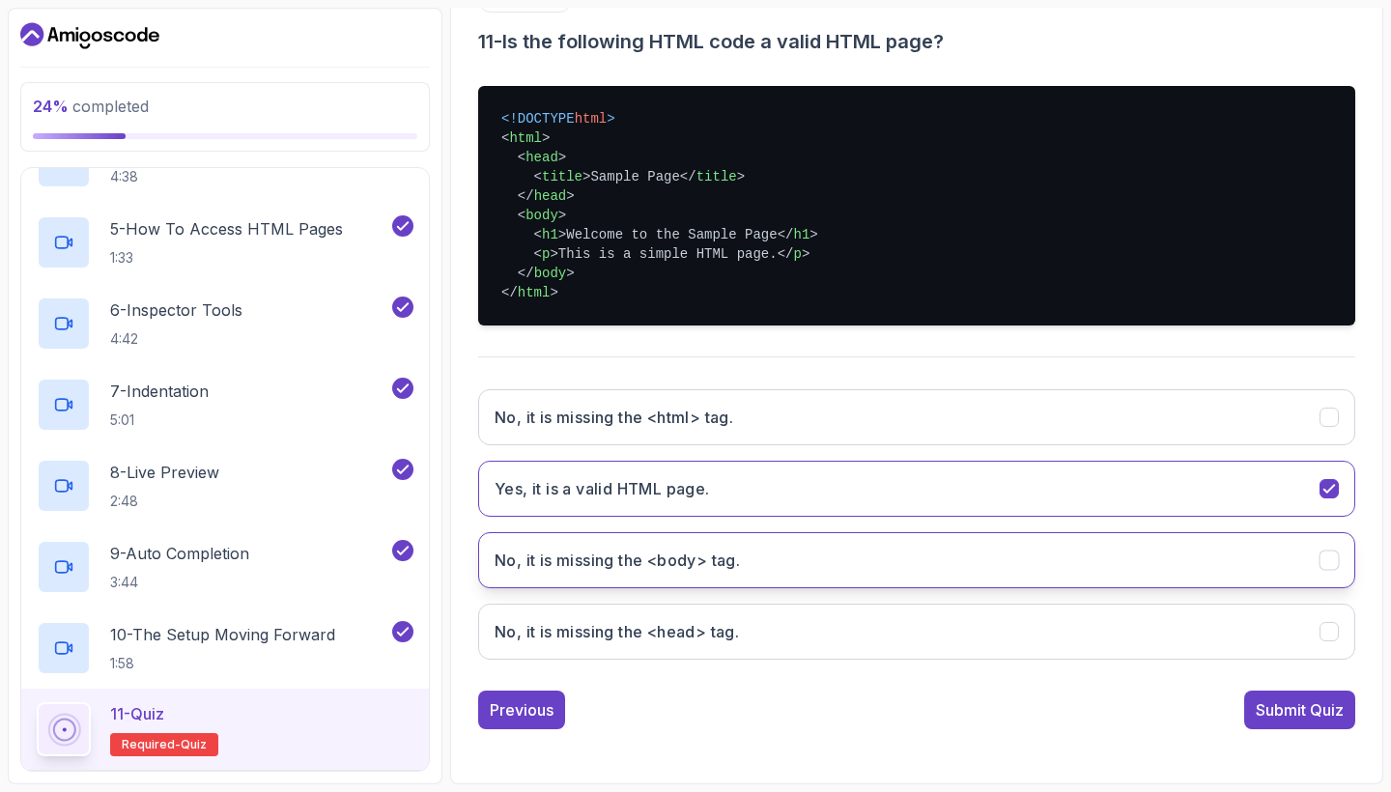
scroll to position [387, 0]
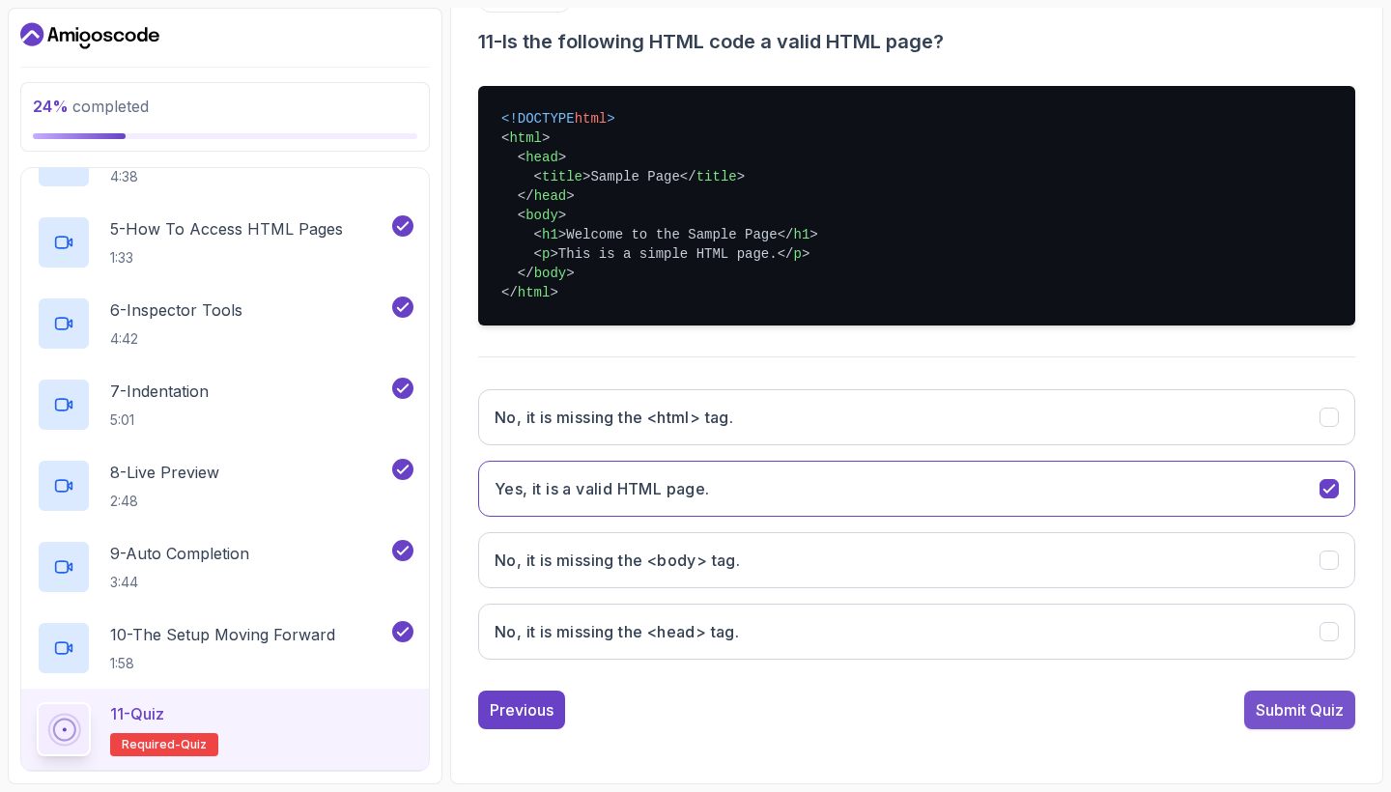
click at [1297, 699] on div "Submit Quiz" at bounding box center [1299, 709] width 88 height 23
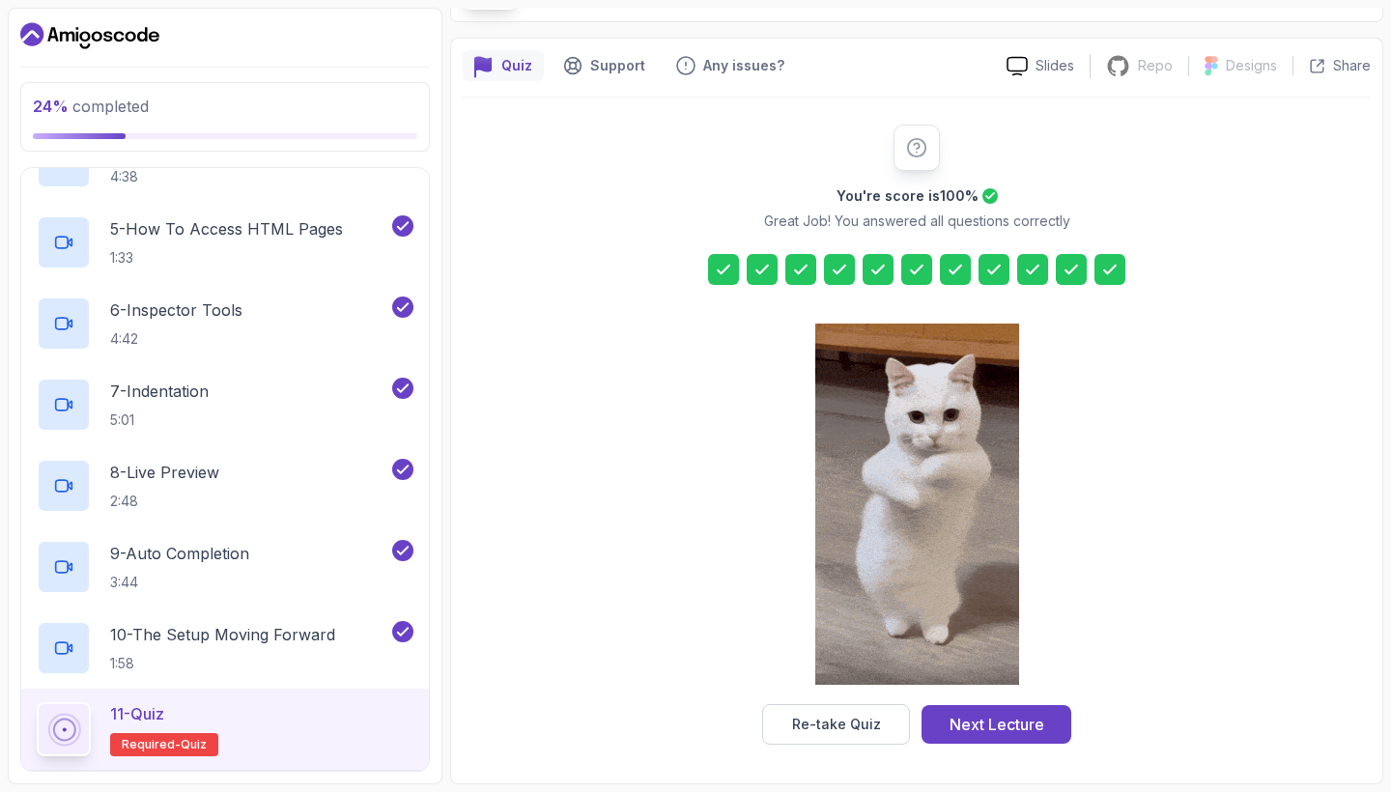
click at [755, 264] on icon at bounding box center [761, 269] width 19 height 19
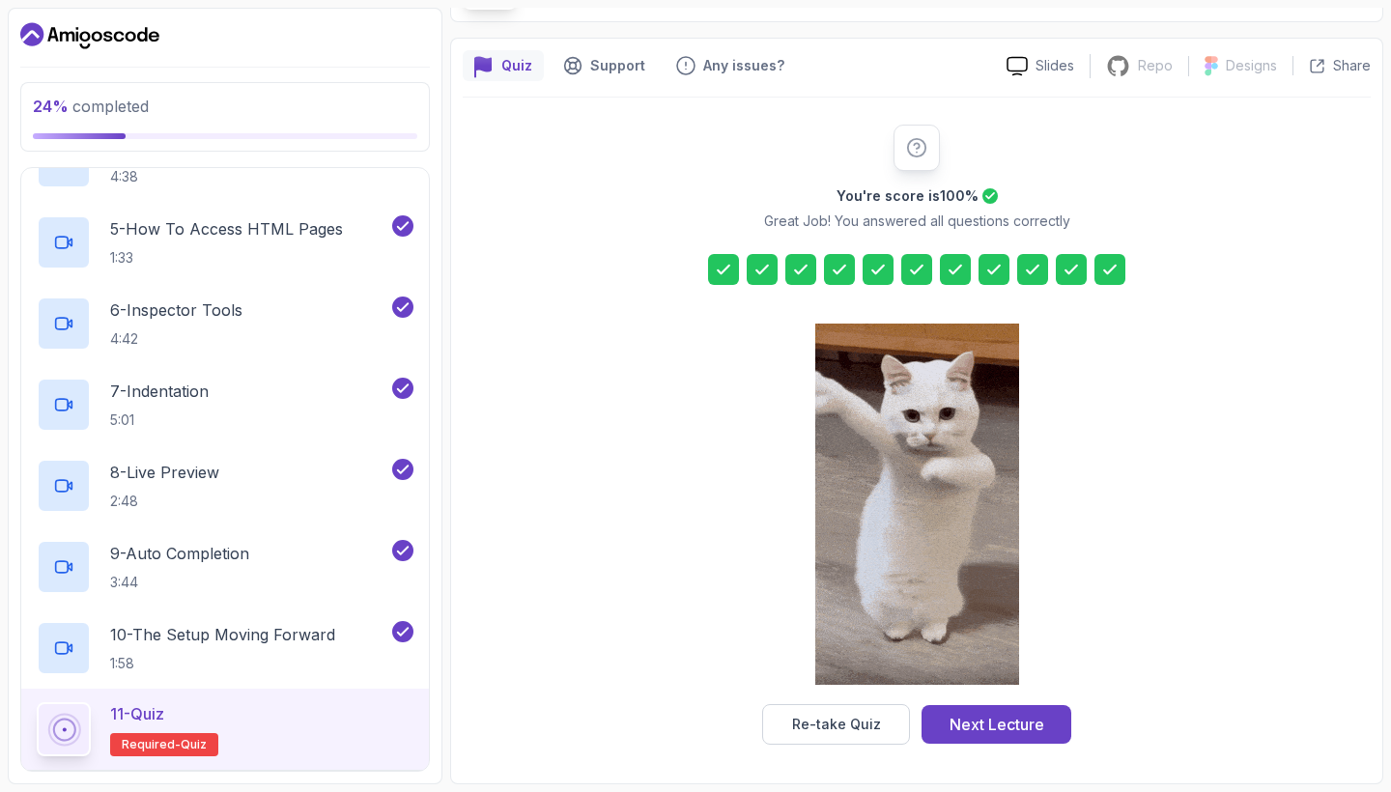
click at [807, 268] on icon at bounding box center [800, 269] width 19 height 19
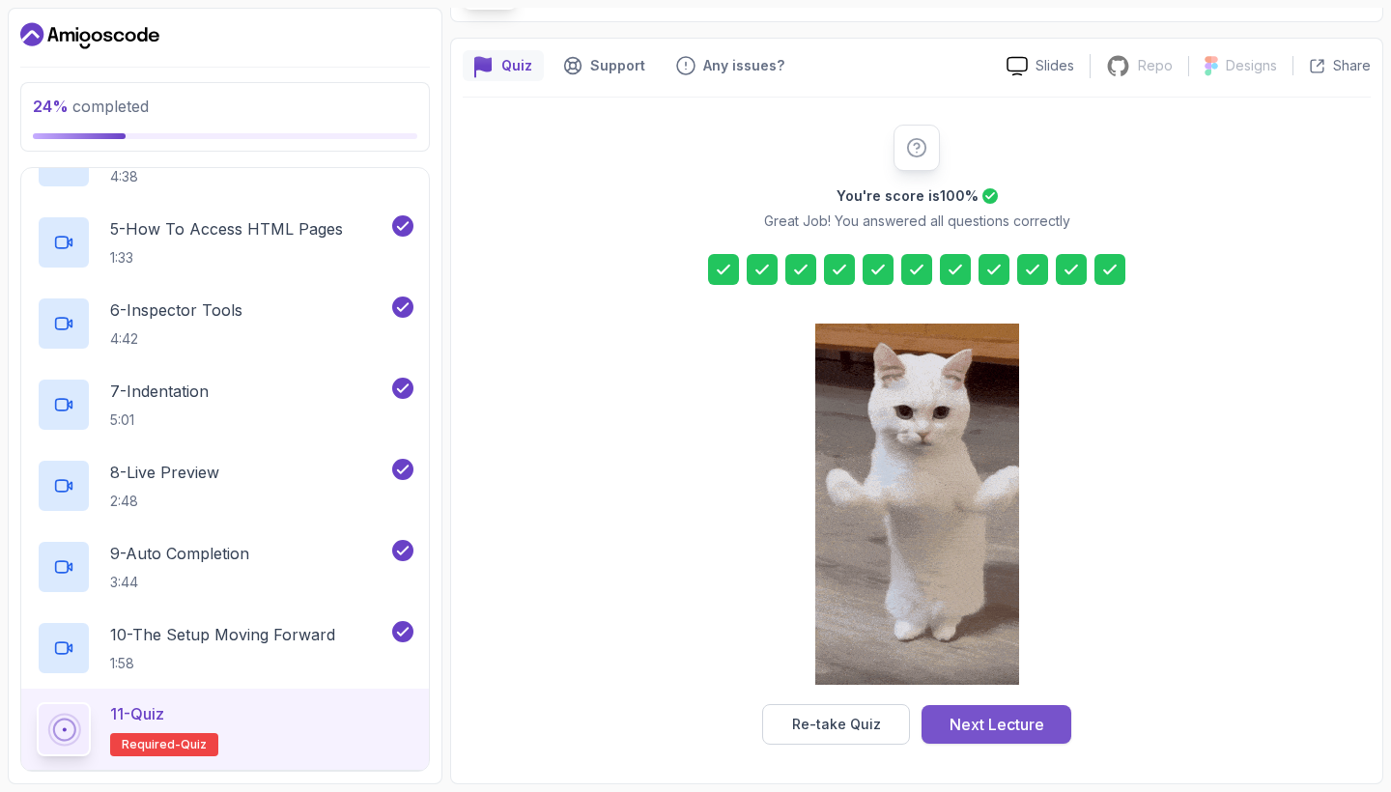
click at [993, 722] on div "Next Lecture" at bounding box center [996, 724] width 95 height 23
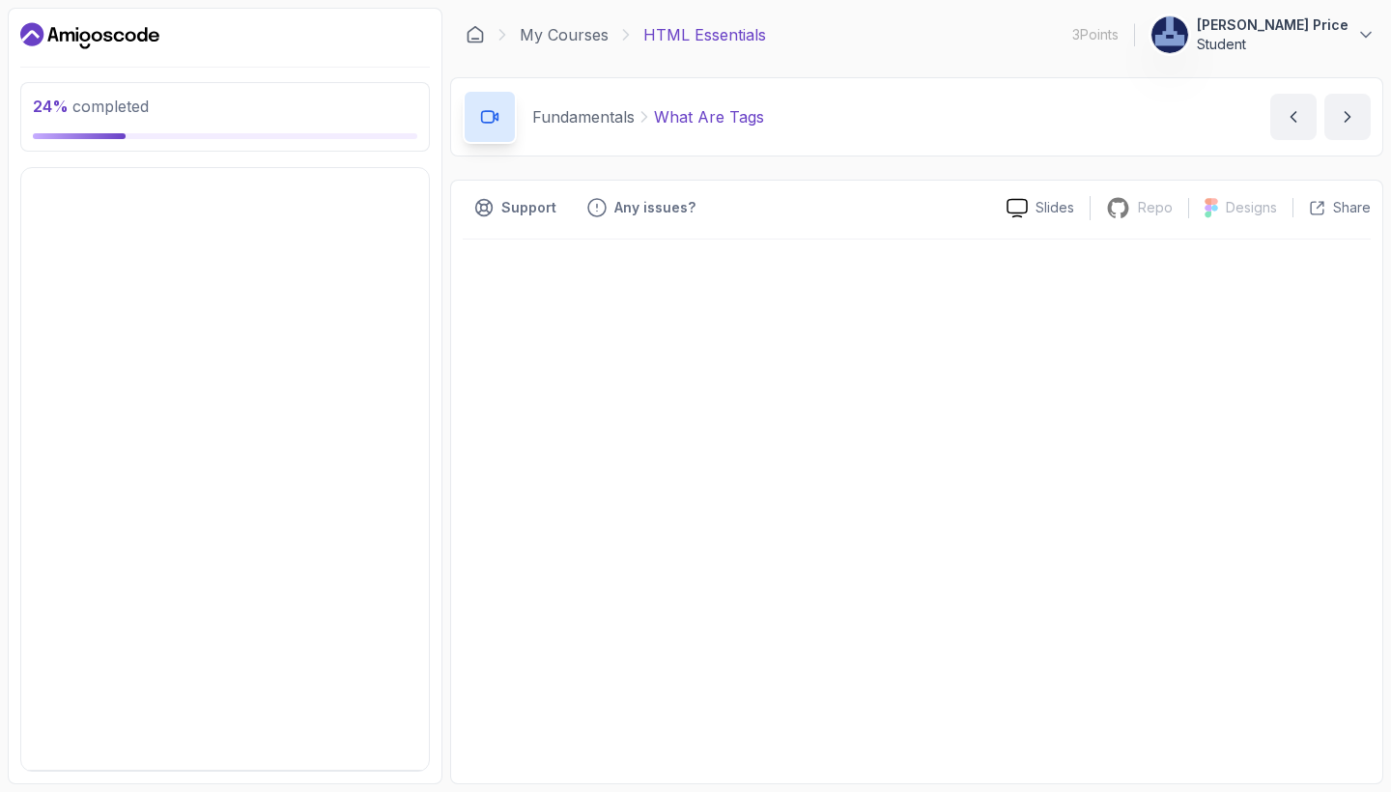
scroll to position [88, 0]
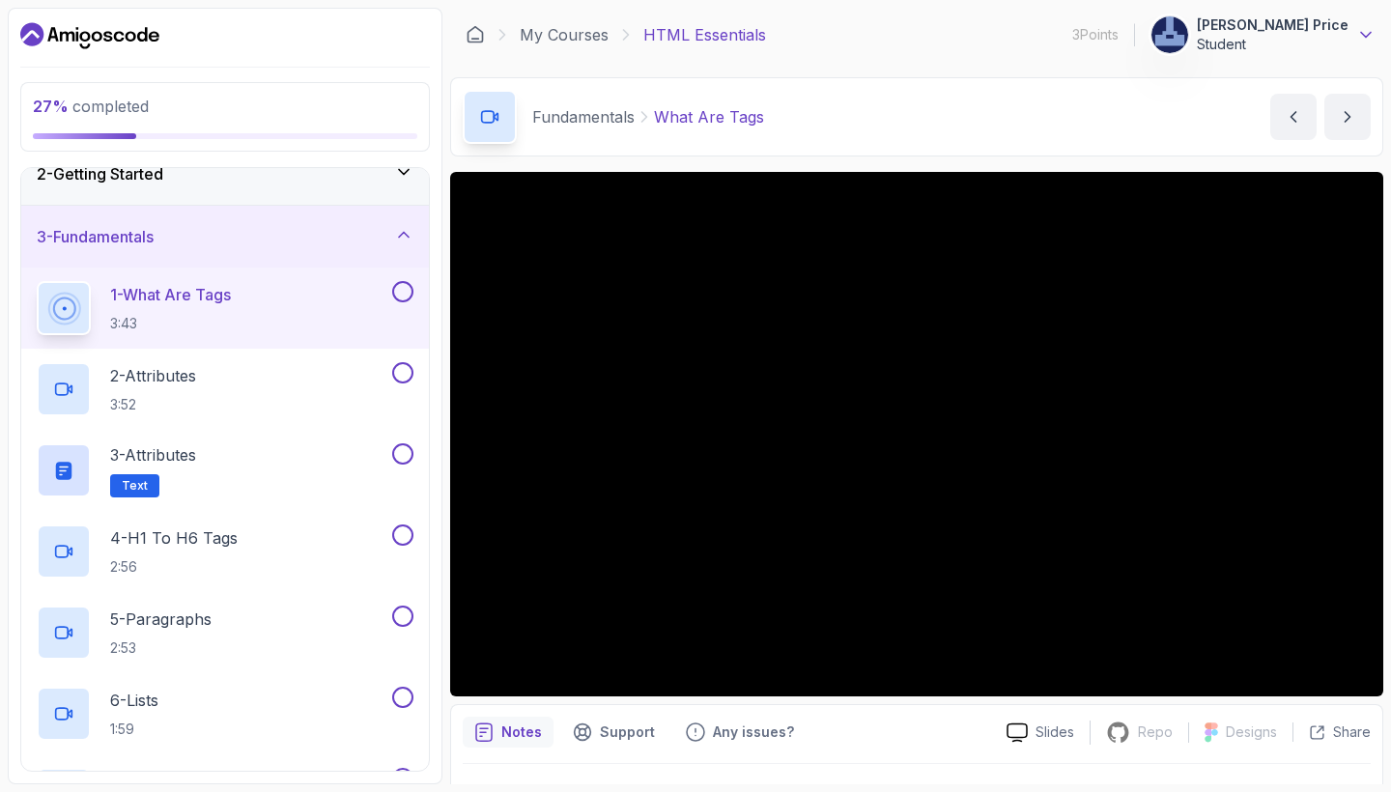
click at [1368, 35] on icon at bounding box center [1366, 35] width 10 height 5
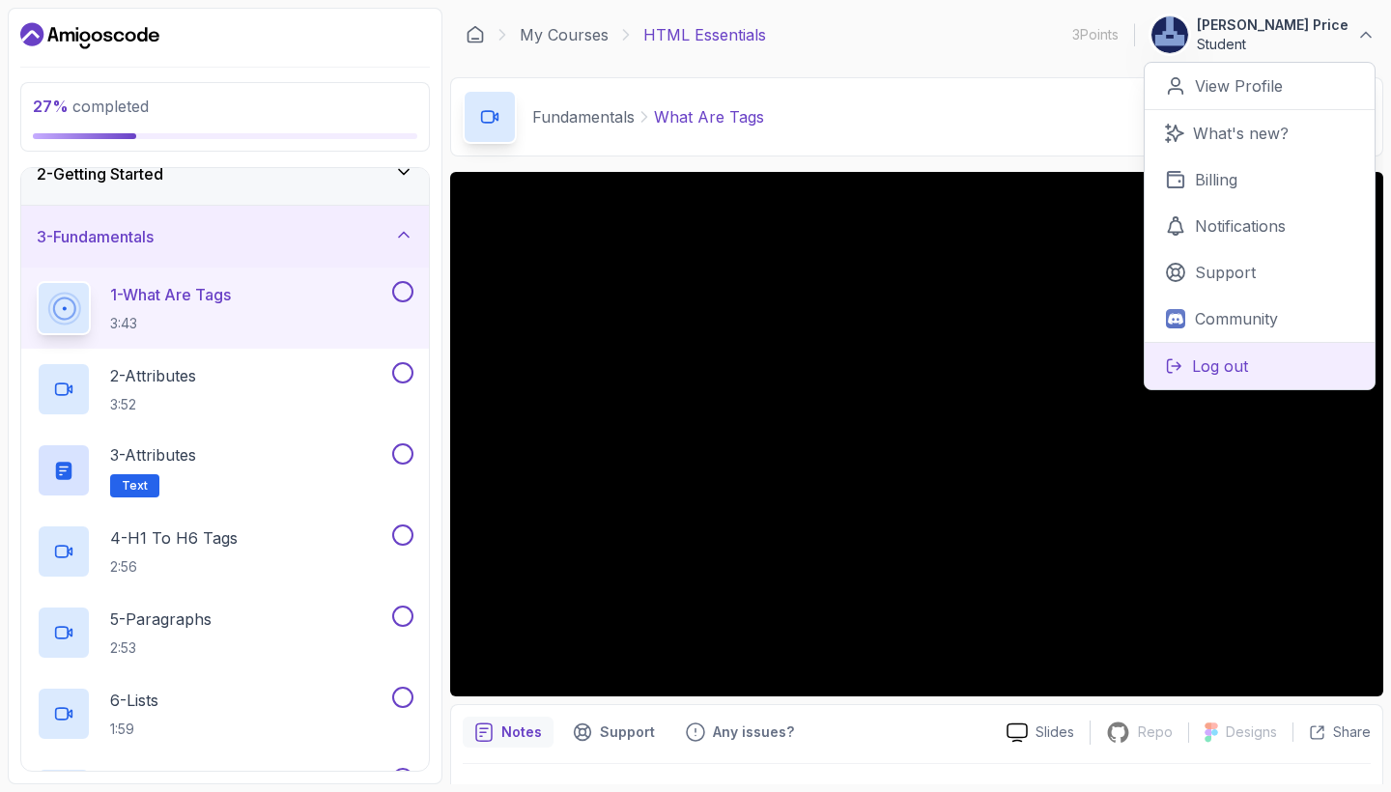
click at [1204, 360] on p "Log out" at bounding box center [1220, 365] width 56 height 23
